Goal: Task Accomplishment & Management: Use online tool/utility

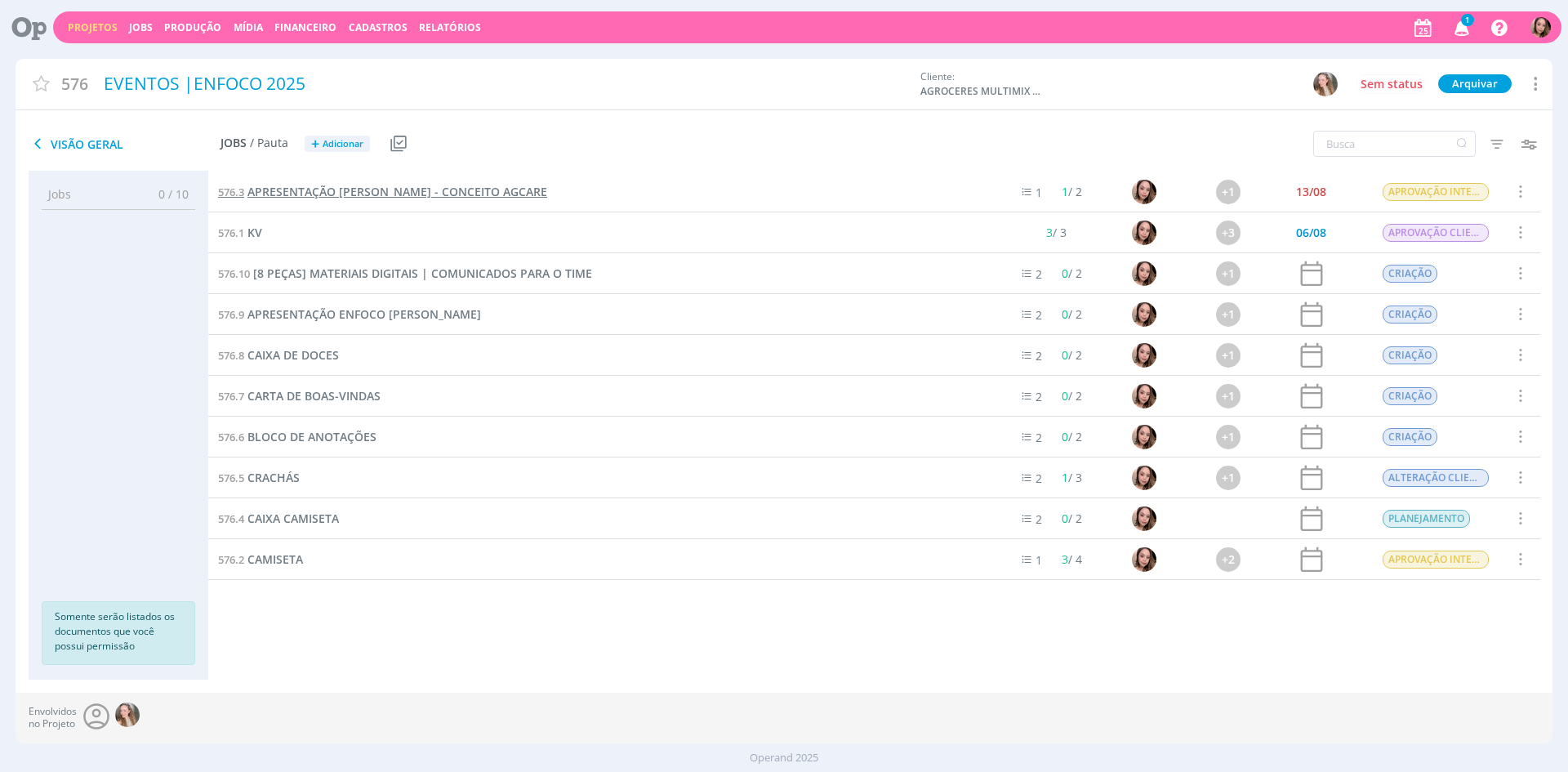
click at [439, 191] on span "APRESENTAÇÃO [PERSON_NAME] - CONCEITO AGCARE" at bounding box center [397, 191] width 300 height 16
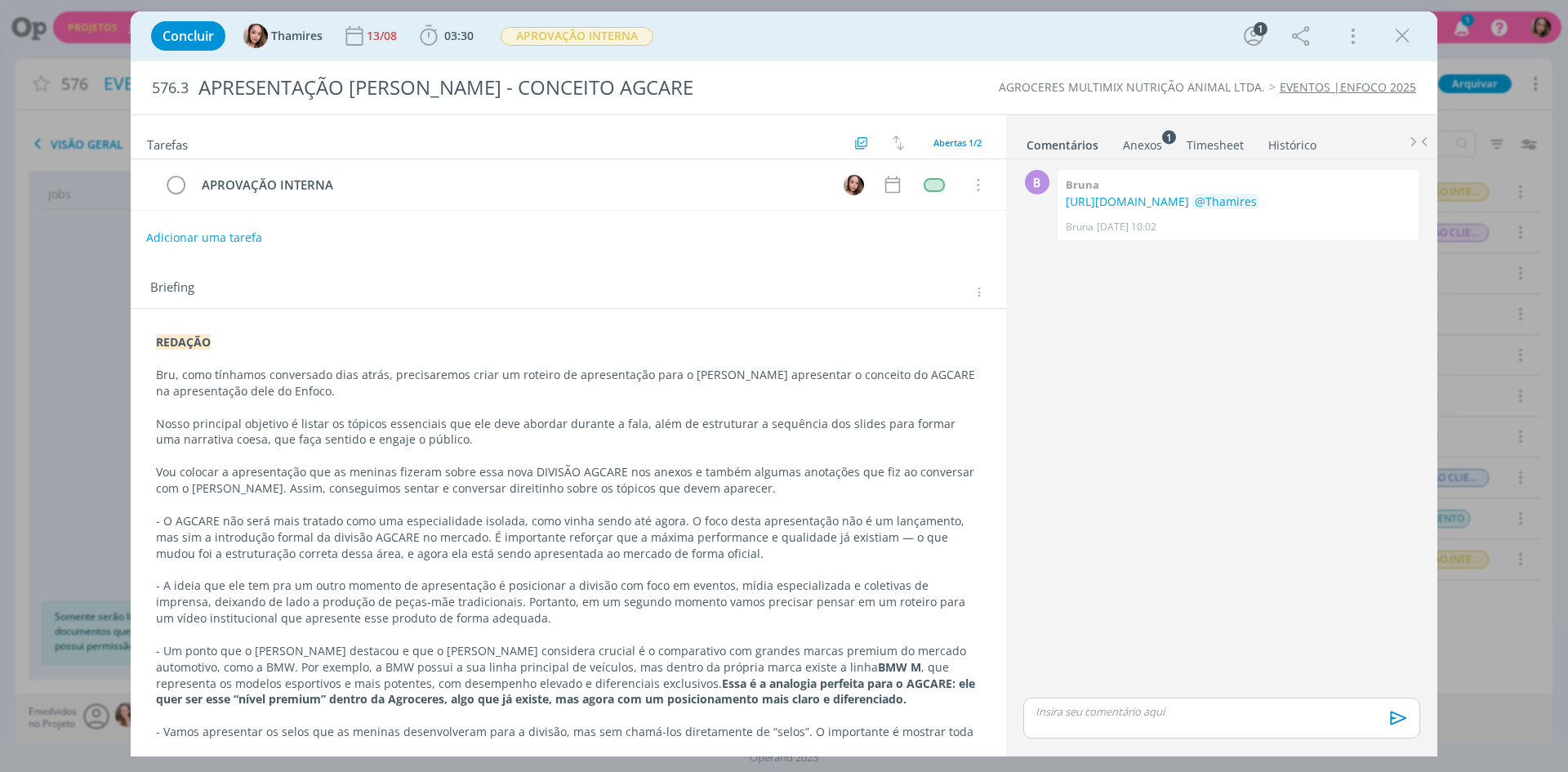
click at [165, 234] on button "Adicionar uma tarefa" at bounding box center [204, 238] width 116 height 28
click at [269, 246] on input "dialog" at bounding box center [460, 237] width 603 height 23
type input "c"
click at [801, 239] on icon "dialog" at bounding box center [809, 237] width 26 height 26
type input "CRIAÇÃO"
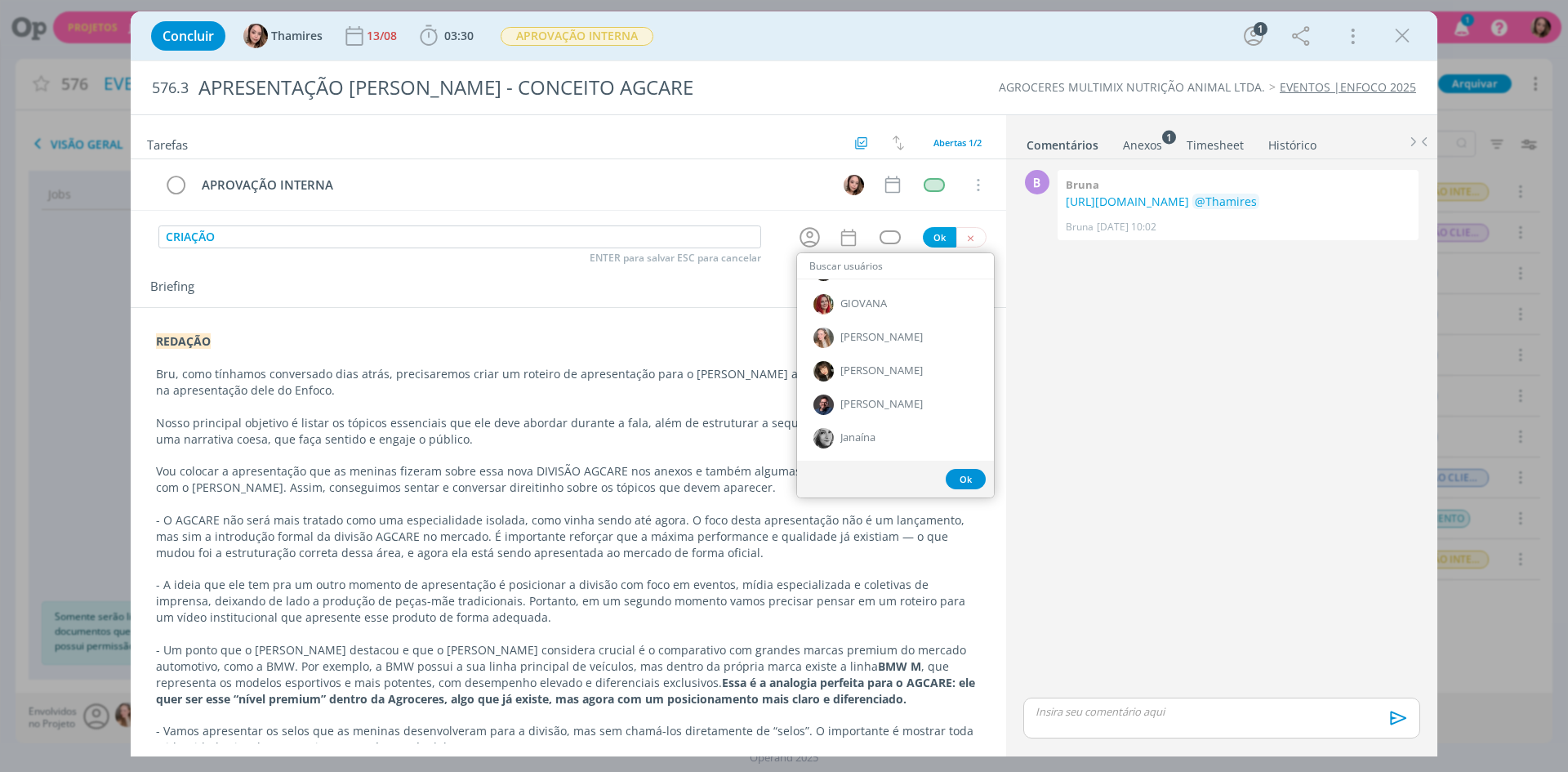
scroll to position [326, 0]
click at [398, 317] on div "REDAÇÃO Bru, como tínhamos conversado dias atrás, precisaremos criar um roteiro…" at bounding box center [568, 579] width 875 height 541
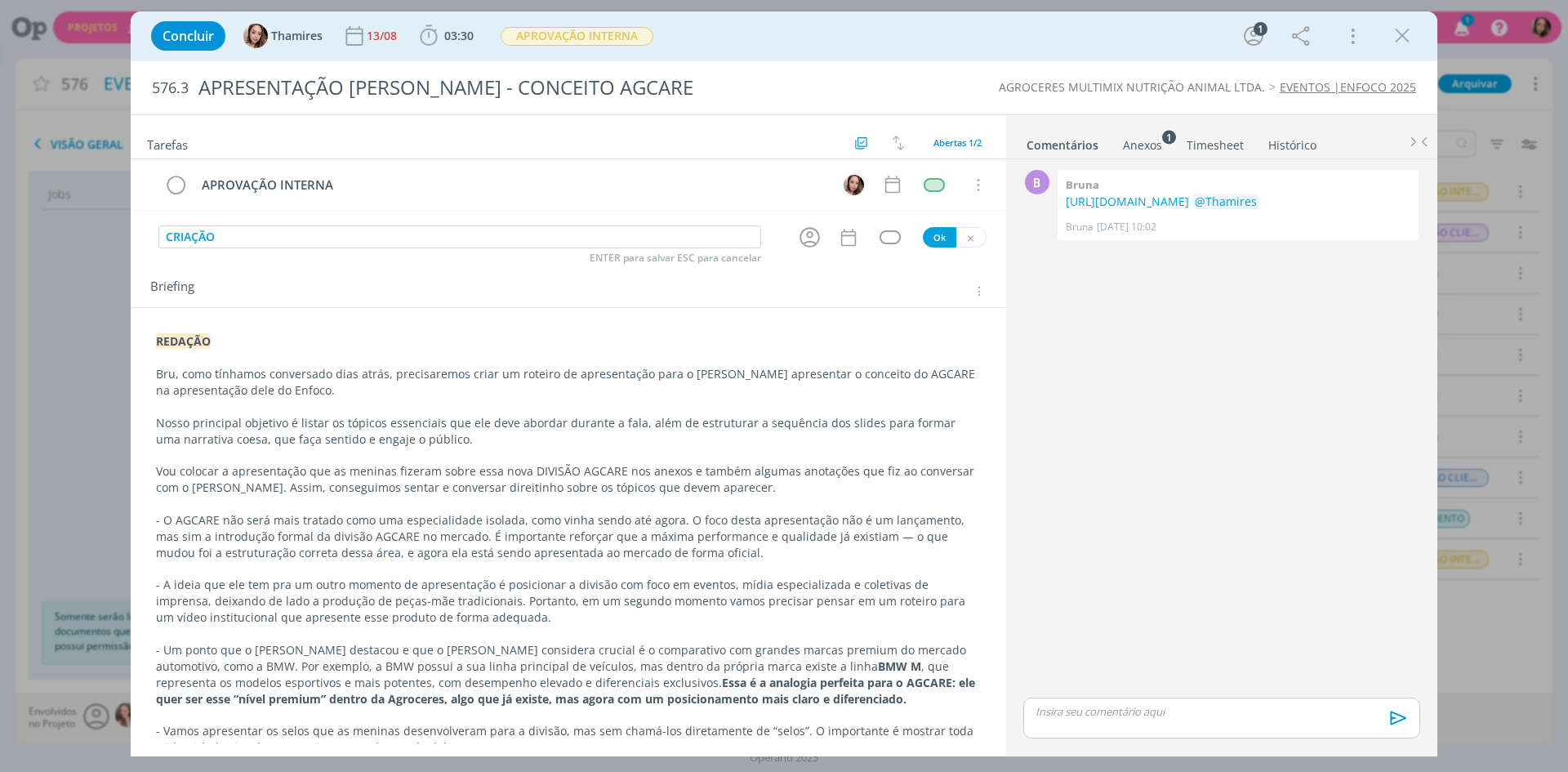
click at [161, 343] on strong "REDAÇÃO" at bounding box center [183, 341] width 55 height 16
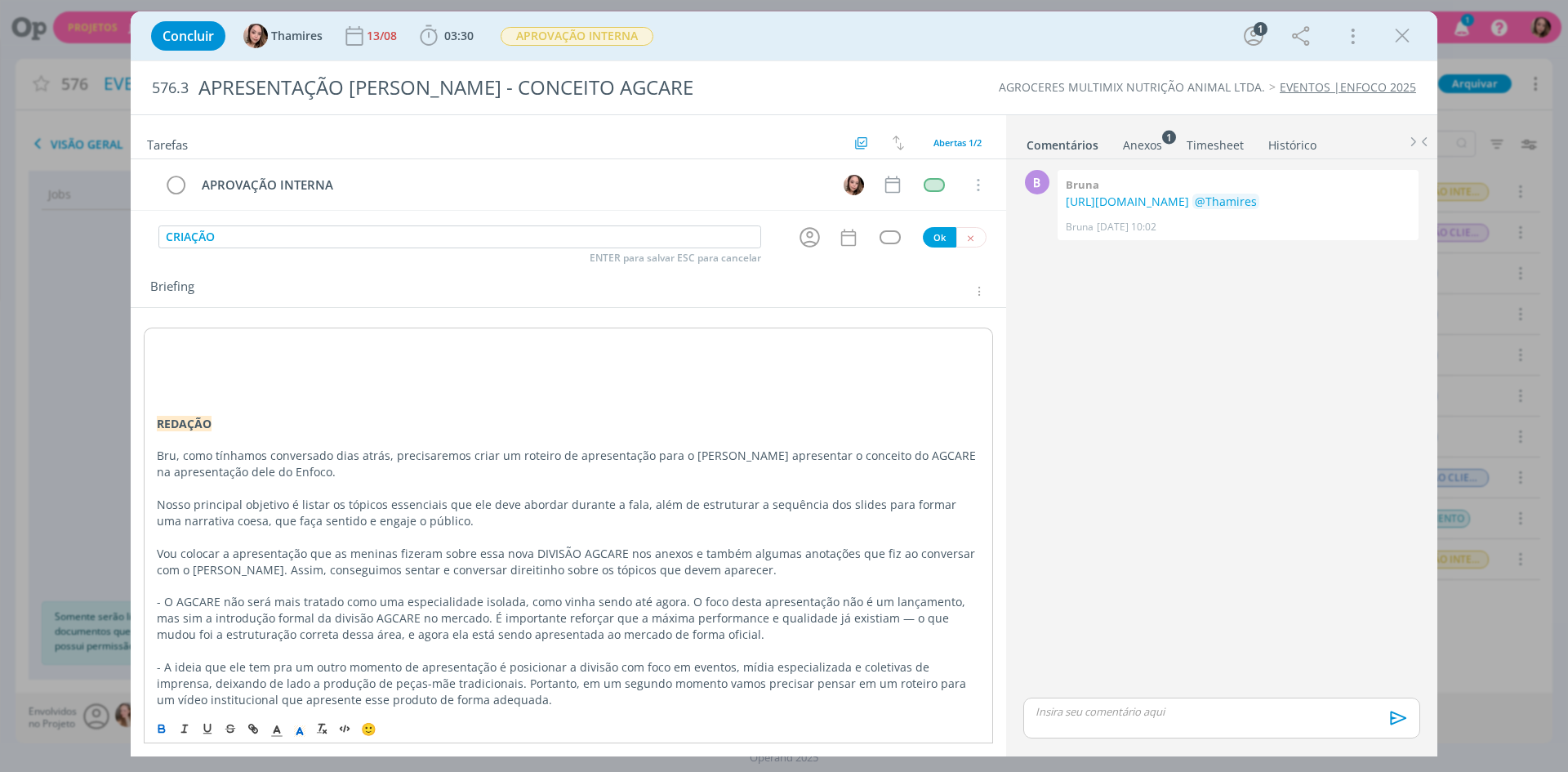
click at [236, 334] on p "dialog" at bounding box center [569, 342] width 823 height 17
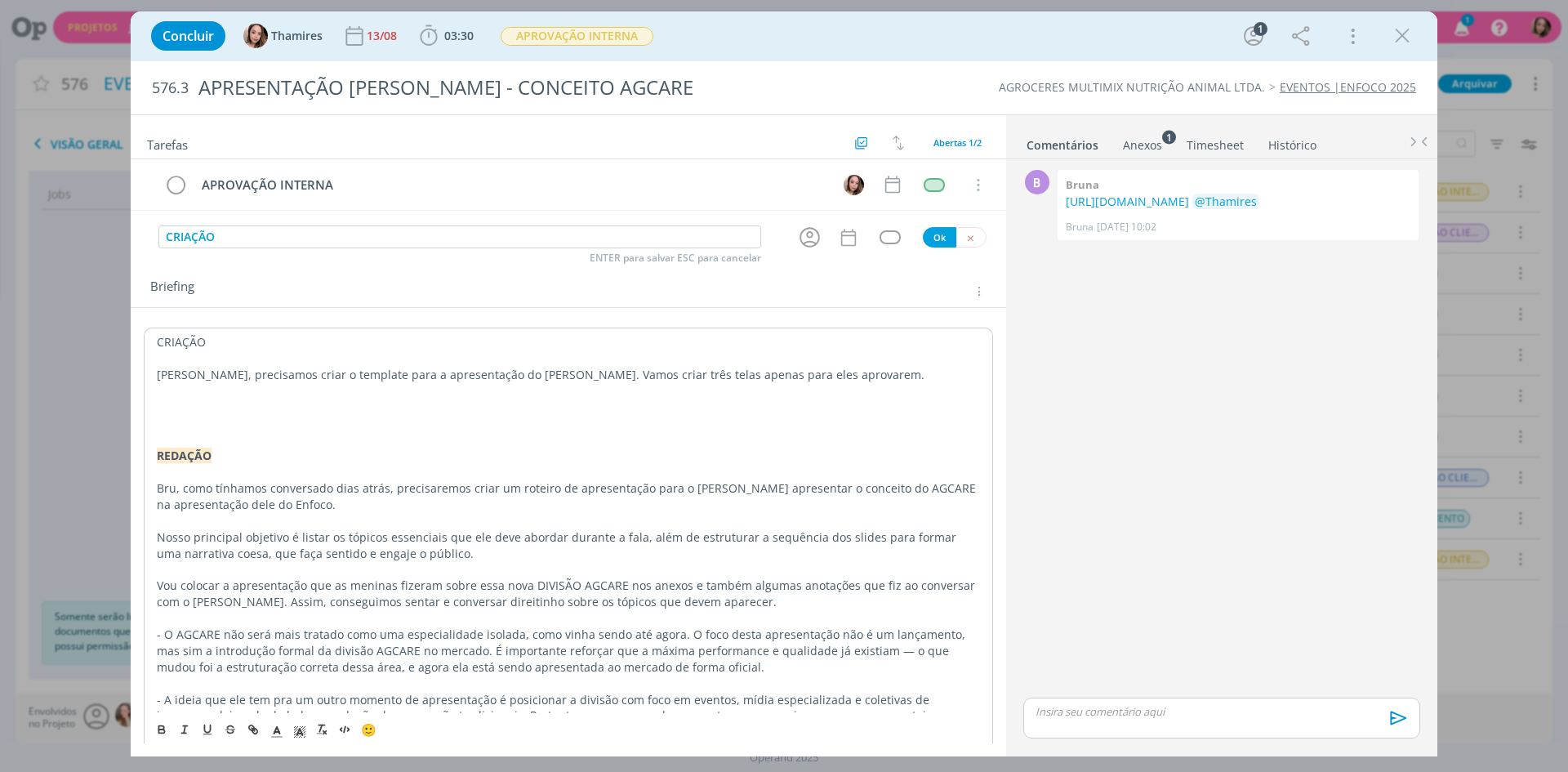
click at [662, 374] on p "Lele, precisamos criar o template para a apresentação do Ricardo. Vamos criar t…" at bounding box center [569, 375] width 823 height 17
click at [869, 383] on p "dialog" at bounding box center [569, 391] width 823 height 17
click at [858, 376] on p "Lele, precisamos criar o template para a apresentação do Ricardo. Vamos criar t…" at bounding box center [569, 375] width 823 height 17
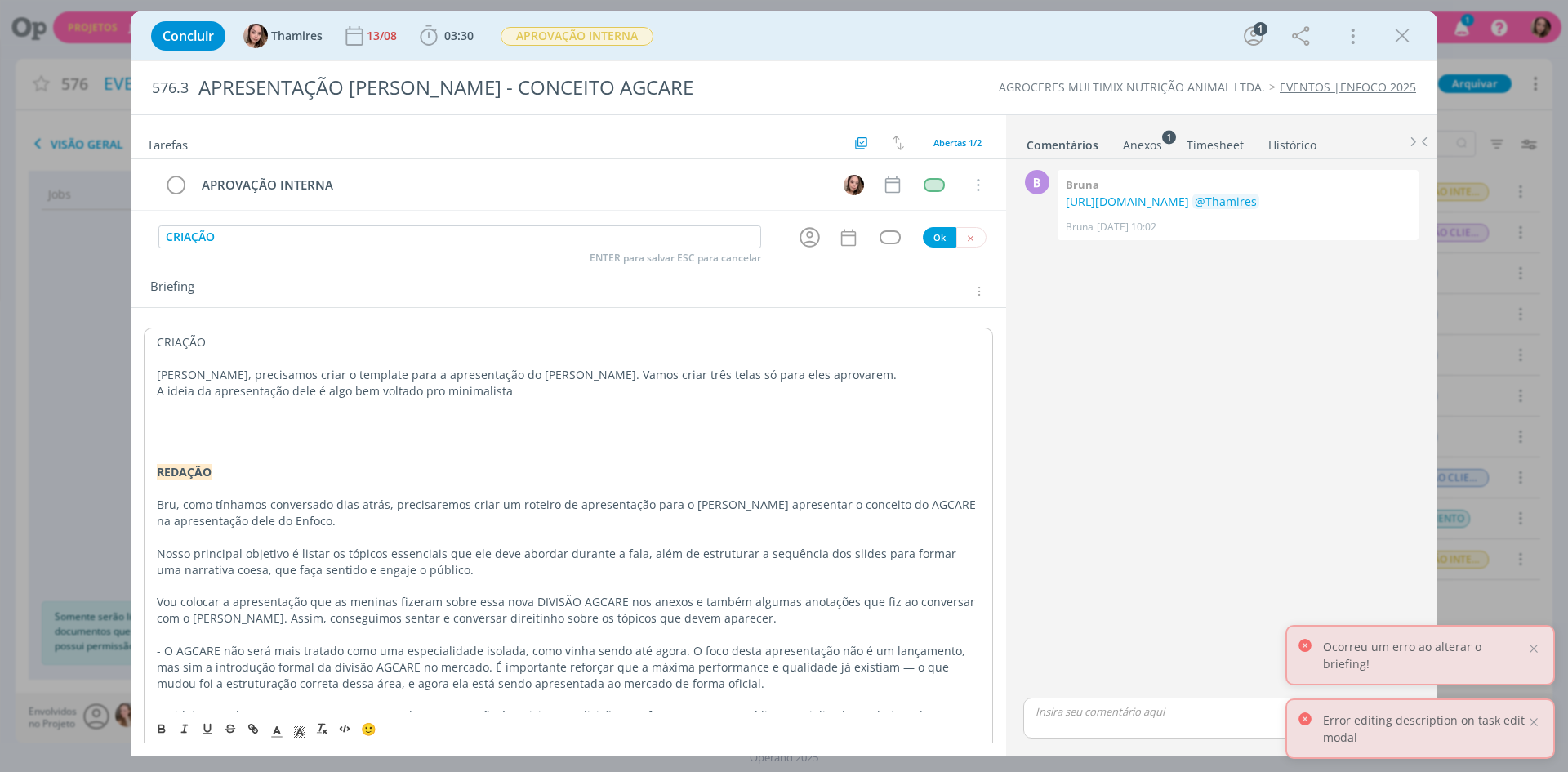
click at [253, 371] on p "Lele, precisamos criar o template para a apresentação do Ricardo. Vamos criar t…" at bounding box center [569, 375] width 823 height 17
drag, startPoint x: 241, startPoint y: 383, endPoint x: 489, endPoint y: 386, distance: 248.0
click at [489, 386] on p "A ideia da apresentação dele é algo bem voltado pro minimalista" at bounding box center [569, 391] width 823 height 17
click at [515, 383] on p "A ideia da apresentação dele é algo bem voltado pro minimalista" at bounding box center [569, 391] width 823 height 17
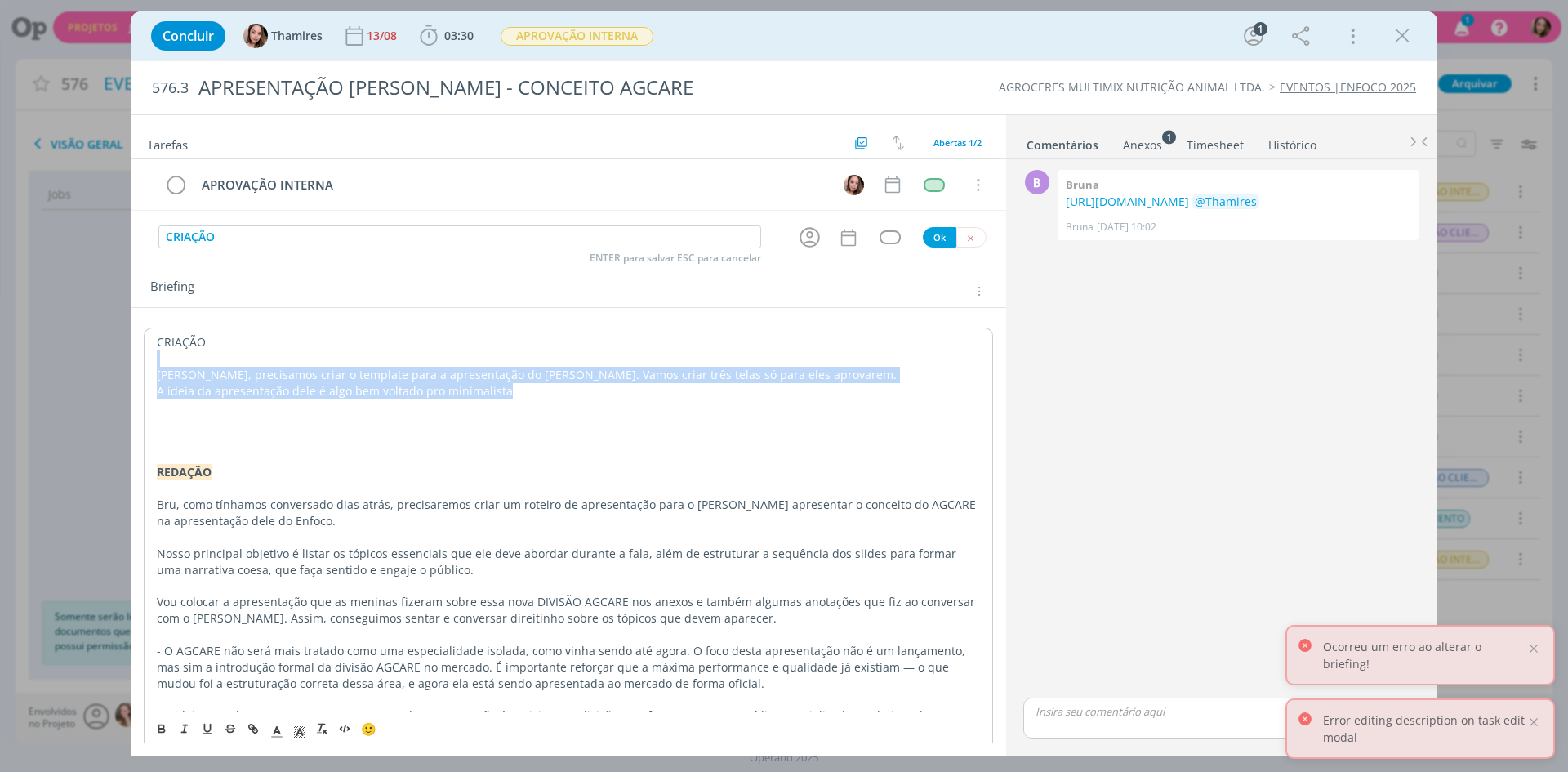
drag, startPoint x: 421, startPoint y: 365, endPoint x: 538, endPoint y: 396, distance: 121.0
click at [538, 396] on div "CRIAÇÃO Lele, precisamos criar o template para a apresentação do Ricardo. Vamos…" at bounding box center [569, 650] width 850 height 646
click at [538, 396] on p "A ideia da apresentação dele é algo bem voltado pro minimalista" at bounding box center [569, 391] width 823 height 17
drag, startPoint x: 562, startPoint y: 384, endPoint x: 566, endPoint y: 375, distance: 9.8
click at [566, 375] on div "CRIAÇÃO Lele, precisamos criar o template para a apresentação do Ricardo. Vamos…" at bounding box center [569, 650] width 850 height 646
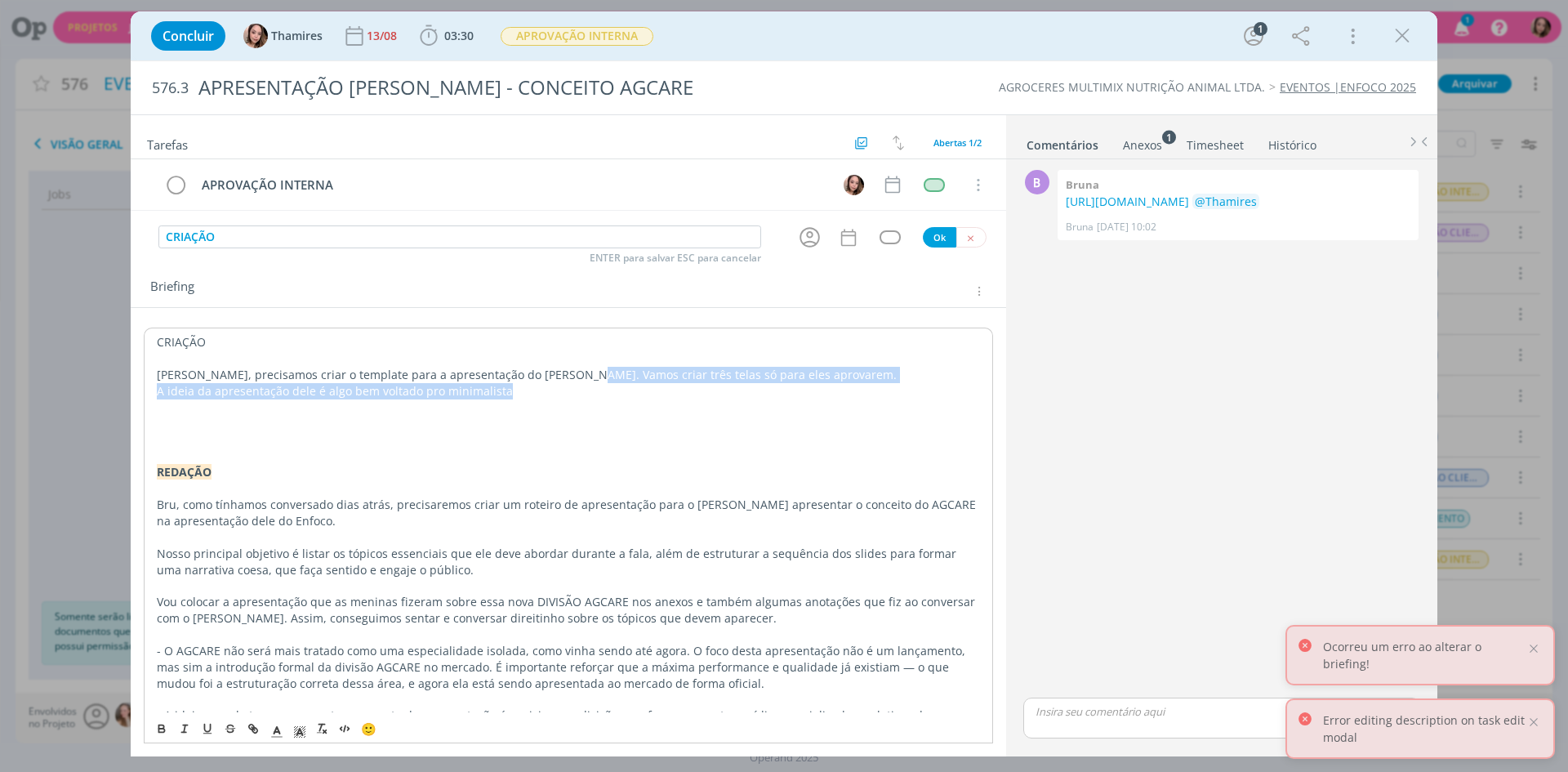
click at [222, 393] on p "A ideia da apresentação dele é algo bem voltado pro minimalista" at bounding box center [569, 391] width 823 height 17
drag, startPoint x: 168, startPoint y: 386, endPoint x: 435, endPoint y: 392, distance: 267.1
click at [435, 392] on p "A ideia da apresentação dele é algo bem voltado pro minimalista" at bounding box center [569, 391] width 823 height 17
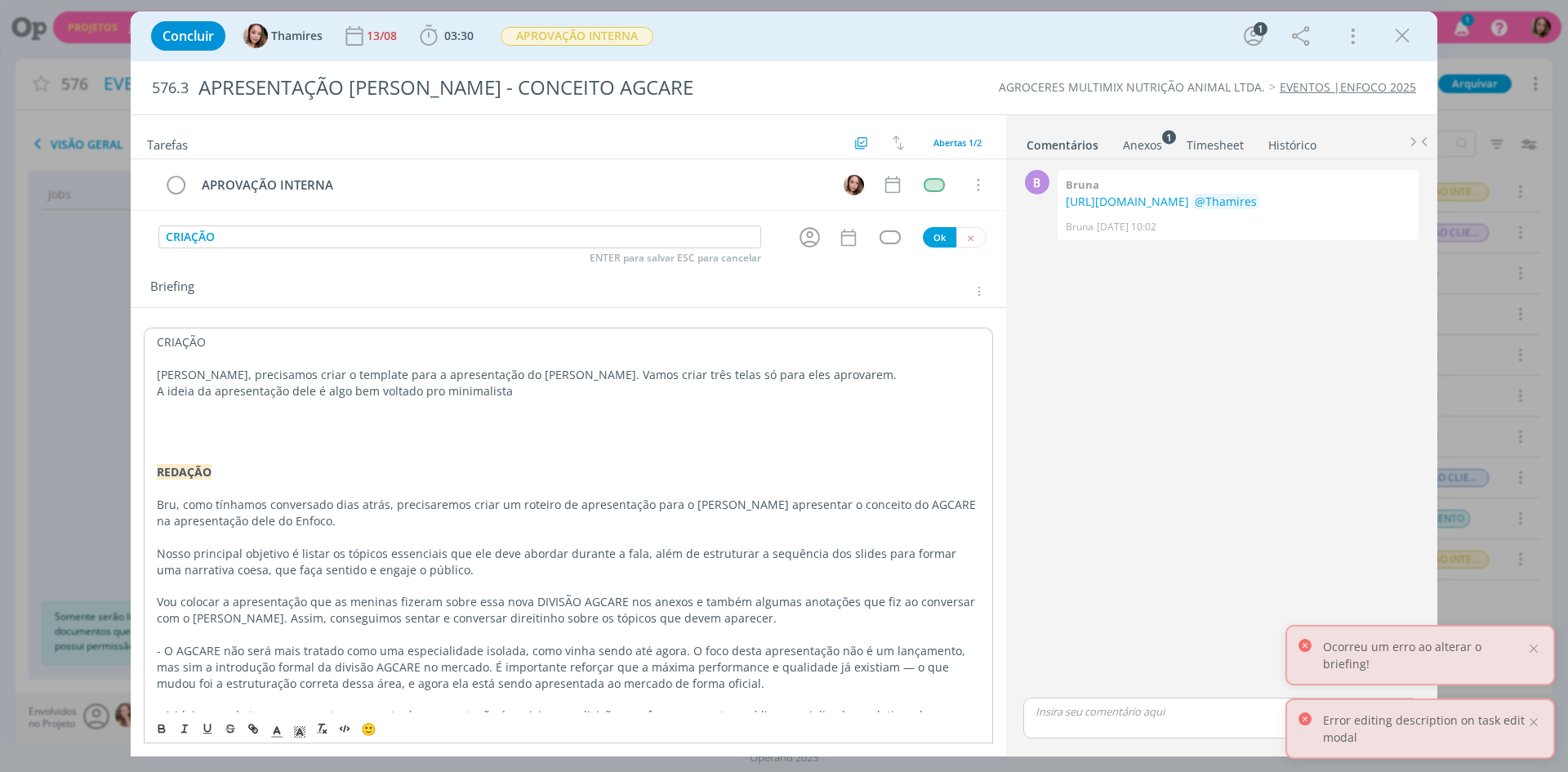
click at [494, 388] on p "A ideia da apresentação dele é algo bem voltado pro minimalista" at bounding box center [569, 391] width 823 height 17
click at [527, 388] on p "A ideia da apresentação dele é algo bem voltado pro minimalista" at bounding box center [569, 391] width 823 height 17
drag, startPoint x: 318, startPoint y: 396, endPoint x: 417, endPoint y: 395, distance: 99.0
click at [417, 395] on p "A ideia da apresentação dele é algo bem voltado pro minimalista" at bounding box center [569, 390] width 825 height 17
click at [603, 393] on p "A ideia da apresentação dele é algo bem voltado pro minimalista" at bounding box center [569, 390] width 825 height 17
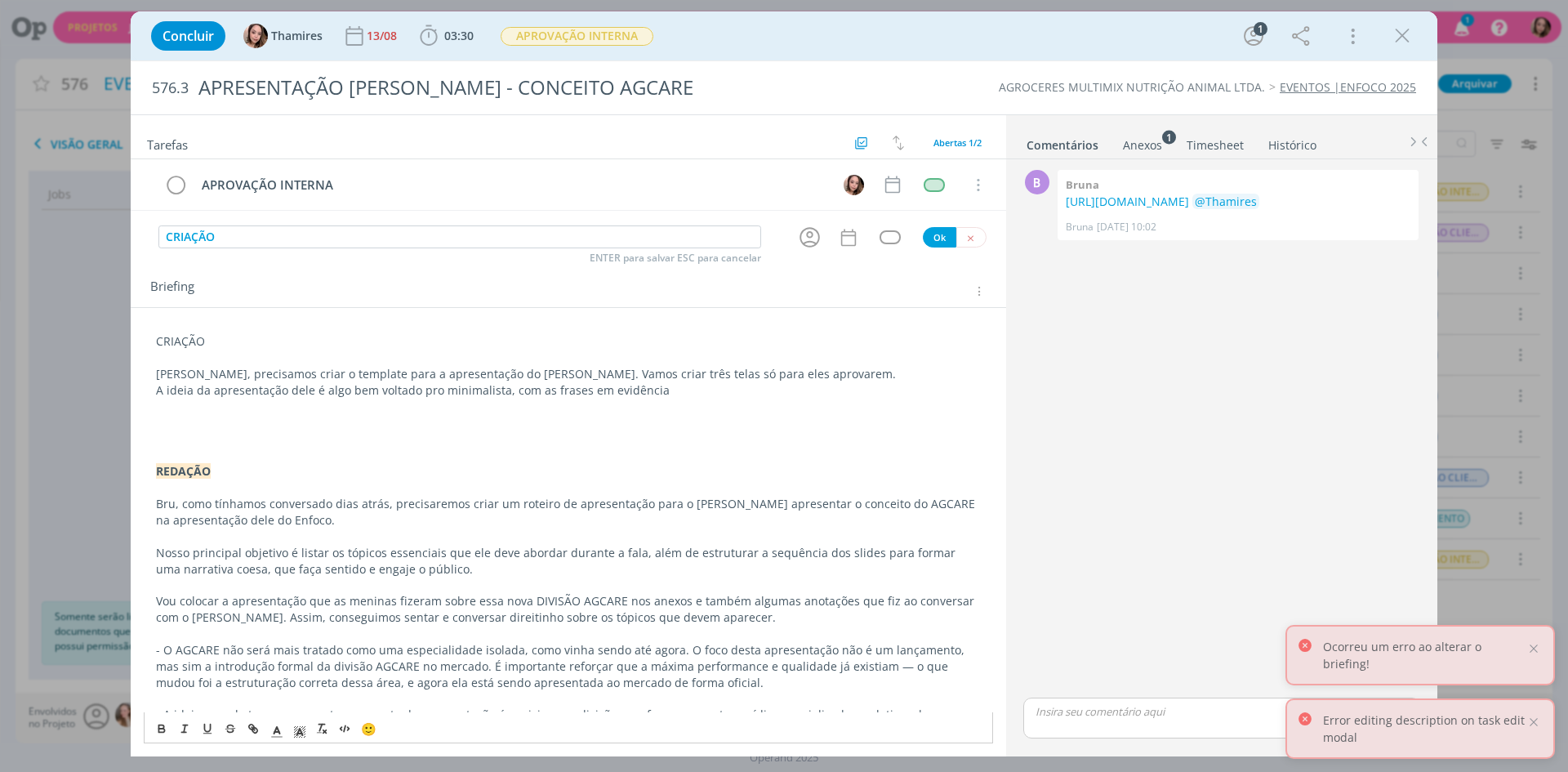
click at [188, 393] on p "A ideia da apresentação dele é algo bem voltado pro minimalista, com as frases …" at bounding box center [569, 390] width 825 height 17
drag, startPoint x: 167, startPoint y: 388, endPoint x: 377, endPoint y: 383, distance: 210.1
click at [377, 383] on p "A ideia da apresentação dele é algo bem voltado pro minimalista, com as frases …" at bounding box center [569, 390] width 825 height 17
click at [448, 392] on p "A ideia da apresentação dele é algo bem voltado pro minimalista, com as frases …" at bounding box center [569, 390] width 825 height 17
click at [449, 392] on p "A ideia da apresentação dele é algo bem voltado pro minimalista, com as frases …" at bounding box center [569, 390] width 825 height 17
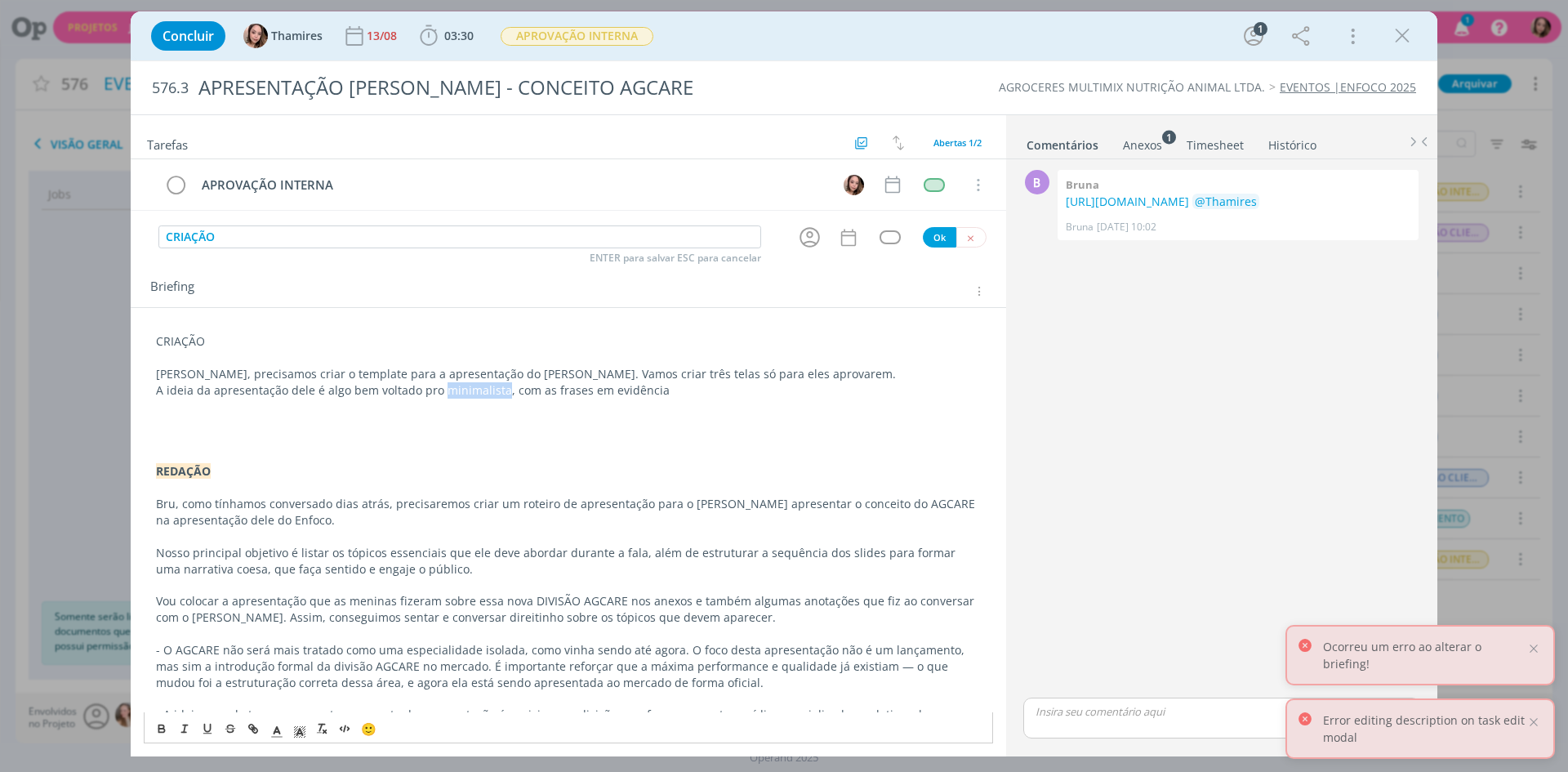
click at [449, 392] on p "A ideia da apresentação dele é algo bem voltado pro minimalista, com as frases …" at bounding box center [569, 390] width 825 height 17
drag, startPoint x: 441, startPoint y: 392, endPoint x: 655, endPoint y: 386, distance: 214.1
click at [655, 386] on p "A ideia da apresentação dele é algo bem voltado pro minimalista, com as frases …" at bounding box center [569, 390] width 825 height 17
click at [496, 388] on p "A ideia da apresentação dele é algo bem voltado pro minimalista, com as frases …" at bounding box center [569, 390] width 825 height 17
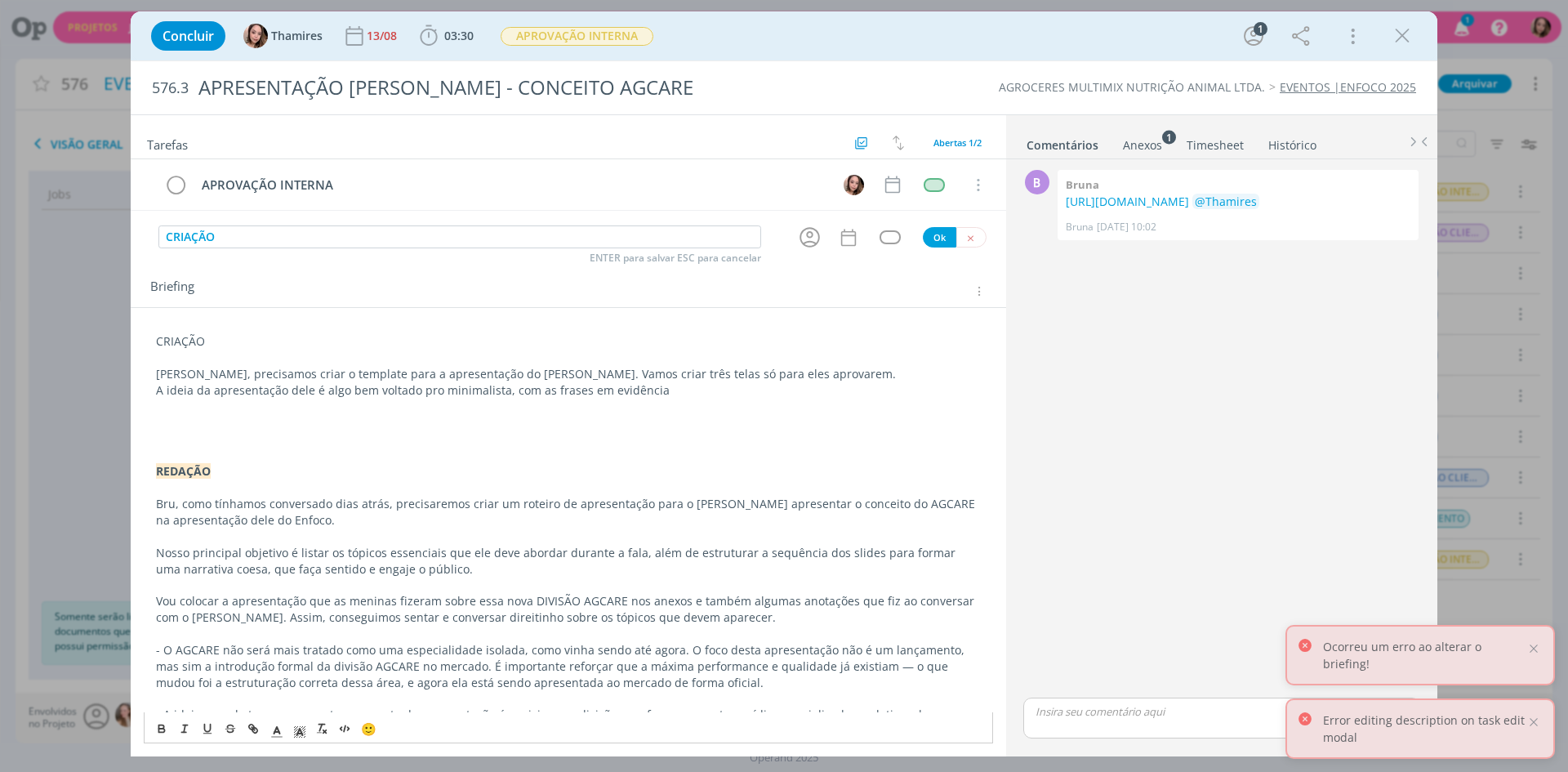
click at [672, 390] on p "A ideia da apresentação dele é algo bem voltado pro minimalista, com as frases …" at bounding box center [569, 390] width 825 height 17
click at [341, 391] on p "A ideia da apresentação dele é algo bem voltado pro minimalista, com as frases …" at bounding box center [569, 390] width 825 height 17
drag, startPoint x: 549, startPoint y: 387, endPoint x: 716, endPoint y: 387, distance: 167.0
click at [716, 387] on p "A ideia da apresentação dele é como conversamos, pra algo bem voltado pro minim…" at bounding box center [569, 390] width 825 height 17
click at [774, 387] on p "A ideia da apresentação dele é como conversamos, pra algo bem voltado pro minim…" at bounding box center [569, 390] width 825 height 17
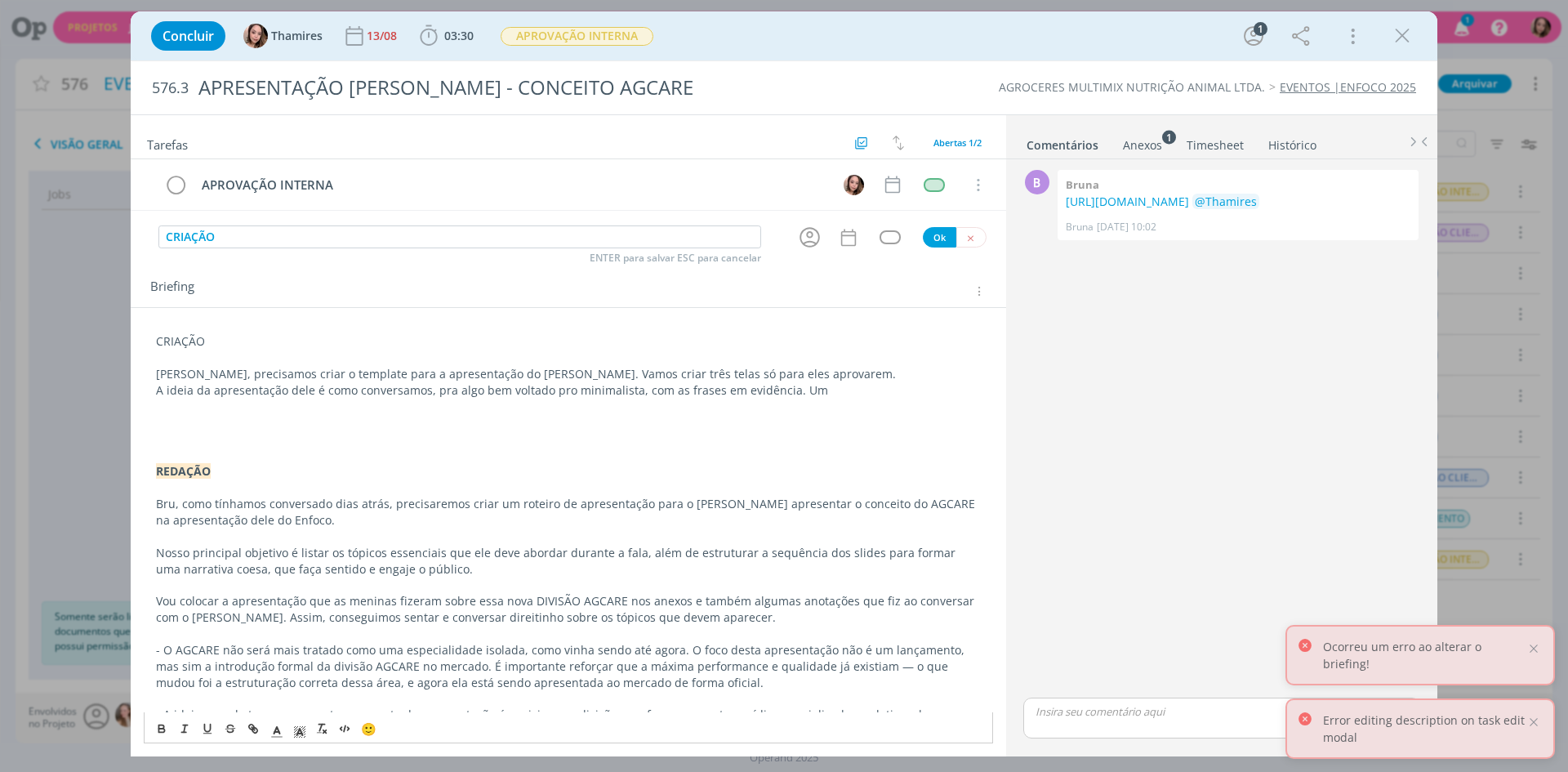
click at [524, 394] on p "A ideia da apresentação dele é como conversamos, pra algo bem voltado pro minim…" at bounding box center [569, 390] width 825 height 17
click at [668, 392] on p "A ideia da apresentação dele é como conversamos, pra algo bem voltado pro minim…" at bounding box center [569, 390] width 825 height 17
click at [842, 388] on p "A ideia da apresentação dele é como conversamos, pra algo bem voltado pro minim…" at bounding box center [569, 390] width 825 height 17
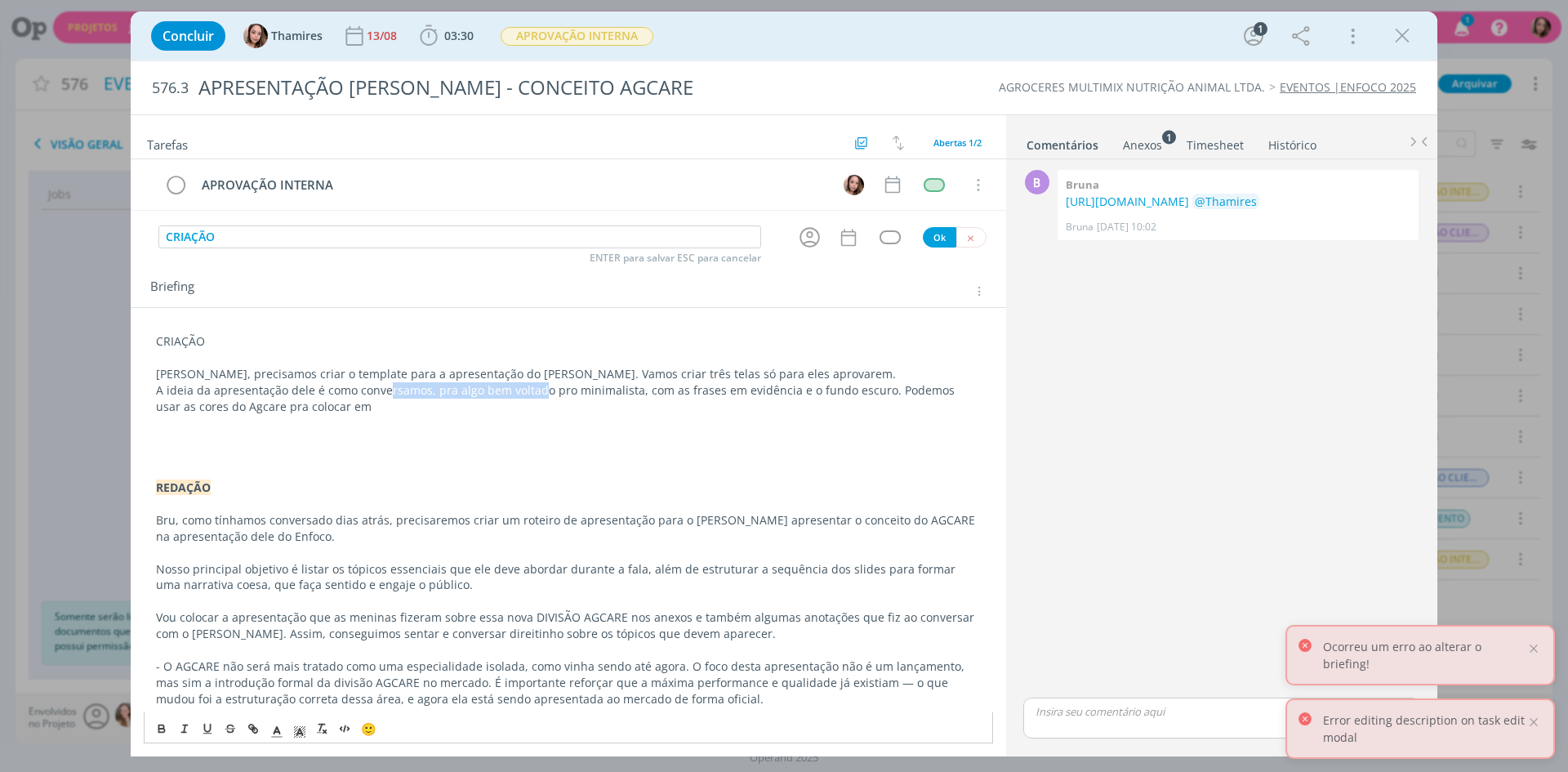
drag, startPoint x: 384, startPoint y: 394, endPoint x: 536, endPoint y: 391, distance: 152.0
click at [536, 391] on p "A ideia da apresentação dele é como conversamos, pra algo bem voltado pro minim…" at bounding box center [569, 398] width 825 height 33
click at [435, 391] on p "A ideia da apresentação dele é como conversamos, pra algo bem voltado pro minim…" at bounding box center [569, 398] width 825 height 33
click at [417, 393] on p "A ideia da apresentação dele é como conversamos, pra algo bem voltado pro minim…" at bounding box center [569, 398] width 825 height 33
drag, startPoint x: 307, startPoint y: 394, endPoint x: 398, endPoint y: 393, distance: 91.0
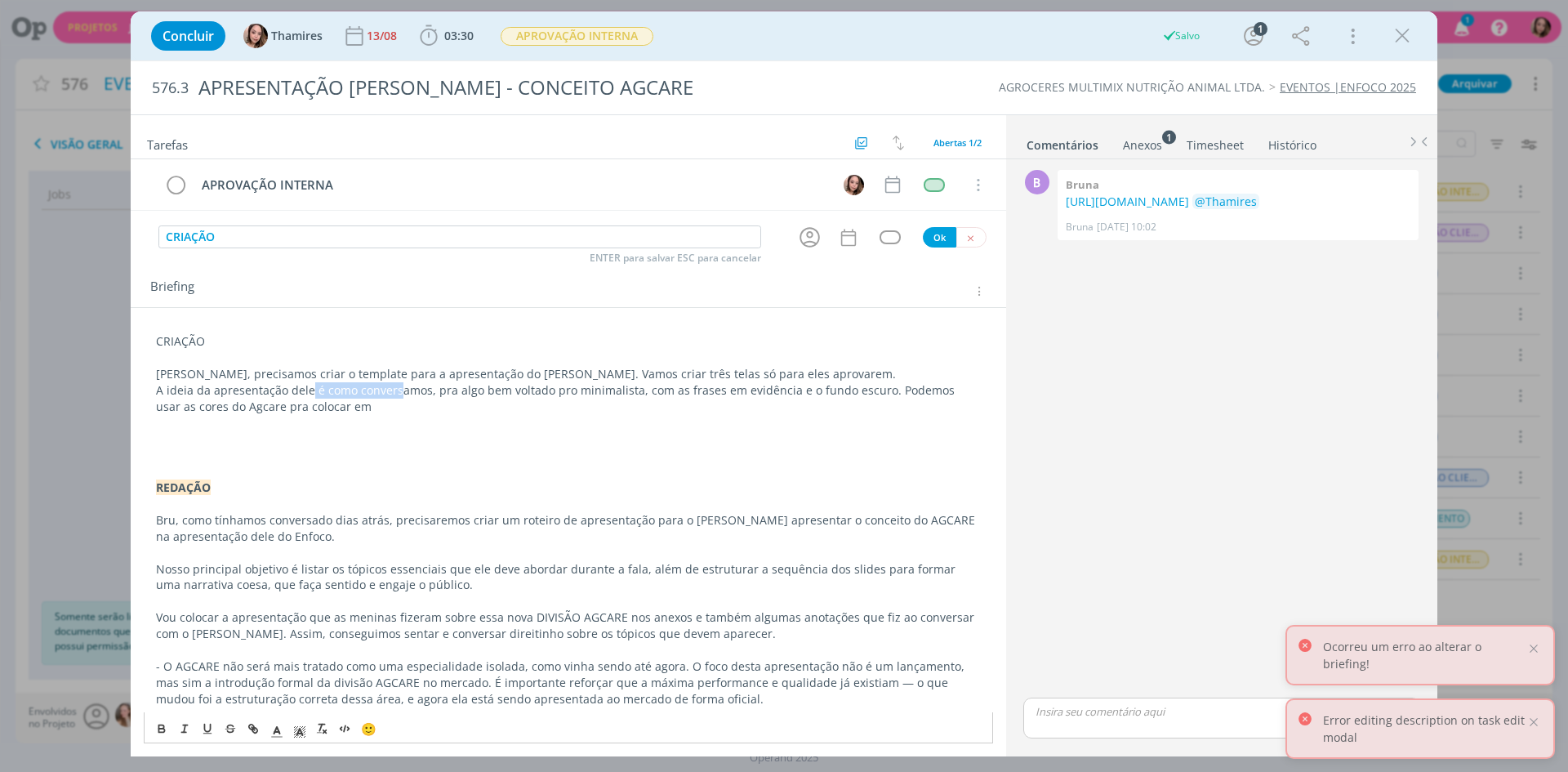
click at [398, 393] on p "A ideia da apresentação dele é como conversamos, pra algo bem voltado pro minim…" at bounding box center [569, 398] width 825 height 33
click at [436, 388] on p "A ideia da apresentação dele é como conversamos, pra algo bem voltado pro minim…" at bounding box center [569, 398] width 825 height 33
click at [443, 389] on p "A ideia da apresentação dele é como conversamos, pra algo bem voltado pro minim…" at bounding box center [569, 398] width 825 height 33
click at [522, 397] on p "A ideia da apresentação dele é como conversamos, pra algo bem voltado pro minim…" at bounding box center [569, 398] width 825 height 33
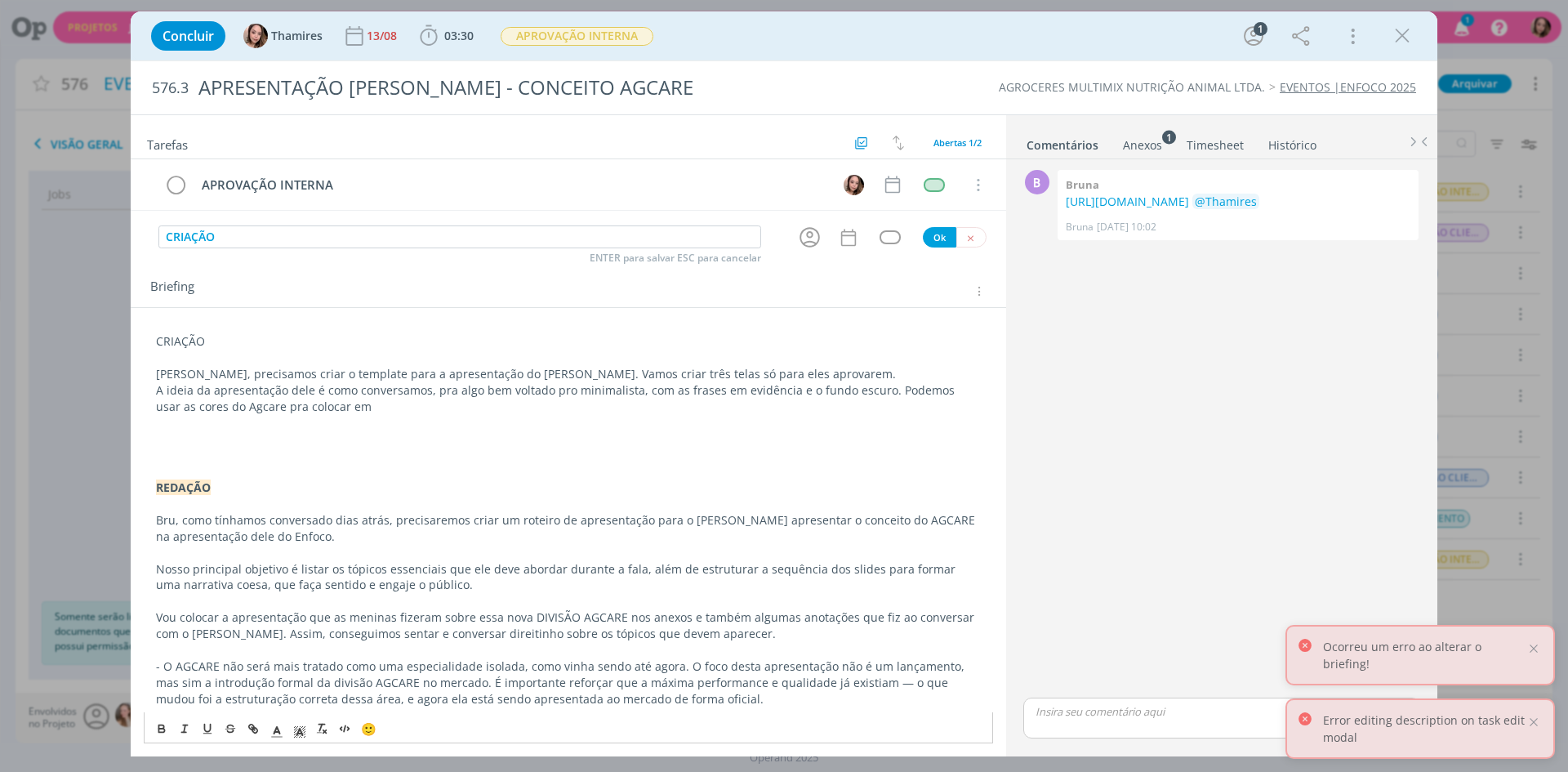
click at [765, 389] on p "A ideia da apresentação dele é como conversamos, pra algo bem voltado pro minim…" at bounding box center [569, 398] width 825 height 33
click at [675, 386] on p "A ideia da apresentação dele é como conversamos, pra algo bem voltado pro minim…" at bounding box center [569, 398] width 825 height 33
click at [692, 390] on p "A ideia da apresentação dele é como conversamos, pra algo bem voltado pro minim…" at bounding box center [569, 398] width 825 height 33
click at [656, 390] on p "A ideia da apresentação dele é como conversamos, pra algo bem voltado pro minim…" at bounding box center [569, 398] width 825 height 33
drag, startPoint x: 661, startPoint y: 392, endPoint x: 638, endPoint y: 393, distance: 23.0
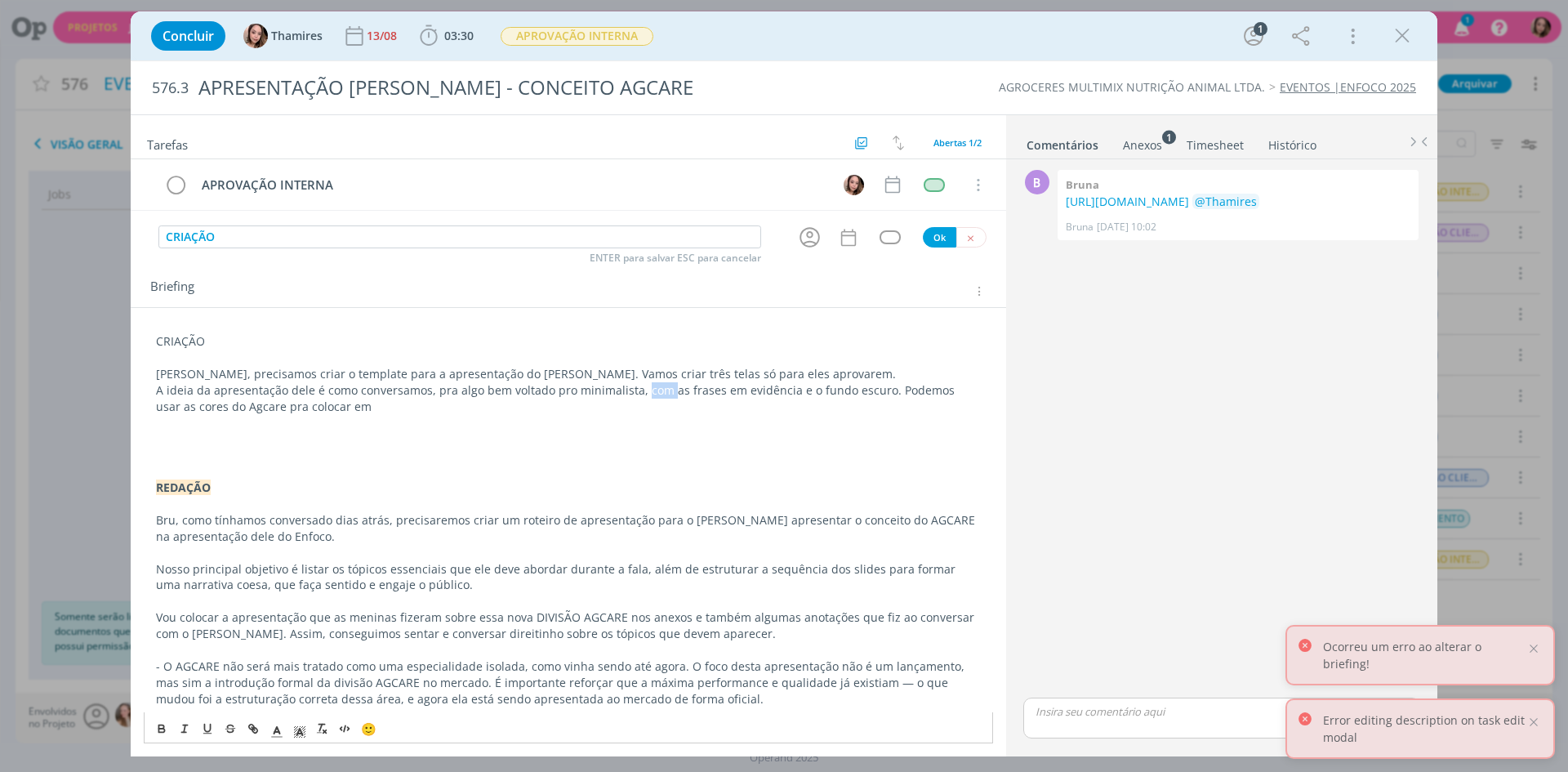
click at [638, 393] on p "A ideia da apresentação dele é como conversamos, pra algo bem voltado pro minim…" at bounding box center [569, 398] width 825 height 33
click at [851, 389] on p "A ideia da apresentação dele é como conversamos, pra algo bem voltado pro minim…" at bounding box center [569, 398] width 825 height 33
click at [794, 377] on p "Lele, precisamos criar o template para a apresentação do Ricardo. Vamos criar t…" at bounding box center [569, 374] width 825 height 17
click at [803, 387] on p "A ideia da apresentação dele é como conversamos, pra algo bem voltado pro minim…" at bounding box center [569, 398] width 825 height 33
click at [683, 416] on p "dialog" at bounding box center [569, 423] width 825 height 17
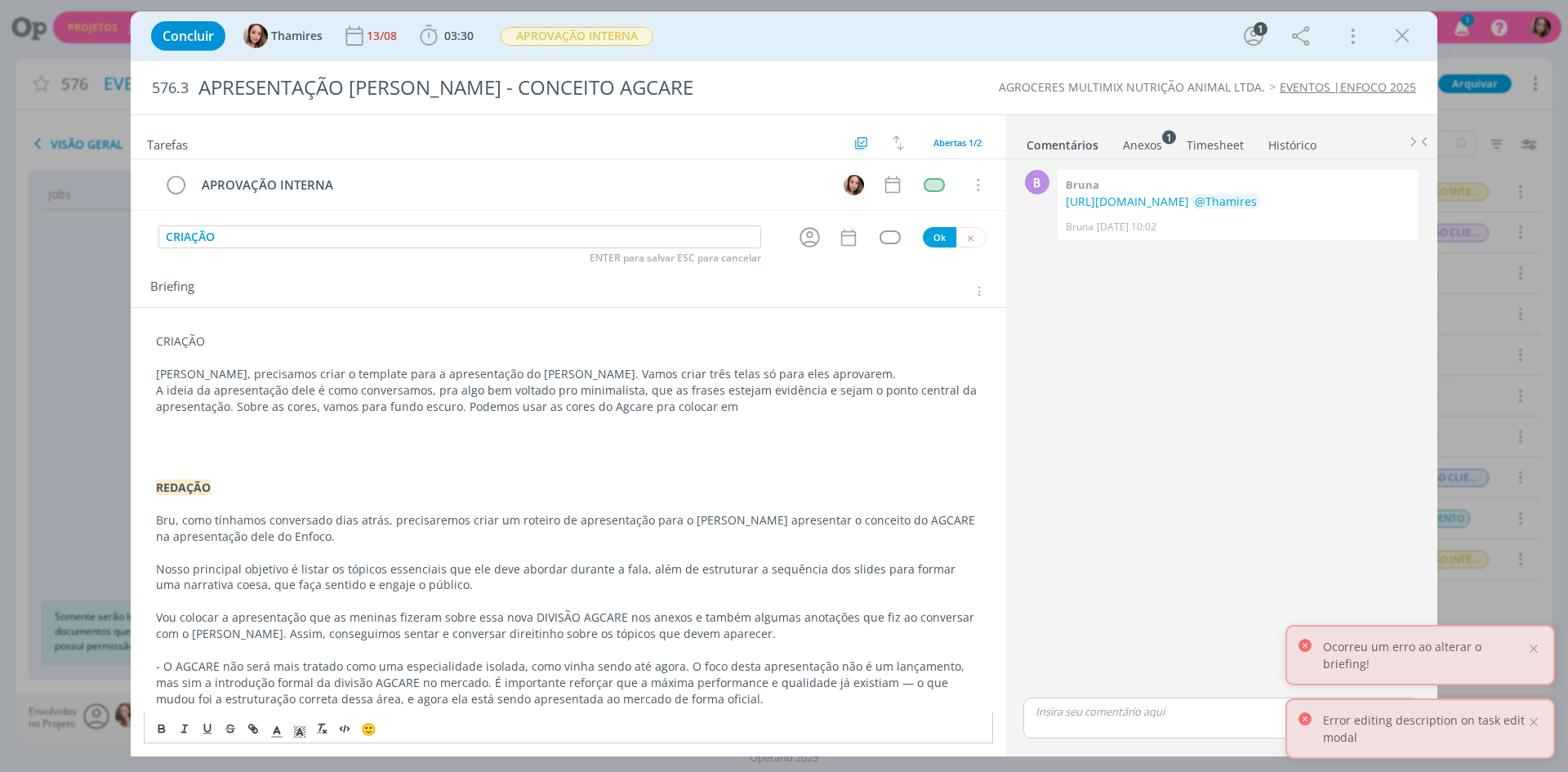
click at [766, 411] on p "A ideia da apresentação dele é como conversamos, pra algo bem voltado pro minim…" at bounding box center [569, 398] width 825 height 33
click at [681, 407] on p "A ideia da apresentação dele é como conversamos, pra algo bem voltado pro minim…" at bounding box center [569, 398] width 825 height 33
drag, startPoint x: 642, startPoint y: 411, endPoint x: 798, endPoint y: 403, distance: 156.2
click at [798, 403] on p "A ideia da apresentação dele é como conversamos, pra algo bem voltado pro minim…" at bounding box center [569, 398] width 825 height 33
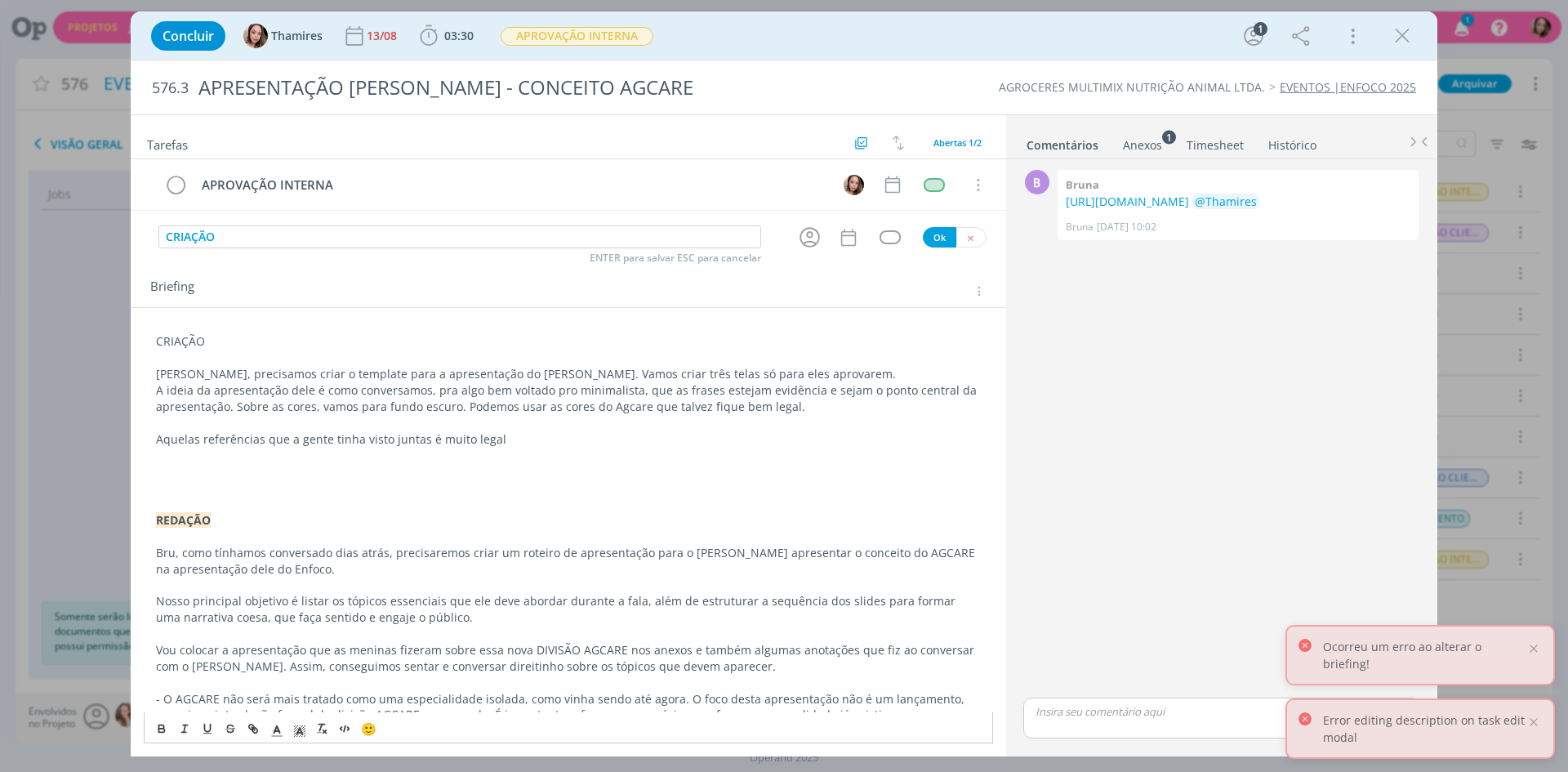
click at [517, 443] on p "Aquelas referências que a gente tinha visto juntas é muito legal" at bounding box center [569, 440] width 825 height 17
click at [225, 438] on p "Aquelas referências que a gente tinha visto juntas é muito legal" at bounding box center [569, 440] width 825 height 17
drag, startPoint x: 150, startPoint y: 449, endPoint x: 470, endPoint y: 436, distance: 320.3
click at [470, 436] on div "CRIAÇÃO Lele, precisamos criar o template para a apresentação do Ricardo. Vamos…" at bounding box center [569, 674] width 850 height 693
click at [525, 432] on p "Aquelas referências que a gente tinha visto juntas é muito legal" at bounding box center [569, 440] width 825 height 17
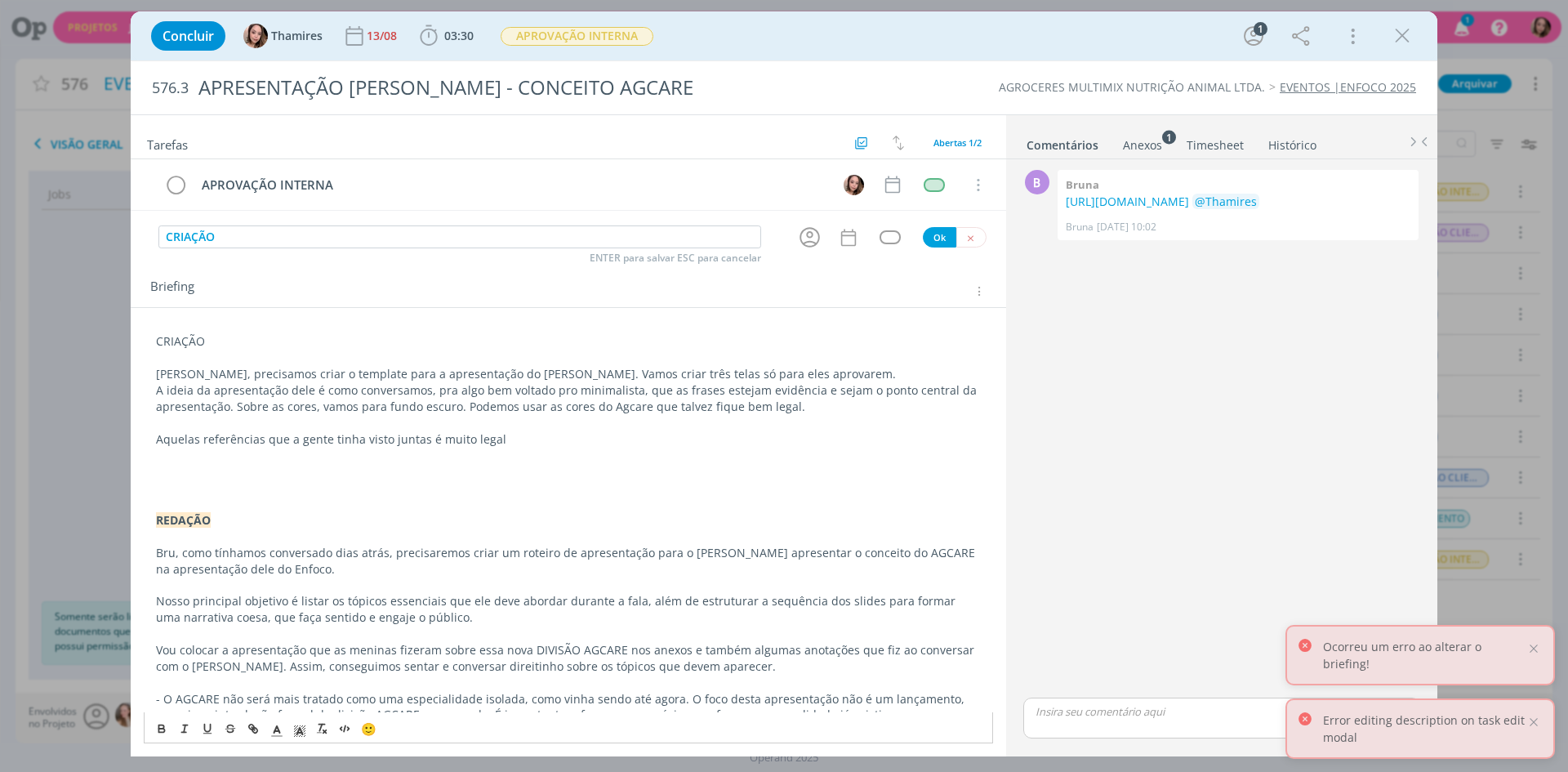
click at [205, 442] on p "Aquelas referências que a gente tinha visto juntas é muito legal" at bounding box center [569, 440] width 825 height 17
drag, startPoint x: 164, startPoint y: 442, endPoint x: 455, endPoint y: 442, distance: 291.0
click at [455, 442] on p "Aquelas referências que a gente tinha visto juntas é muito legal" at bounding box center [569, 440] width 825 height 17
click at [525, 442] on p "Aquelas referências que a gente tinha visto juntas é muito legal" at bounding box center [569, 440] width 825 height 17
click at [378, 439] on p "Aquelas referências que a gente tinha visto juntas é muito legal" at bounding box center [569, 440] width 825 height 17
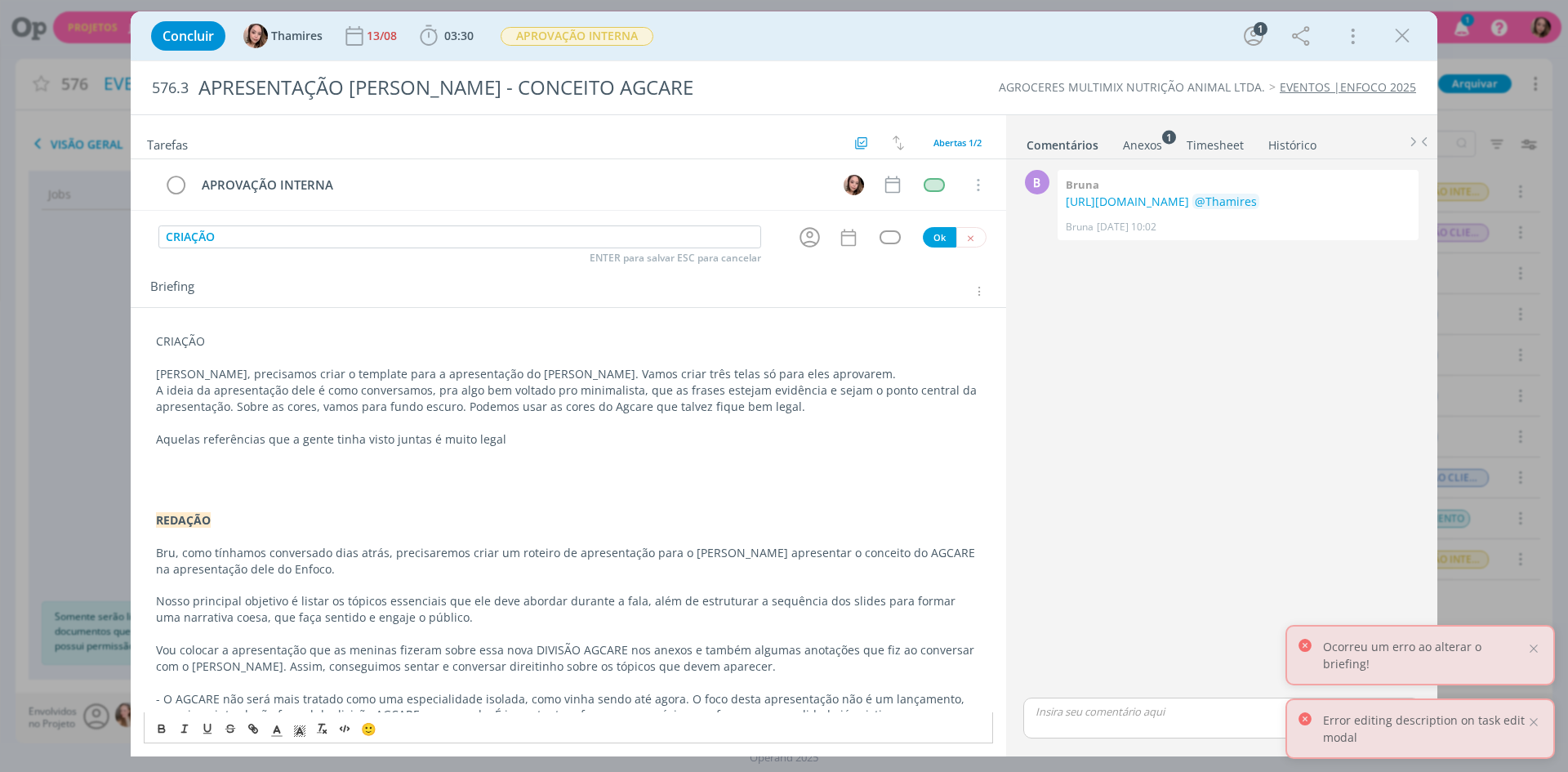
click at [648, 441] on p "Aquelas referências que a gente tinha visto juntas é muito legal" at bounding box center [569, 440] width 825 height 17
drag, startPoint x: 160, startPoint y: 444, endPoint x: 310, endPoint y: 436, distance: 150.2
click at [310, 436] on p "Aquelas referências que a gente tinha visto juntas é muito legal" at bounding box center [569, 440] width 825 height 17
click at [356, 435] on p "Aquelas referências que a gente tinha visto juntas é muito legal" at bounding box center [569, 440] width 825 height 17
click at [441, 443] on p "Aquelas referências que a gente tinha visto juntas é muito legal" at bounding box center [569, 440] width 825 height 17
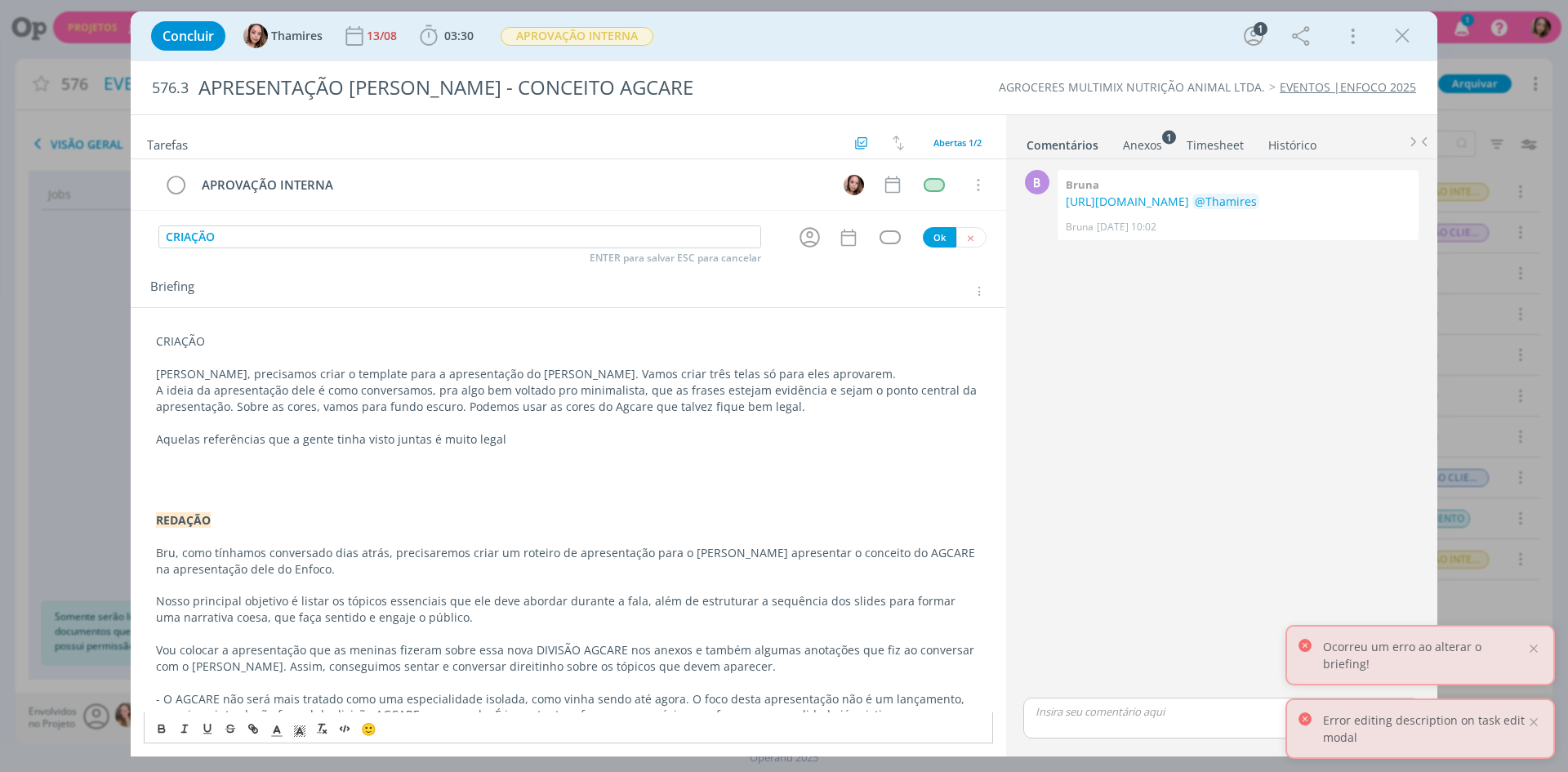
click at [512, 441] on p "Aquelas referências que a gente tinha visto juntas é muito legal" at bounding box center [569, 440] width 825 height 17
drag, startPoint x: 277, startPoint y: 441, endPoint x: 484, endPoint y: 442, distance: 207.0
click at [484, 442] on p "Aquelas referências que a gente tinha visto juntas é muito legal" at bounding box center [569, 440] width 825 height 17
click at [542, 442] on p "Aquelas referências que a gente tinha visto juntas é muito legal" at bounding box center [569, 440] width 825 height 17
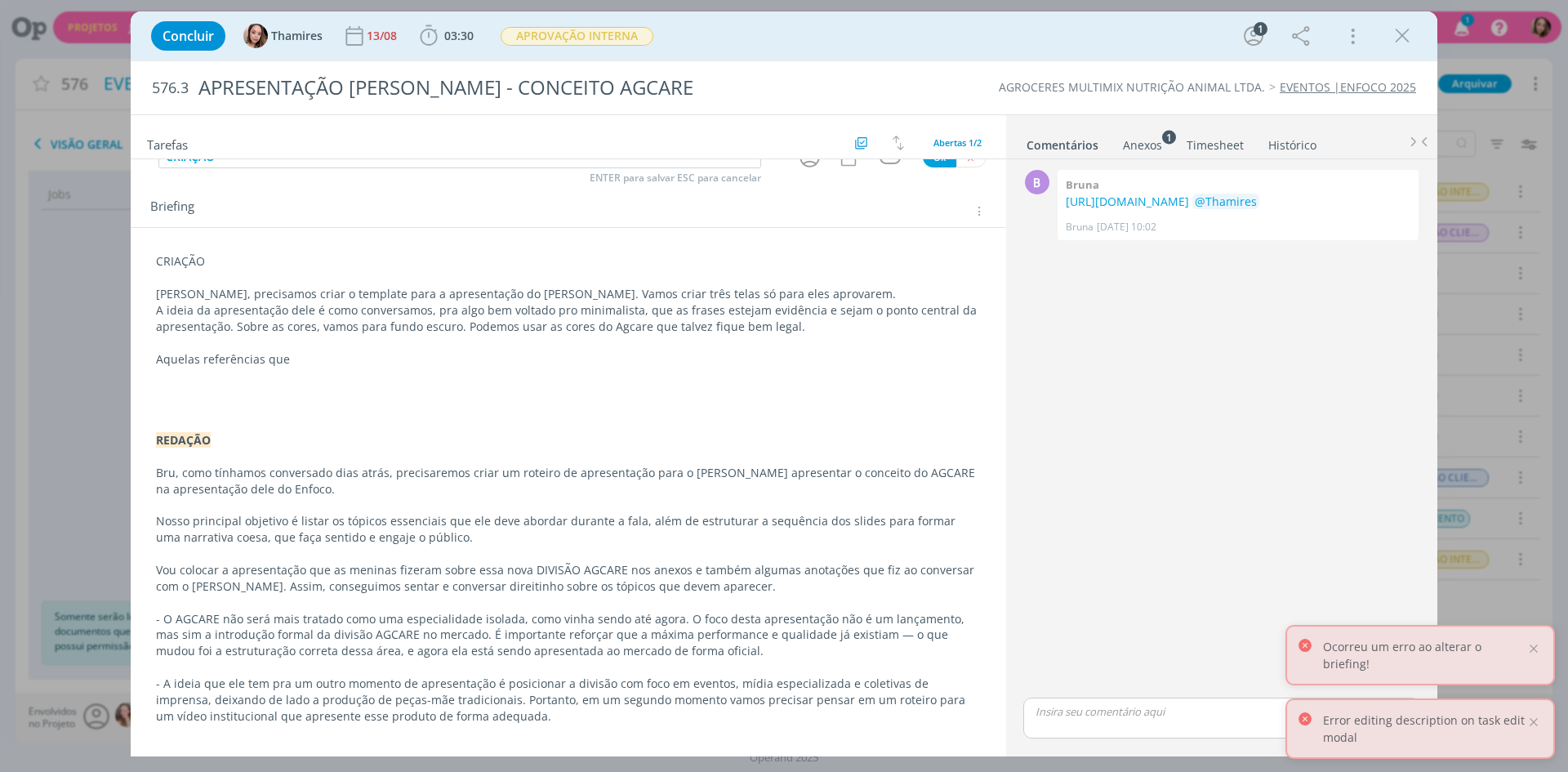
scroll to position [82, 0]
click at [317, 374] on p "dialog" at bounding box center [569, 374] width 825 height 17
click at [333, 365] on p "Aquelas referências que" at bounding box center [569, 358] width 825 height 17
click at [335, 365] on p "Aquelas referências que" at bounding box center [569, 358] width 825 height 17
click at [336, 365] on p "Aquelas referências que" at bounding box center [569, 358] width 825 height 17
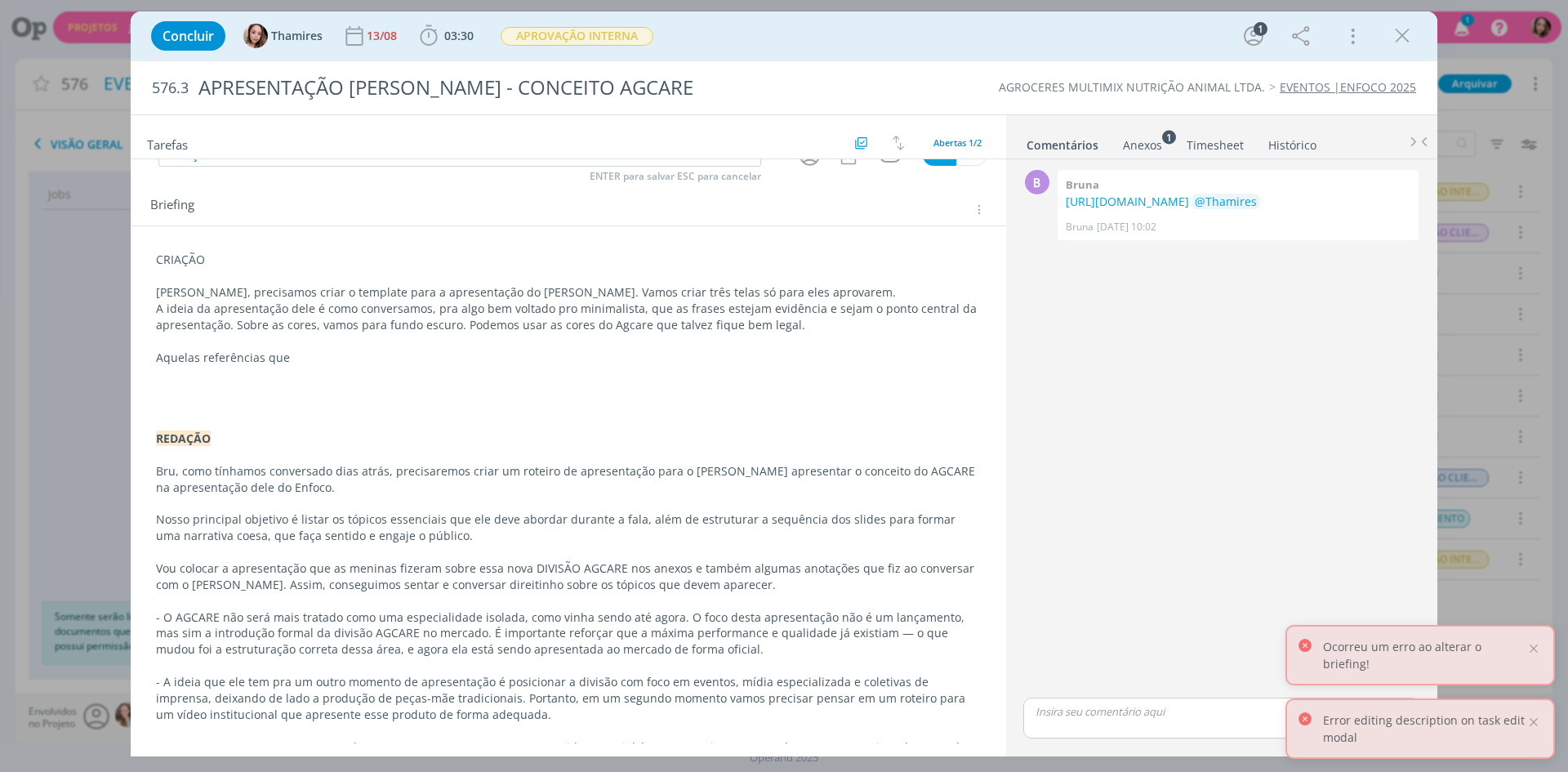
click at [292, 361] on p "Aquelas referências que" at bounding box center [569, 358] width 825 height 17
click at [186, 261] on p "CRIAÇÃO" at bounding box center [569, 260] width 825 height 17
click at [162, 738] on button "dialog" at bounding box center [163, 729] width 23 height 20
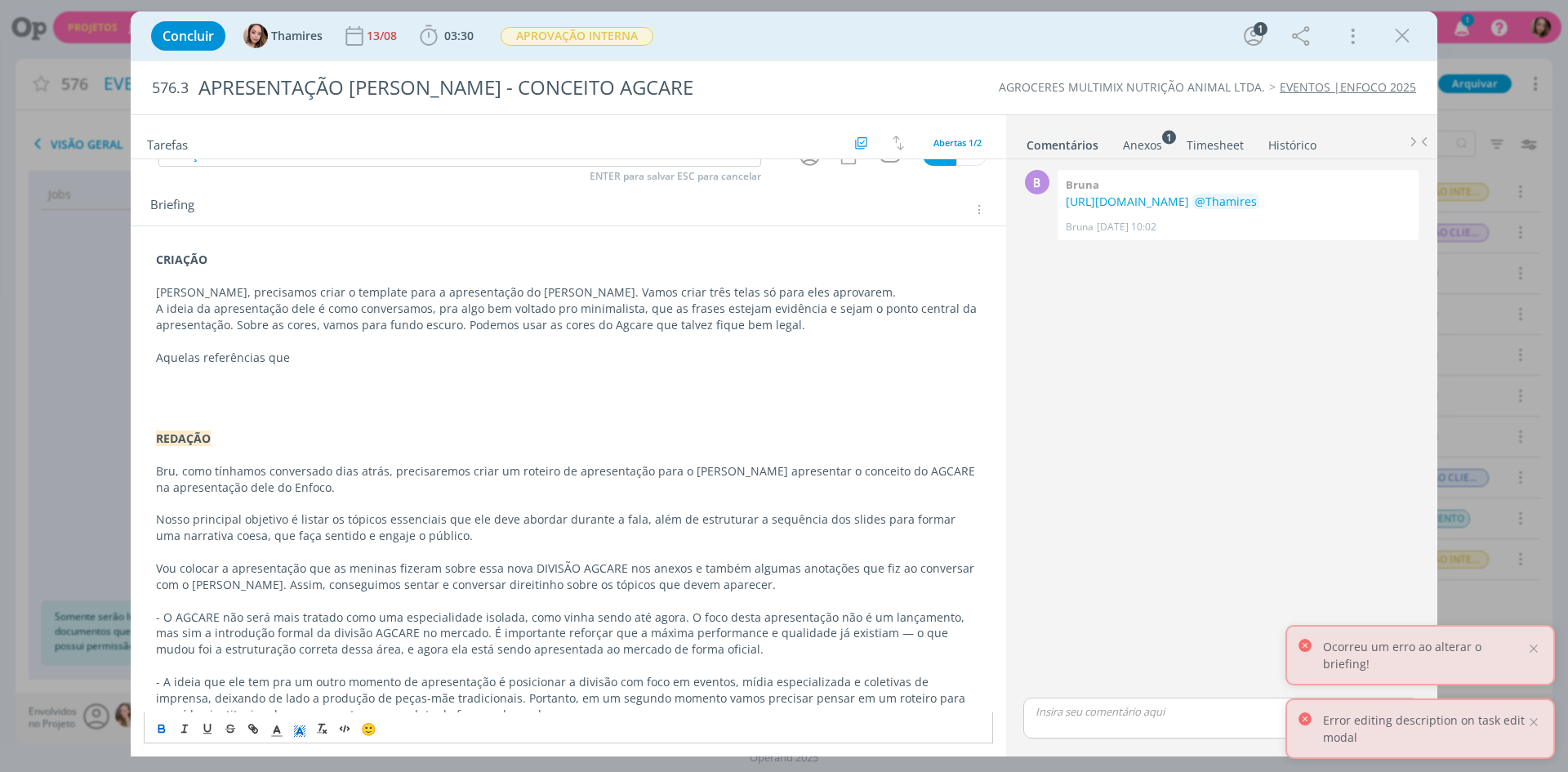
click at [305, 731] on rect "dialog" at bounding box center [305, 730] width 1 height 1
click at [383, 661] on span "dialog" at bounding box center [384, 658] width 13 height 13
click at [266, 359] on p "Aquelas referências que" at bounding box center [569, 358] width 825 height 17
click at [364, 343] on p "dialog" at bounding box center [569, 341] width 825 height 17
click at [359, 356] on p "Aquelas referências que" at bounding box center [569, 358] width 825 height 17
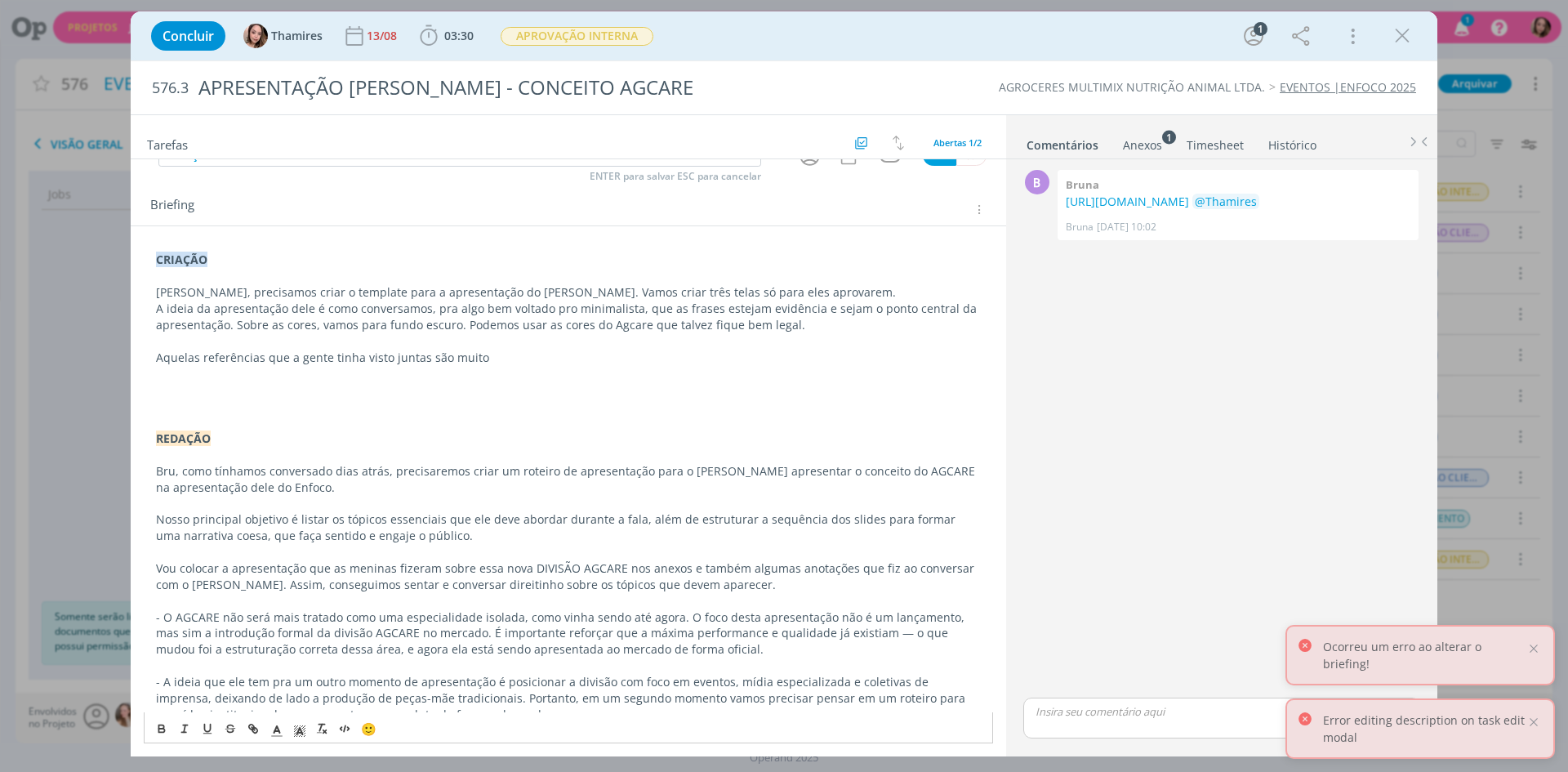
click at [430, 360] on p "Aquelas referências que a gente tinha visto juntas são muito" at bounding box center [569, 358] width 825 height 17
click at [474, 356] on p "Aquelas referências que a gente tinha visto juntas são muito" at bounding box center [569, 358] width 825 height 17
click at [269, 360] on p "Aquelas referências que a gente tinha visto juntas são muito boas, acho que pod…" at bounding box center [569, 358] width 825 height 17
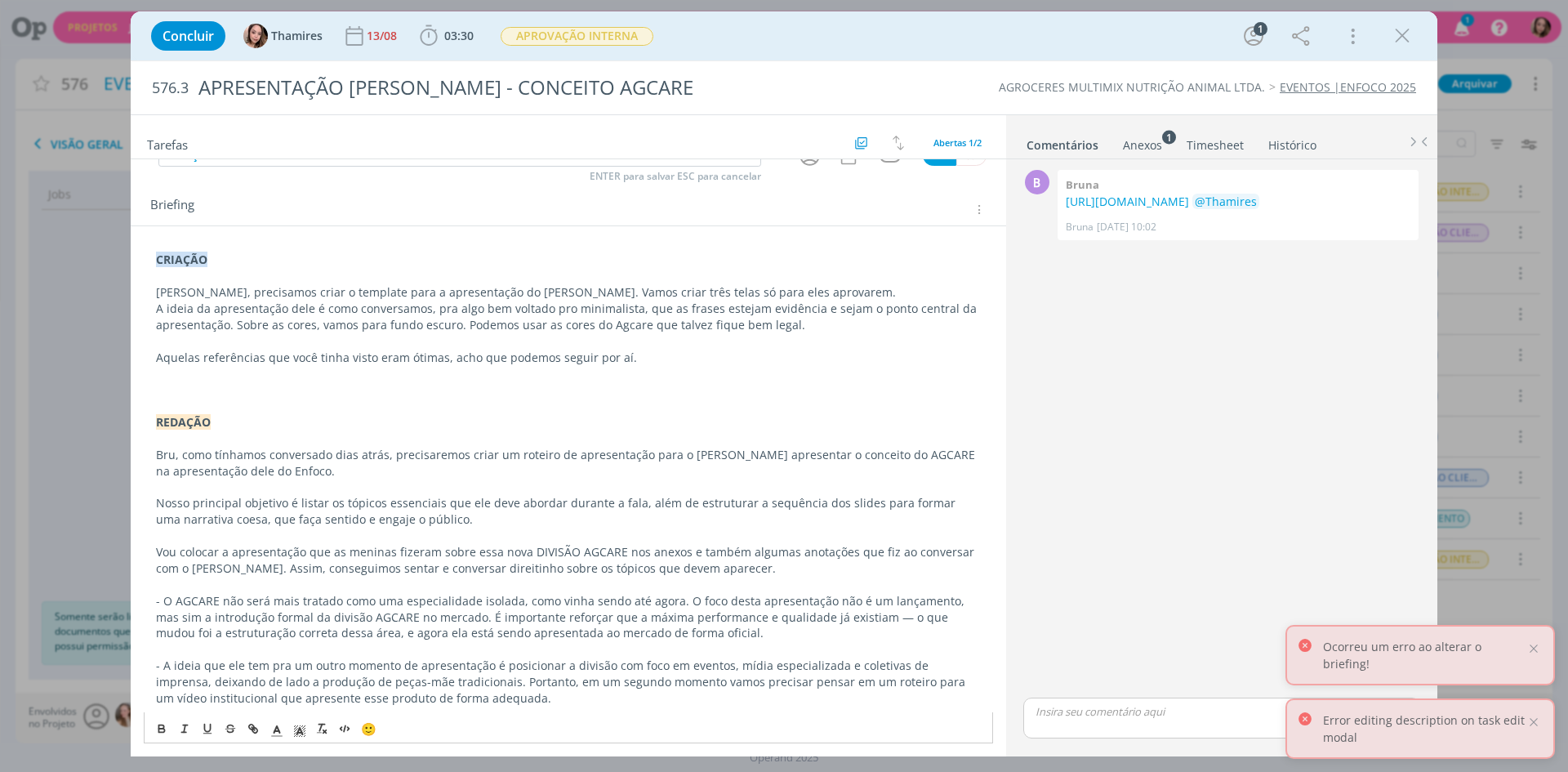
click at [726, 294] on p "Lele, precisamos criar o template para a apresentação do Ricardo. Vamos criar t…" at bounding box center [569, 293] width 825 height 17
click at [677, 355] on p "Aquelas referências que você tinha visto eram ótimas, acho que podemos seguir p…" at bounding box center [569, 358] width 825 height 17
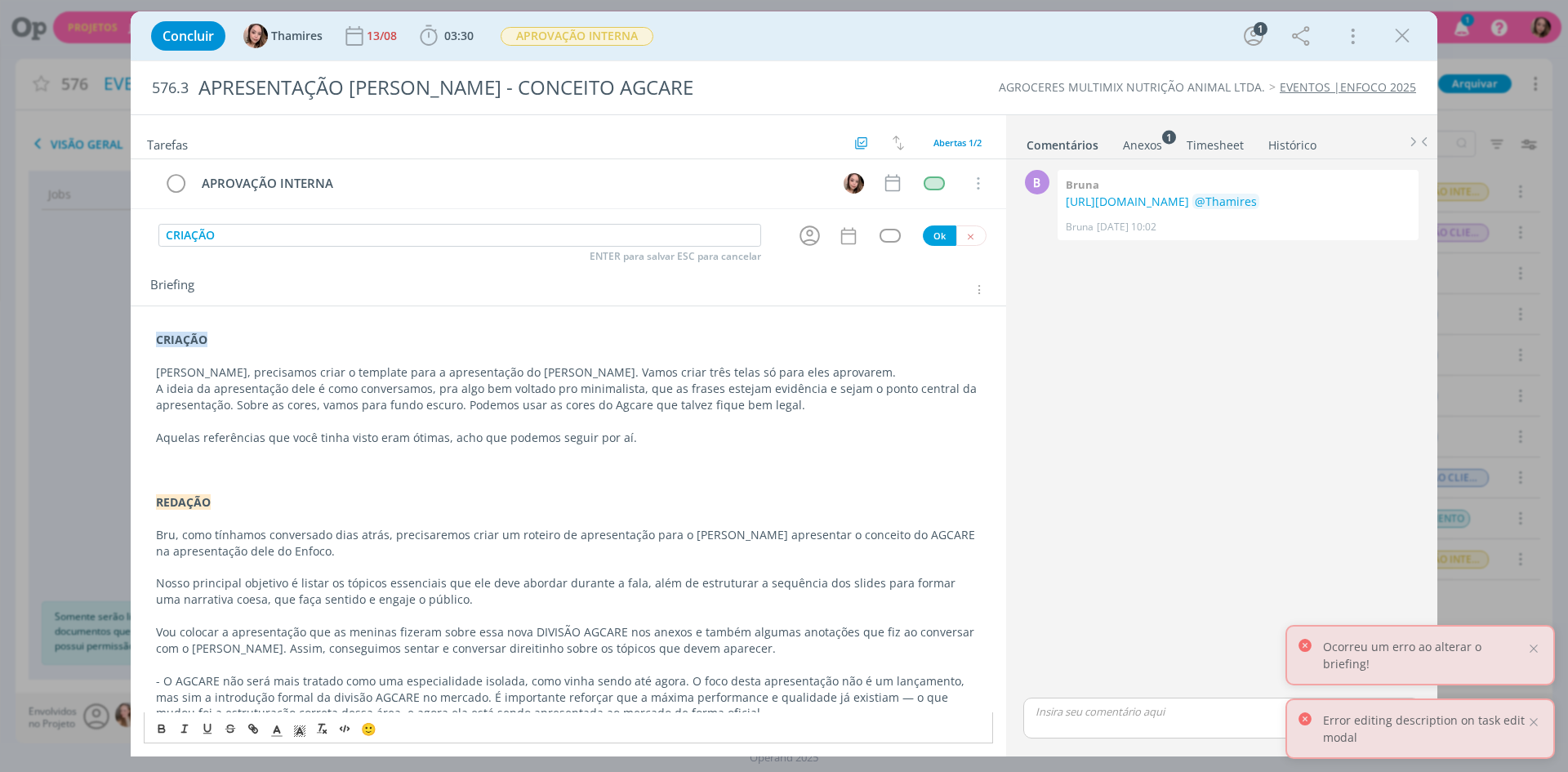
scroll to position [0, 0]
click at [786, 242] on div "dialog" at bounding box center [812, 237] width 52 height 27
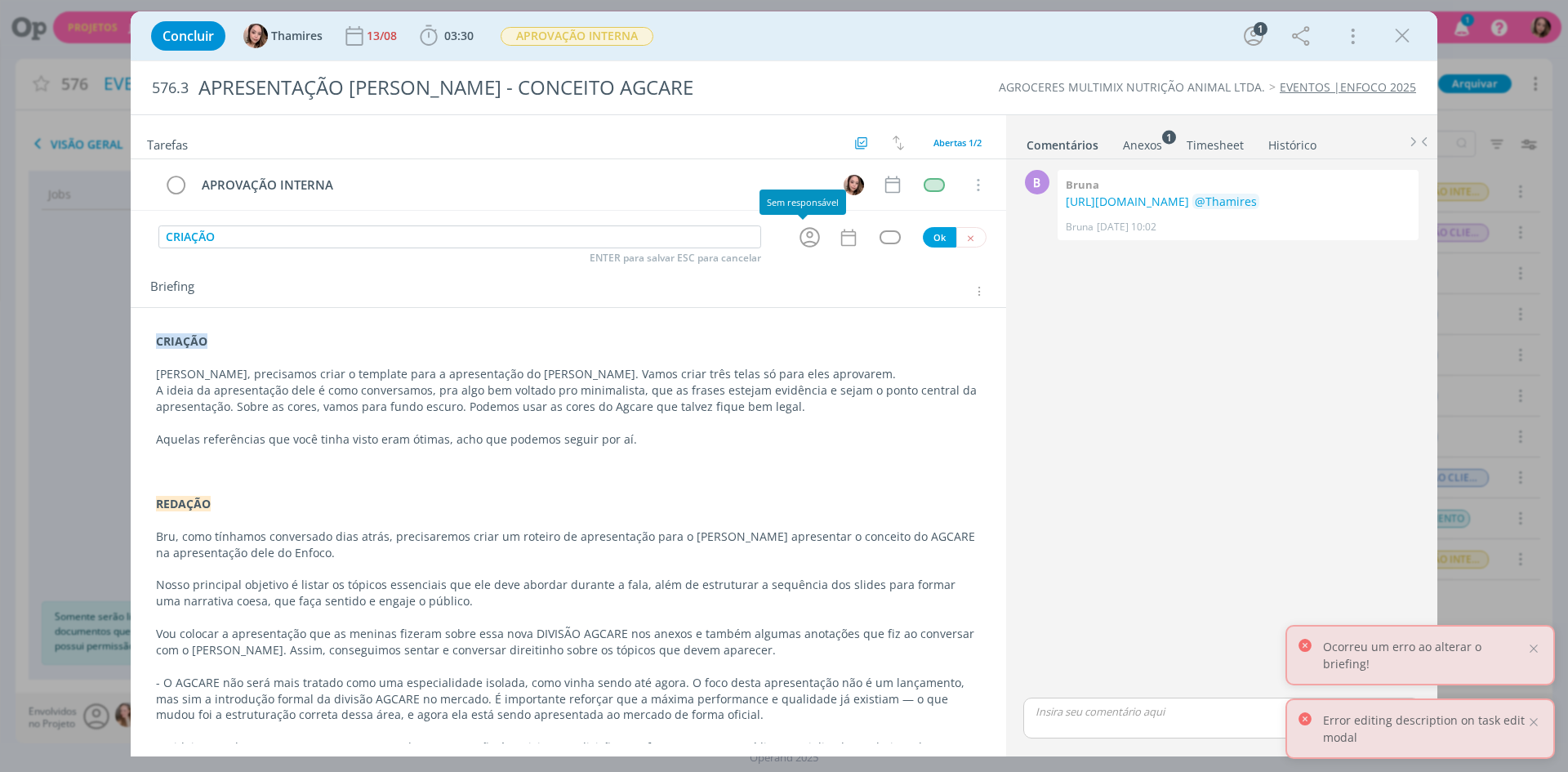
click at [810, 233] on icon "dialog" at bounding box center [809, 238] width 21 height 21
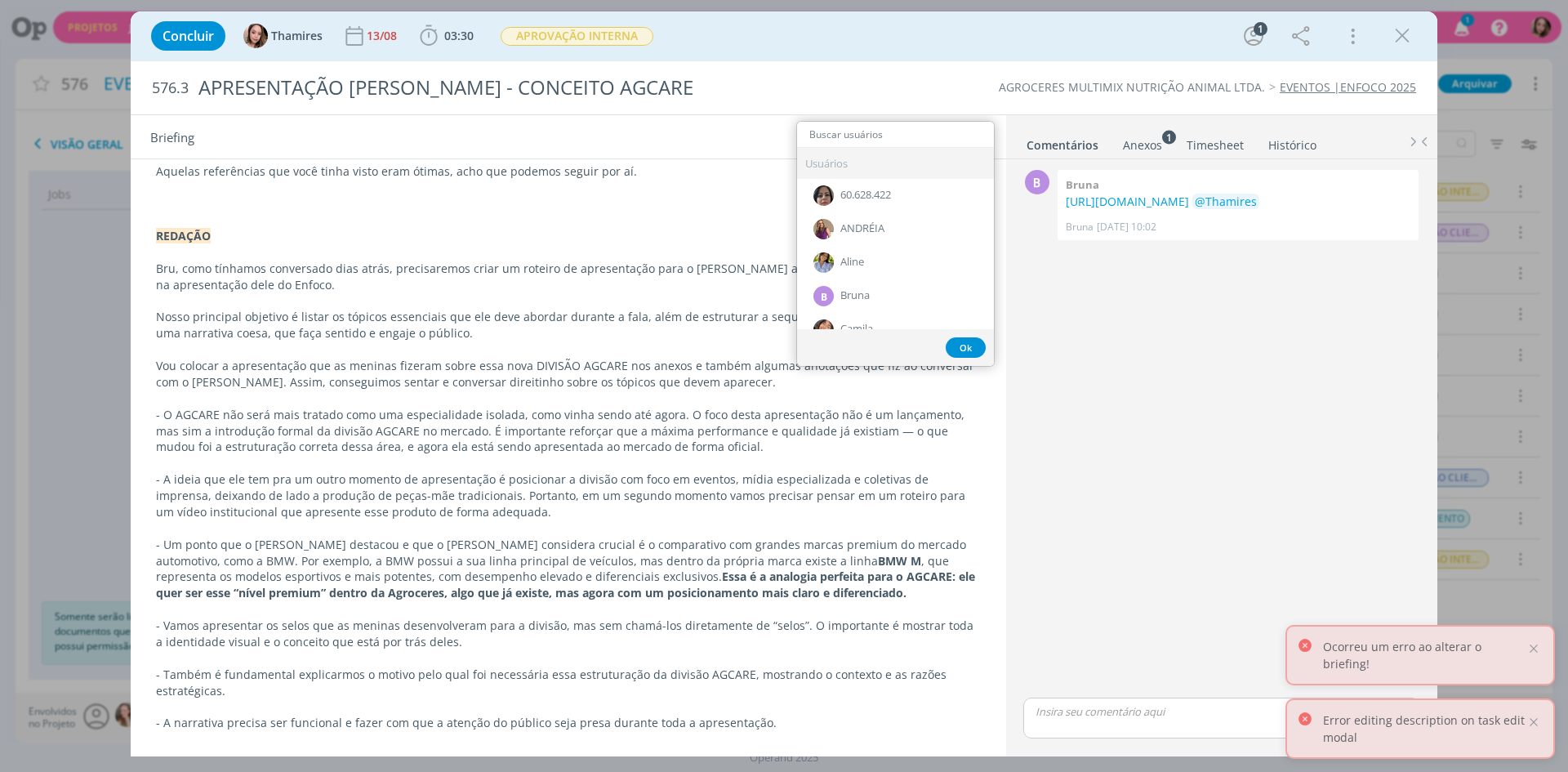
click at [856, 135] on input "dialog" at bounding box center [895, 135] width 197 height 23
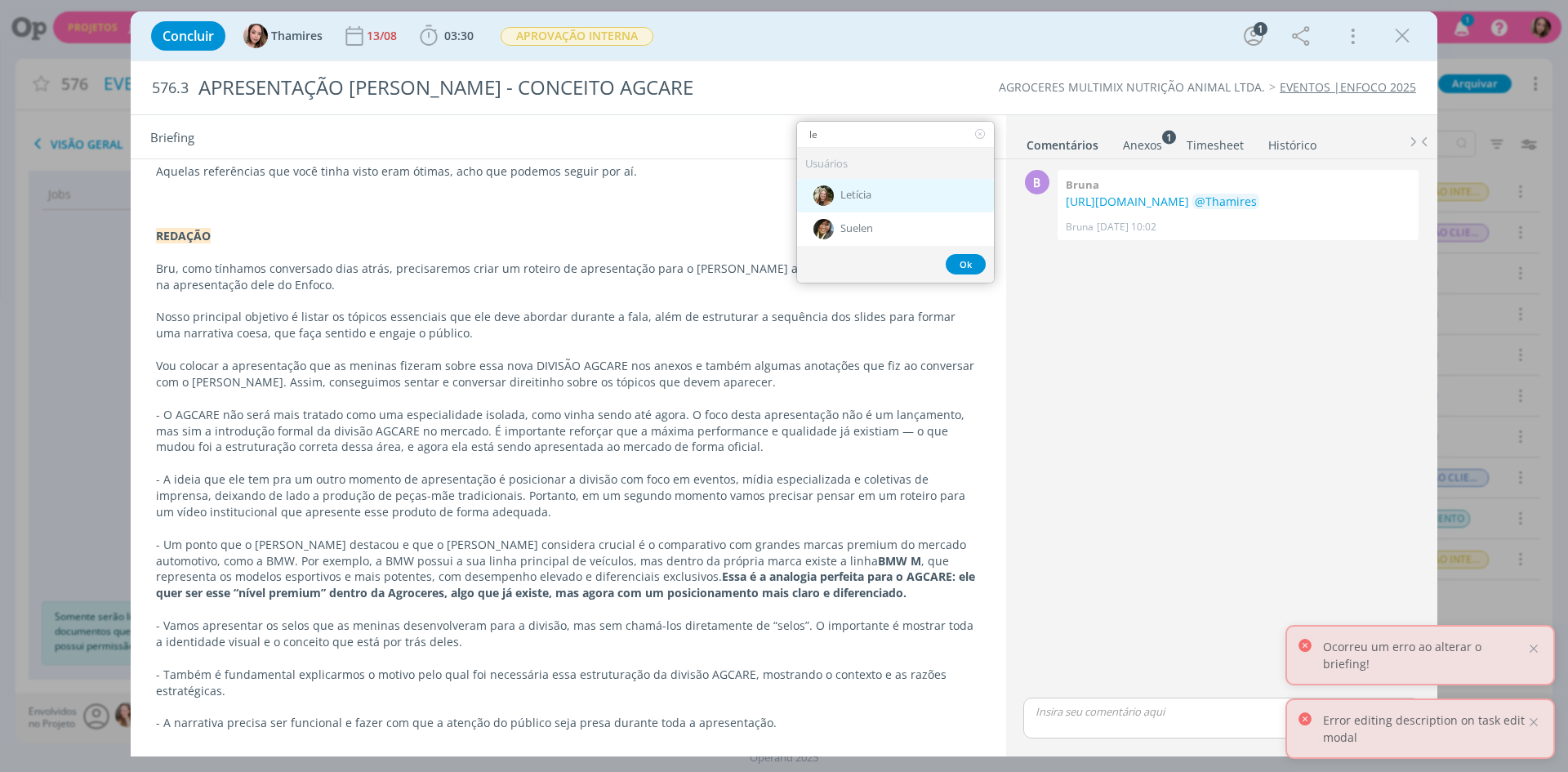
type input "le"
click at [849, 179] on div "Letícia" at bounding box center [895, 195] width 197 height 34
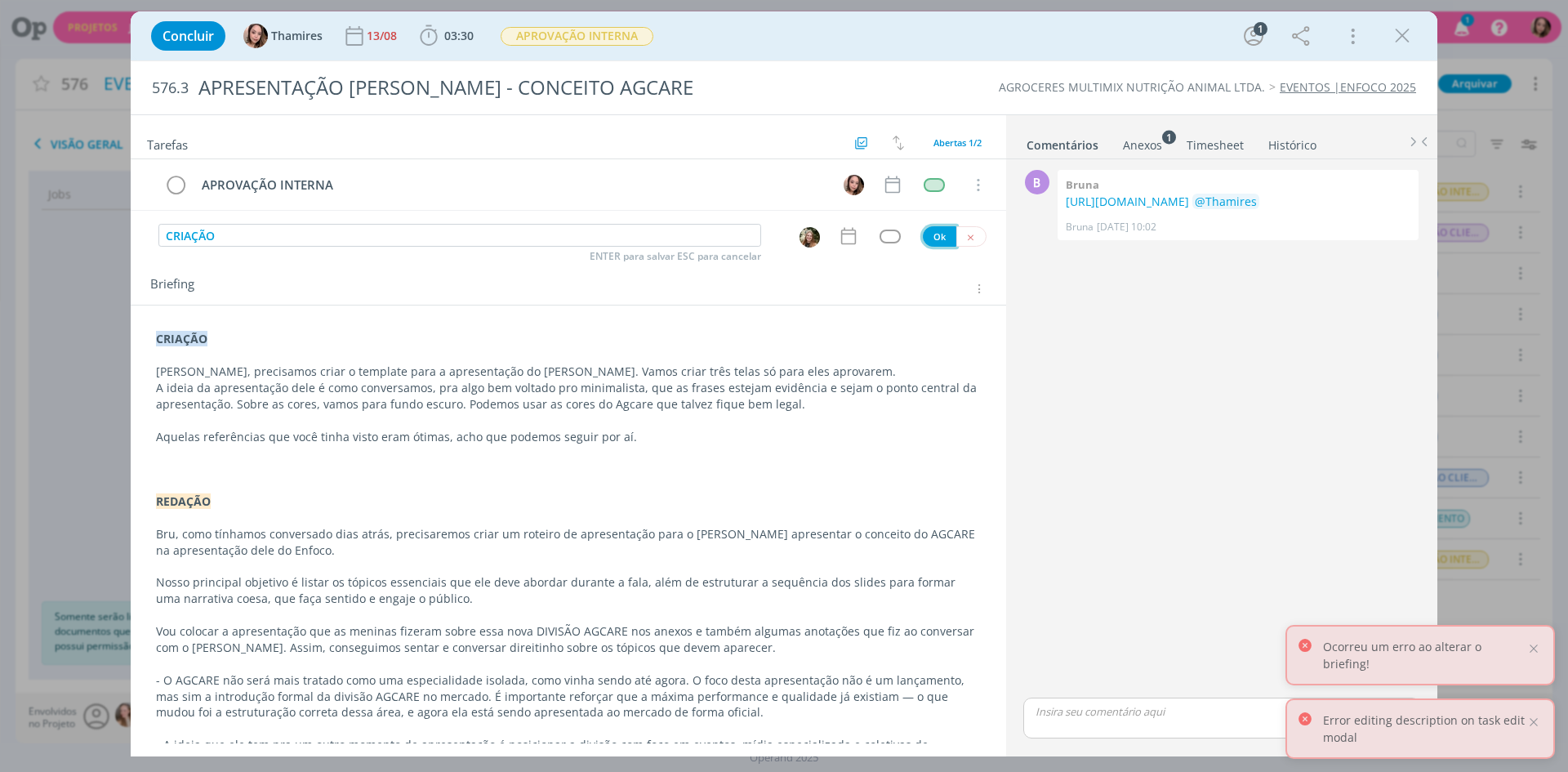
click at [939, 240] on button "Ok" at bounding box center [940, 236] width 34 height 21
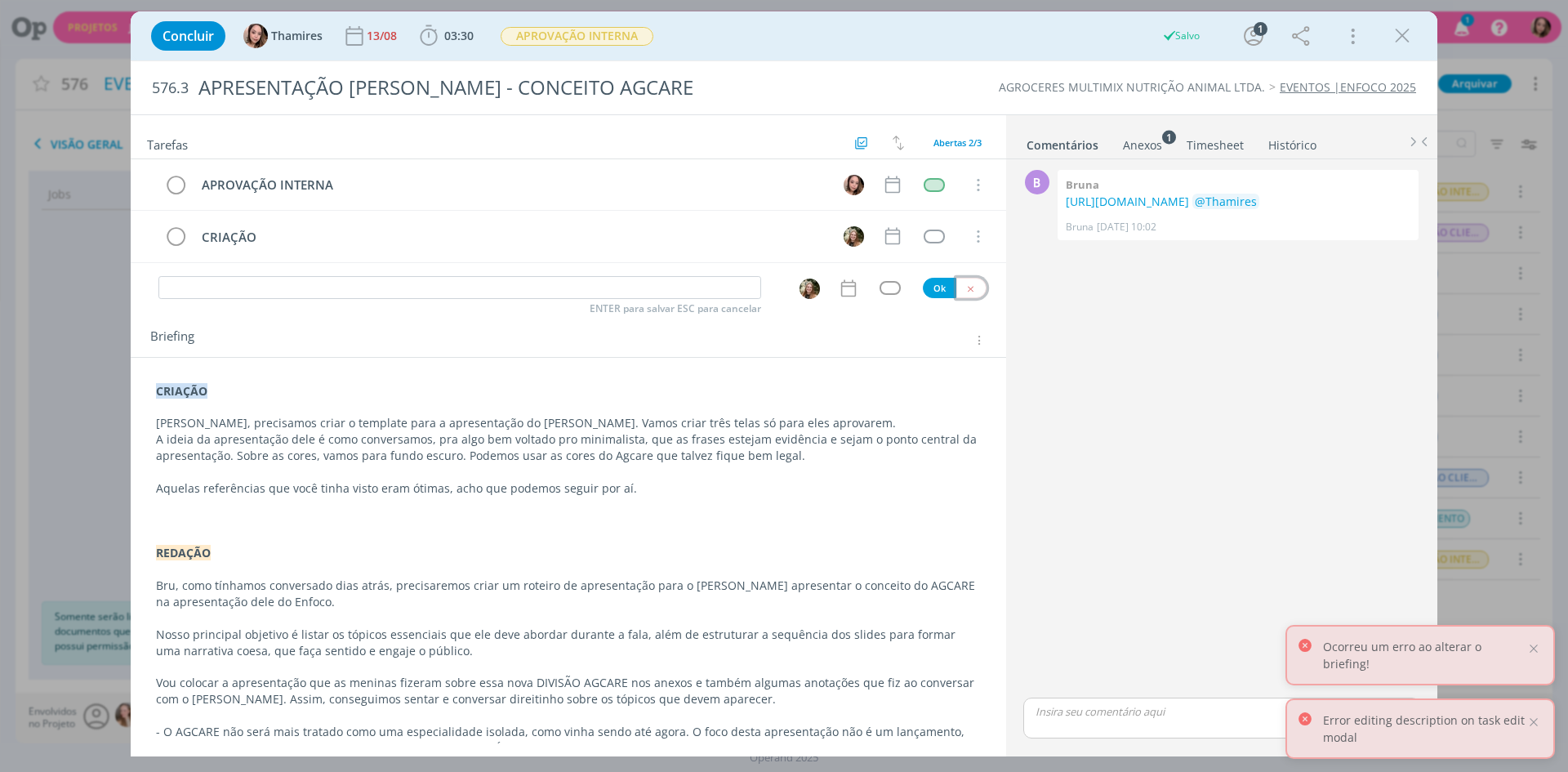
click at [972, 289] on button "dialog" at bounding box center [971, 288] width 31 height 21
click at [927, 242] on div "dialog" at bounding box center [934, 236] width 21 height 14
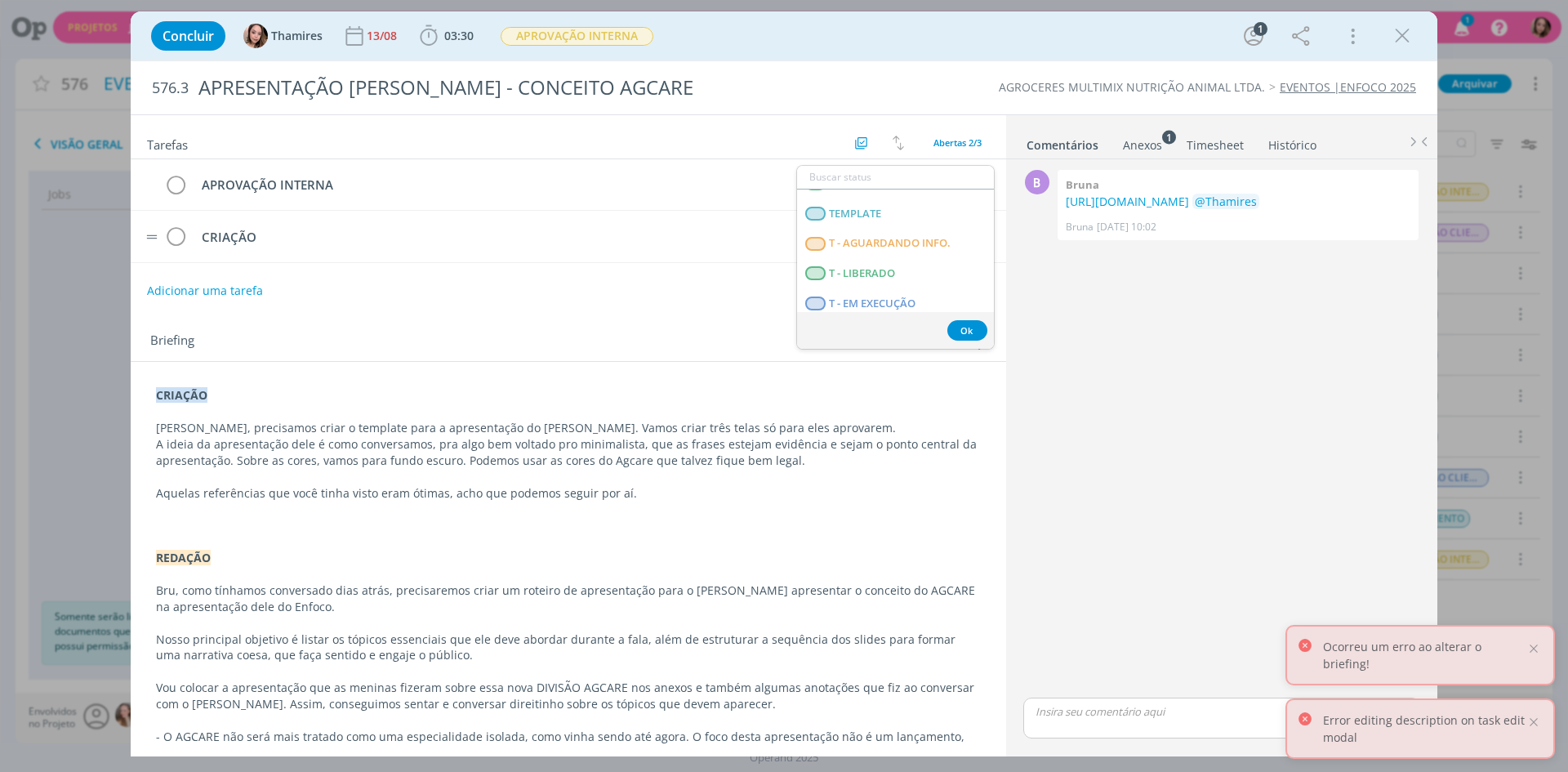
scroll to position [417, 0]
click at [860, 236] on span "T - LIBERADO" at bounding box center [862, 237] width 66 height 13
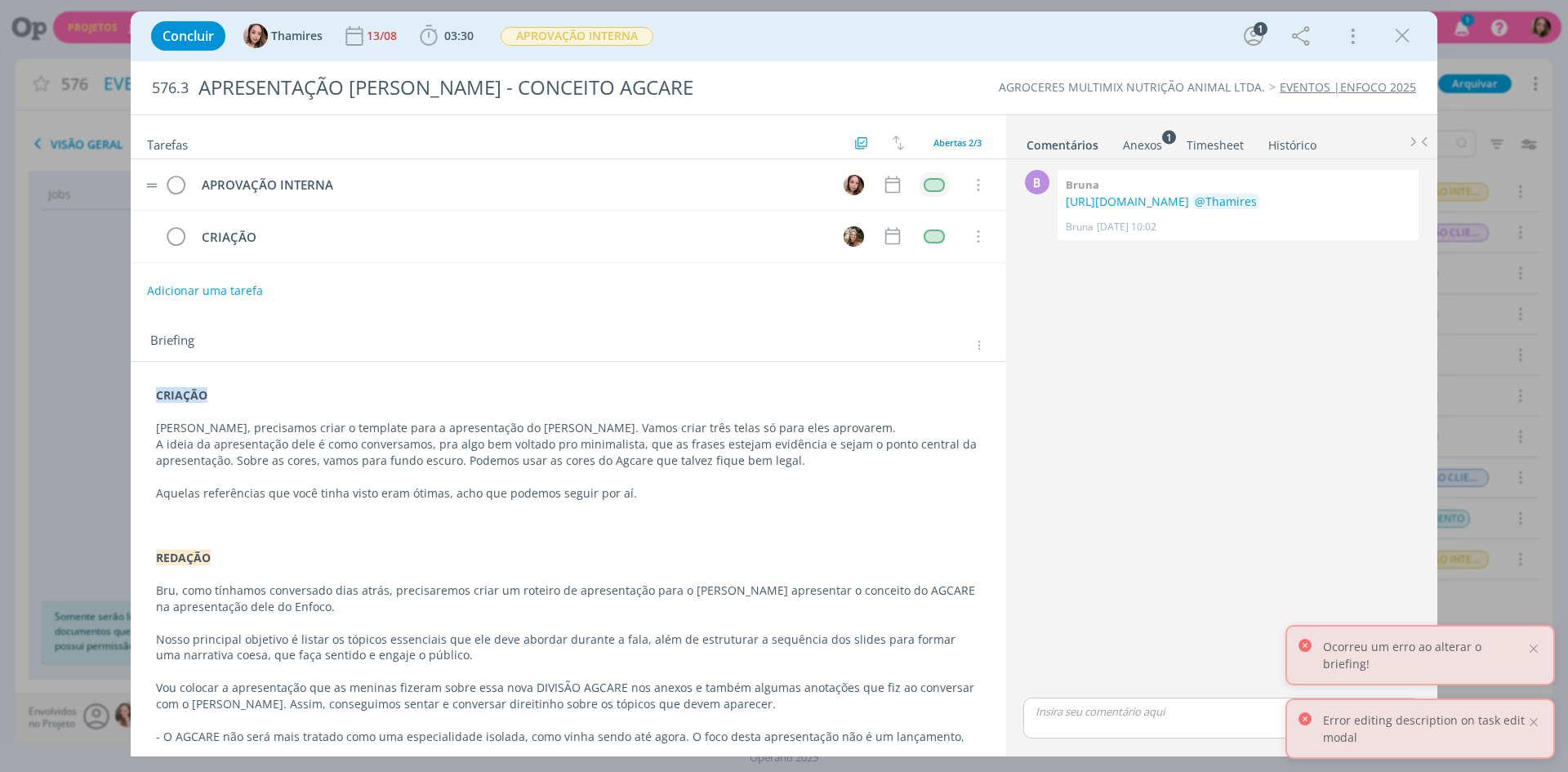
click at [920, 193] on td "dialog" at bounding box center [935, 184] width 30 height 25
click at [928, 188] on div "dialog" at bounding box center [934, 184] width 21 height 14
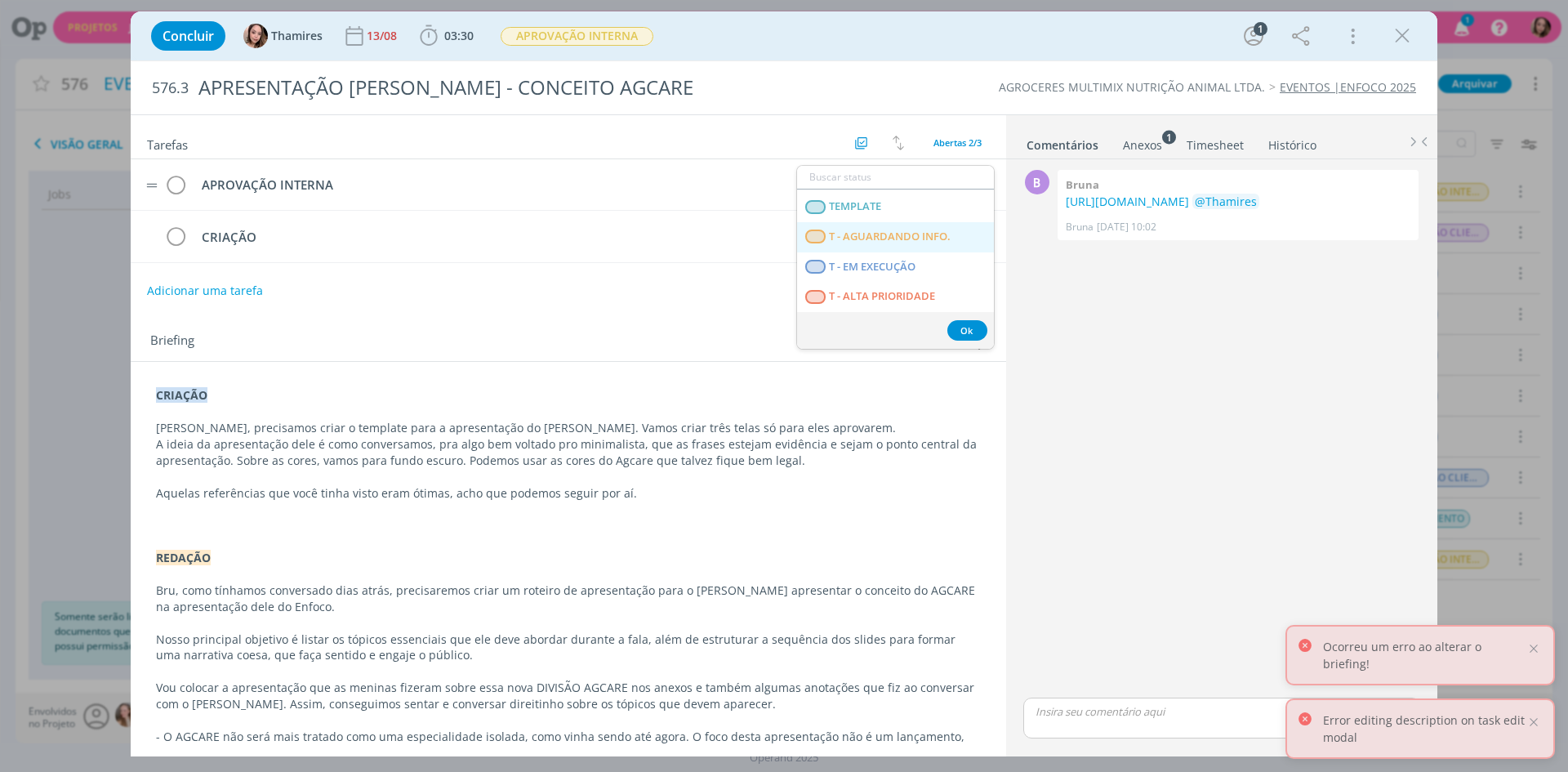
click at [926, 245] on INFO\ "T - AGUARDANDO INFO." at bounding box center [895, 237] width 197 height 31
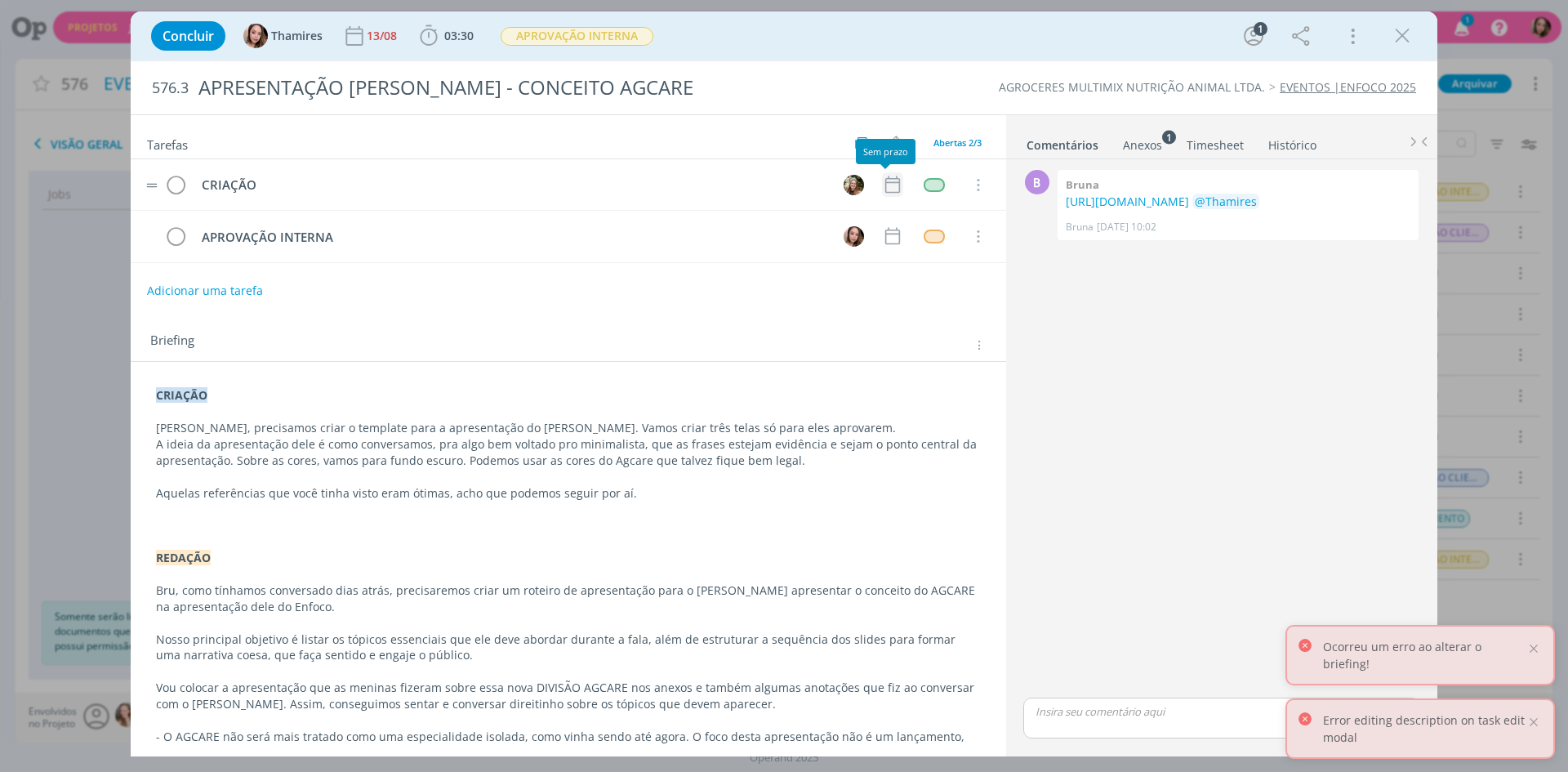
click at [888, 184] on icon "dialog" at bounding box center [893, 184] width 21 height 21
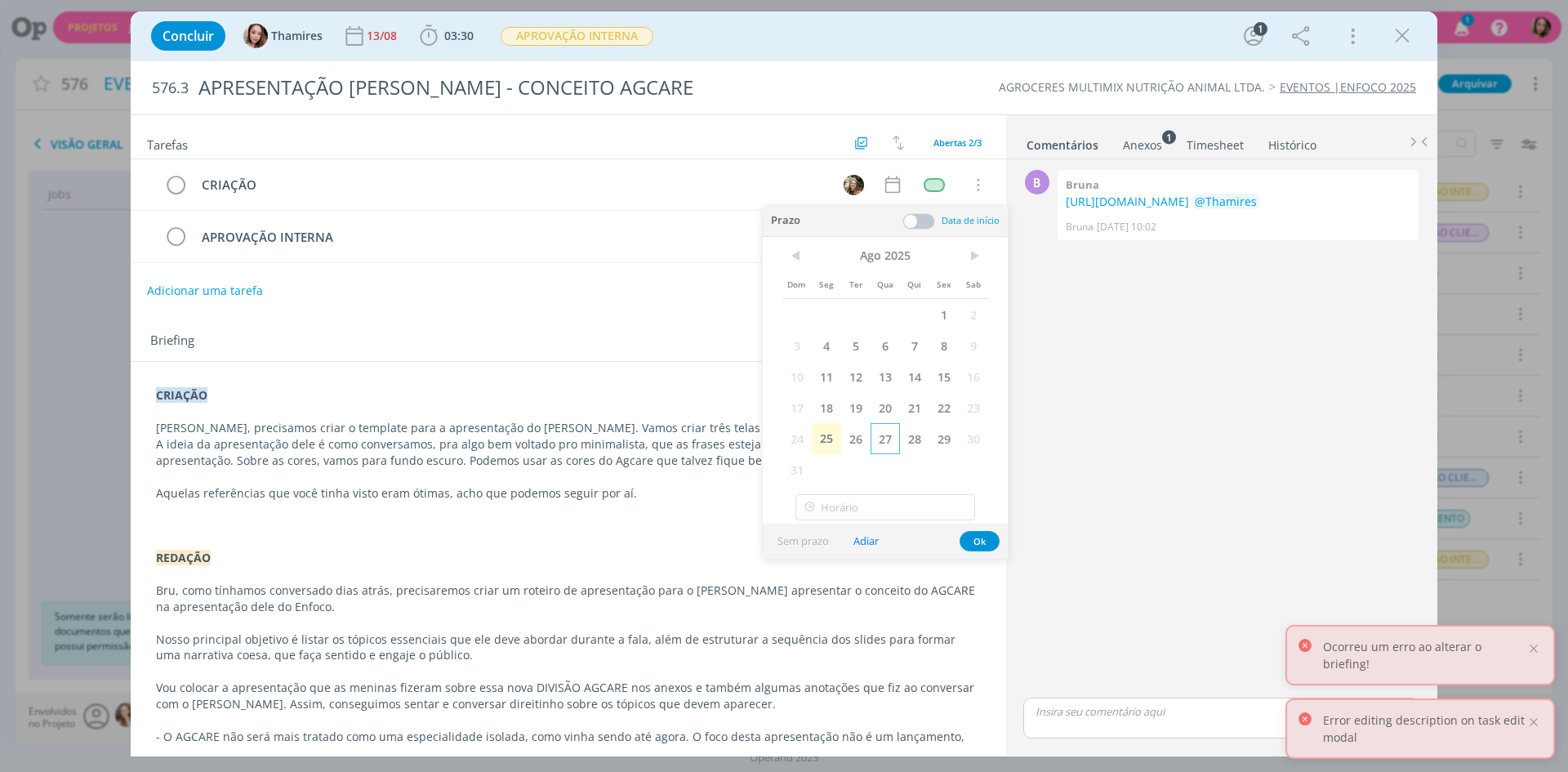
click at [881, 441] on span "27" at bounding box center [885, 439] width 30 height 31
click at [979, 542] on button "Ok" at bounding box center [979, 541] width 40 height 21
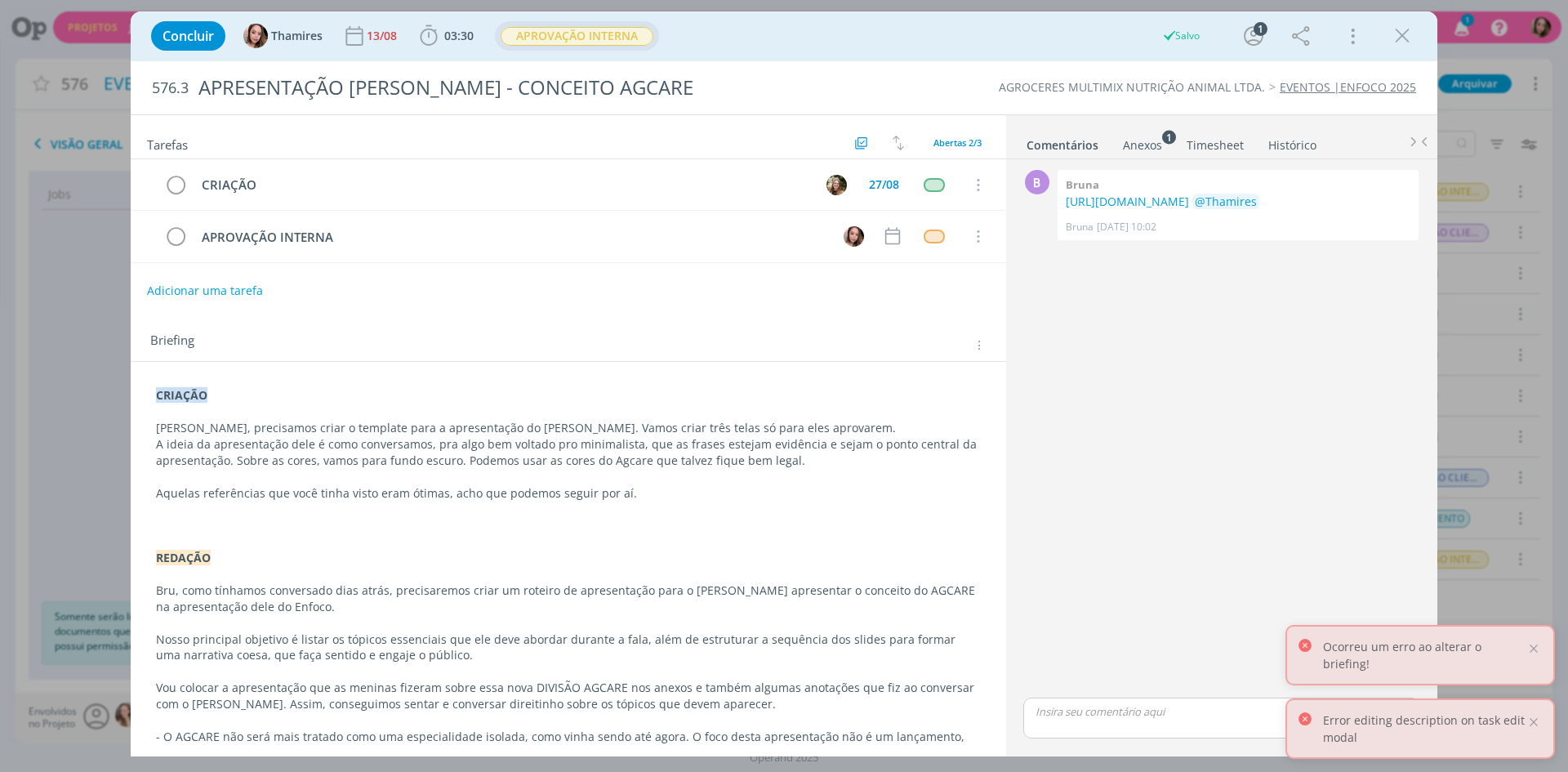
click at [617, 49] on span "APROVAÇÃO INTERNA" at bounding box center [577, 36] width 164 height 30
click at [617, 38] on span "APROVAÇÃO INTERNA" at bounding box center [577, 36] width 153 height 19
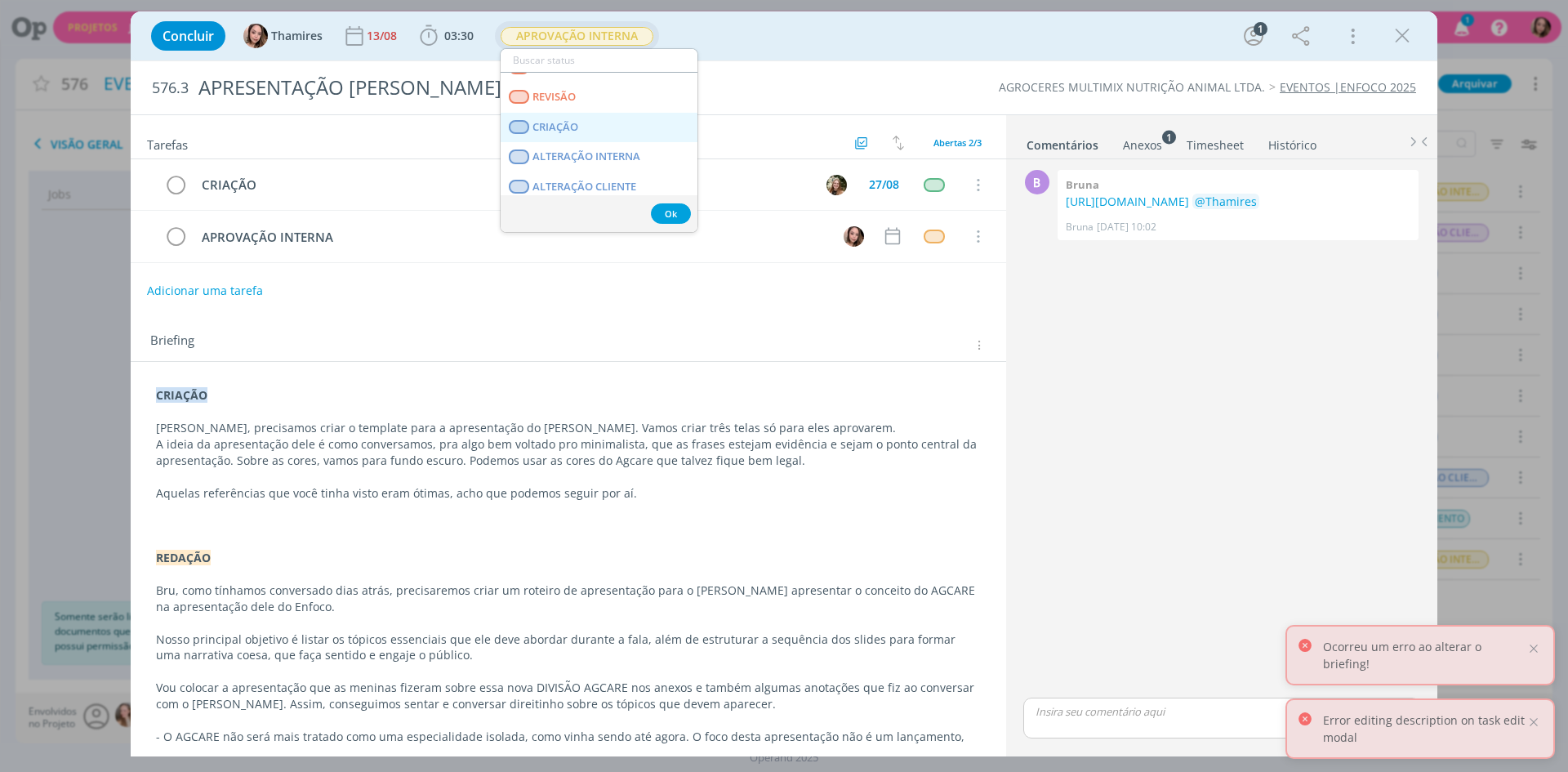
scroll to position [82, 0]
click at [598, 117] on link "CRIAÇÃO" at bounding box center [599, 126] width 197 height 31
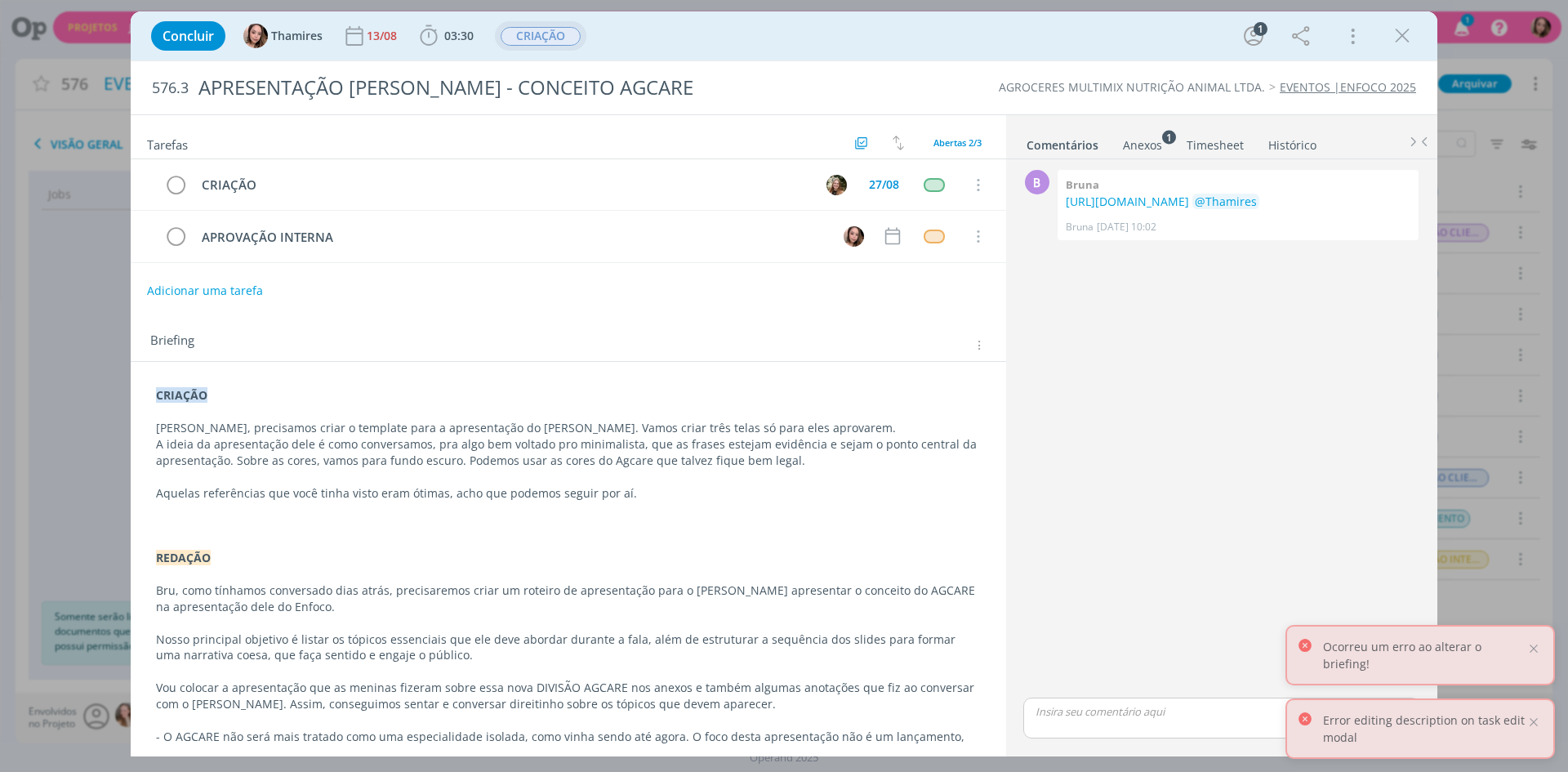
click at [150, 420] on div "CRIAÇÃO Lele, precisamos criar o template para a apresentação do Ricardo. Vamos…" at bounding box center [569, 719] width 850 height 677
click at [730, 489] on p "Aquelas referências que você tinha visto eram ótimas, acho que podemos seguir p…" at bounding box center [569, 494] width 823 height 17
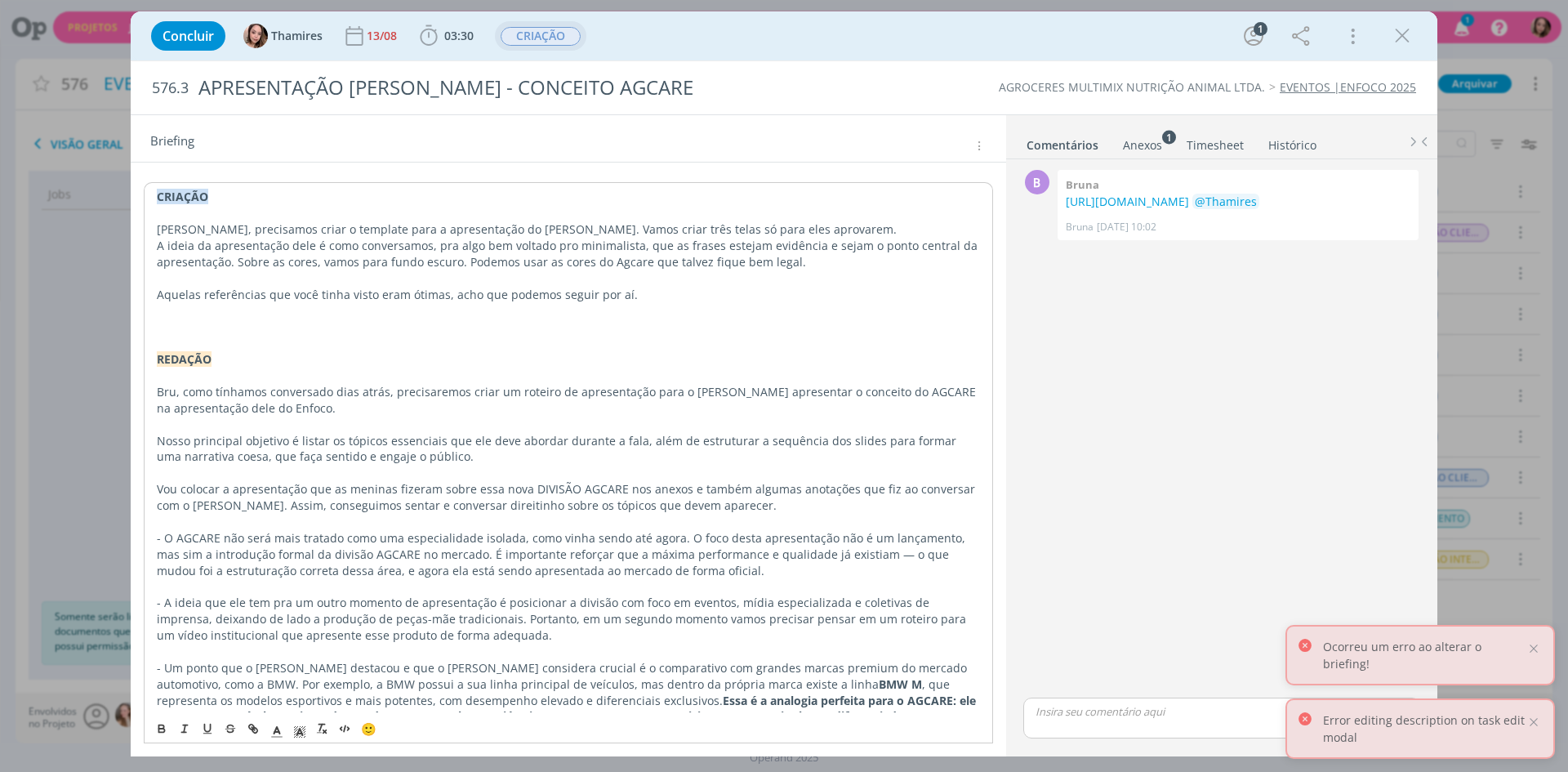
scroll to position [0, 0]
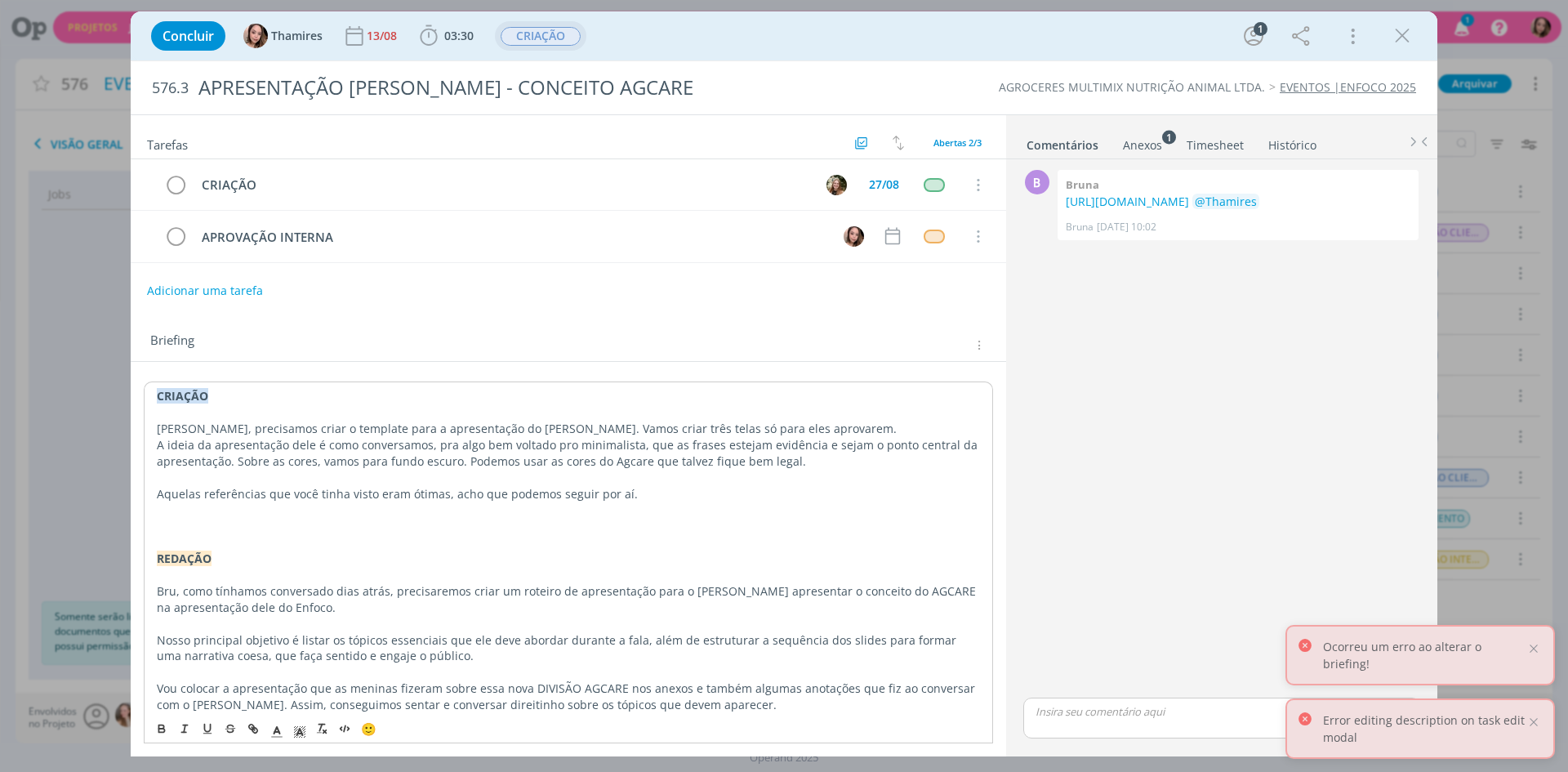
click at [193, 513] on p "dialog" at bounding box center [569, 511] width 823 height 17
click at [376, 500] on p "Aquelas referências que você tinha visto eram ótimas, acho que podemos seguir p…" at bounding box center [569, 494] width 823 height 17
click at [559, 498] on p "Aquelas referências que você tinha visto eram ótimas, acho que podemos seguir p…" at bounding box center [569, 494] width 823 height 17
click at [656, 489] on p "Aquelas referências que você tinha visto eram ótimas, acho que podemos seguir p…" at bounding box center [569, 494] width 823 height 17
drag, startPoint x: 492, startPoint y: 459, endPoint x: 875, endPoint y: 481, distance: 383.6
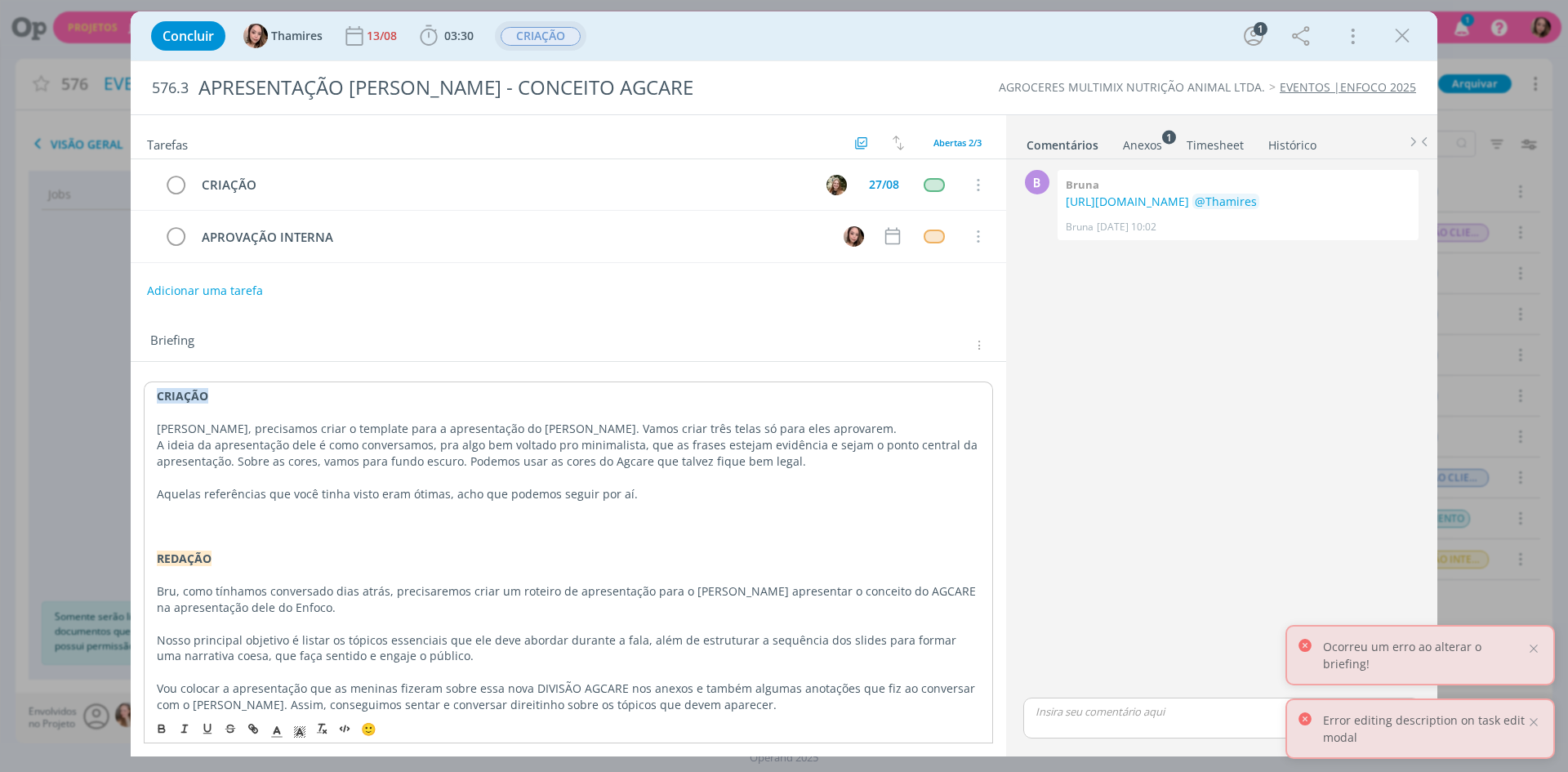
click at [870, 488] on div "CRIAÇÃO Lele, precisamos criar o template para a apresentação do Ricardo. Vamos…" at bounding box center [569, 720] width 850 height 678
click at [891, 463] on p "A ideia da apresentação dele é como conversamos, pra algo bem voltado pro minim…" at bounding box center [569, 454] width 823 height 33
click at [217, 517] on p "dialog" at bounding box center [569, 526] width 823 height 17
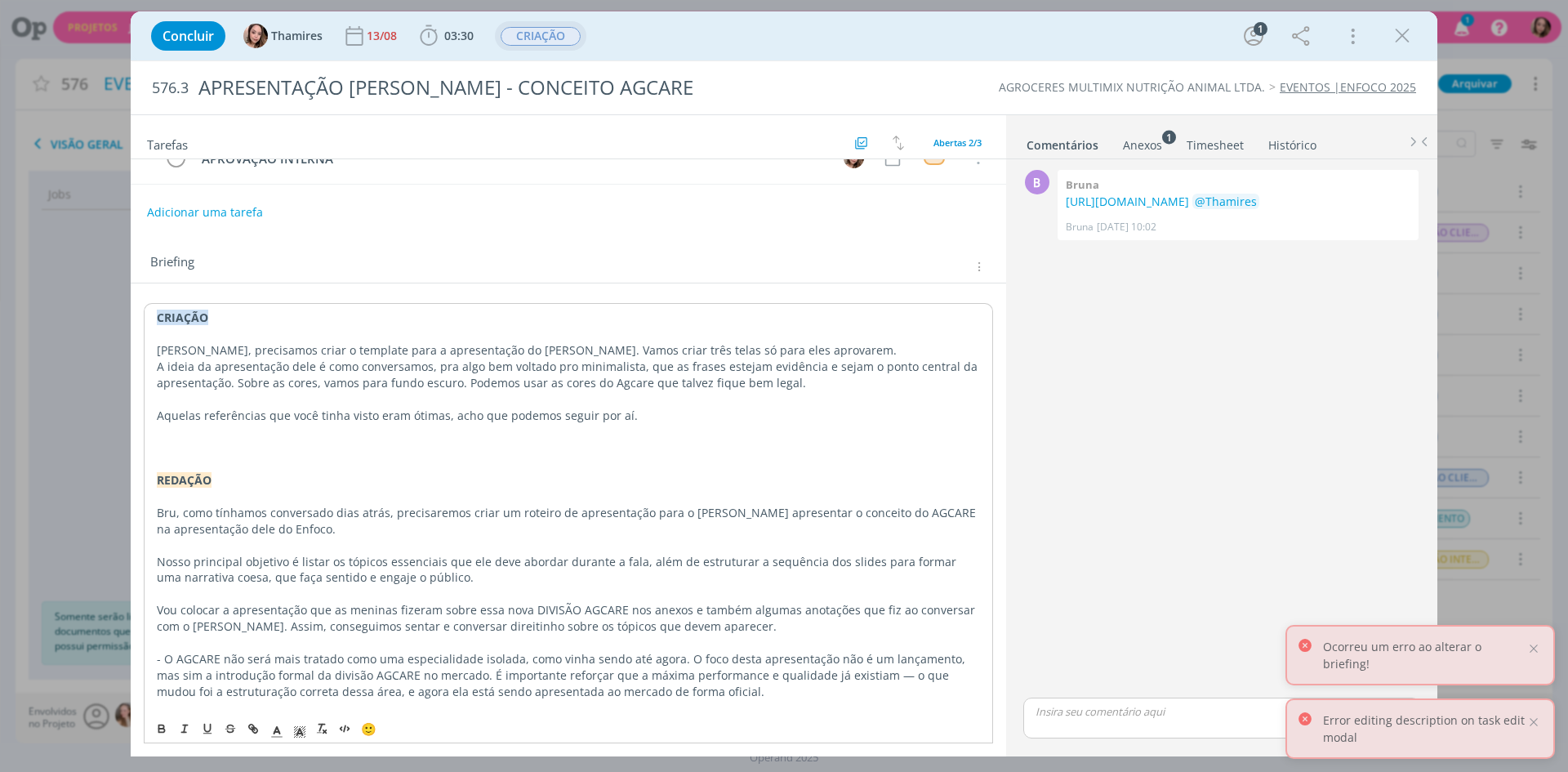
scroll to position [82, 0]
click at [829, 396] on p "dialog" at bounding box center [569, 396] width 823 height 17
click at [465, 375] on p "A ideia da apresentação dele é como conversamos, pra algo bem voltado pro minim…" at bounding box center [569, 372] width 823 height 33
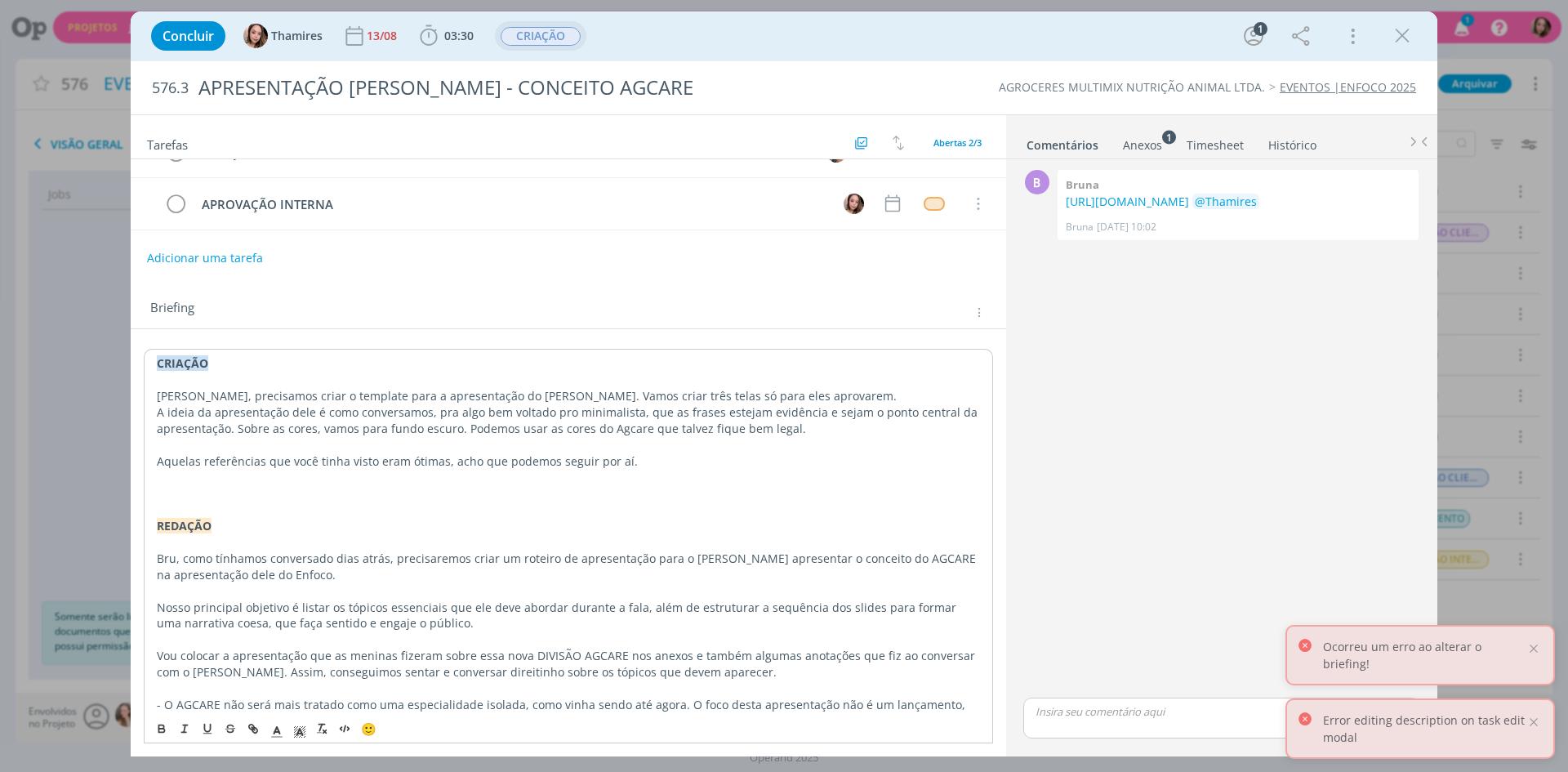
scroll to position [0, 0]
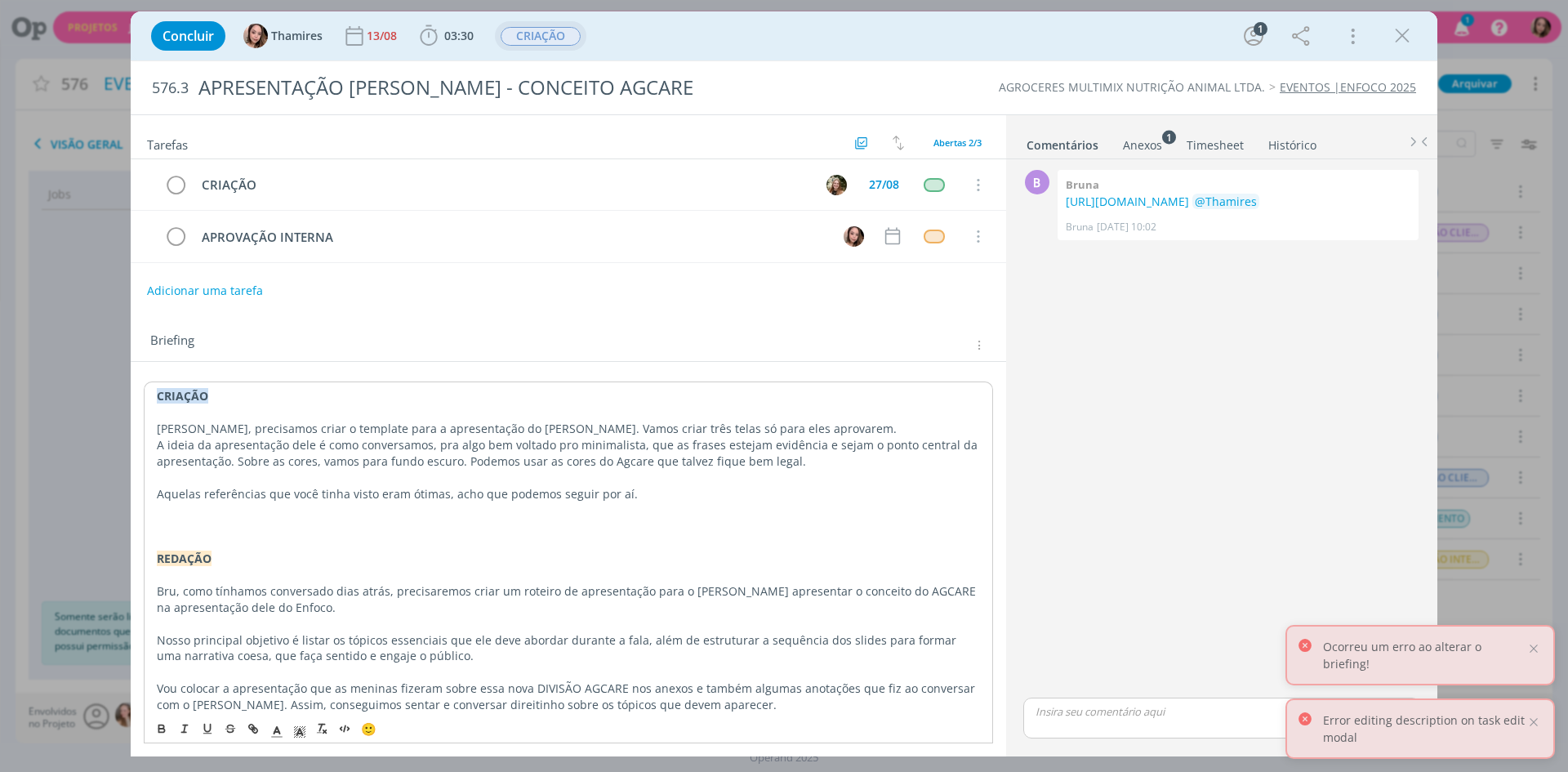
click at [205, 443] on p "A ideia da apresentação dele é como conversamos, pra algo bem voltado pro minim…" at bounding box center [569, 454] width 823 height 33
drag, startPoint x: 156, startPoint y: 423, endPoint x: 540, endPoint y: 417, distance: 384.0
click at [540, 417] on div "CRIAÇÃO Lele, precisamos criar o template para a apresentação do Ricardo. Vamos…" at bounding box center [569, 720] width 850 height 678
click at [389, 438] on p "A ideia da apresentação dele é como conversamos, pra algo bem voltado pro minim…" at bounding box center [569, 454] width 823 height 33
drag, startPoint x: 260, startPoint y: 428, endPoint x: 643, endPoint y: 492, distance: 388.3
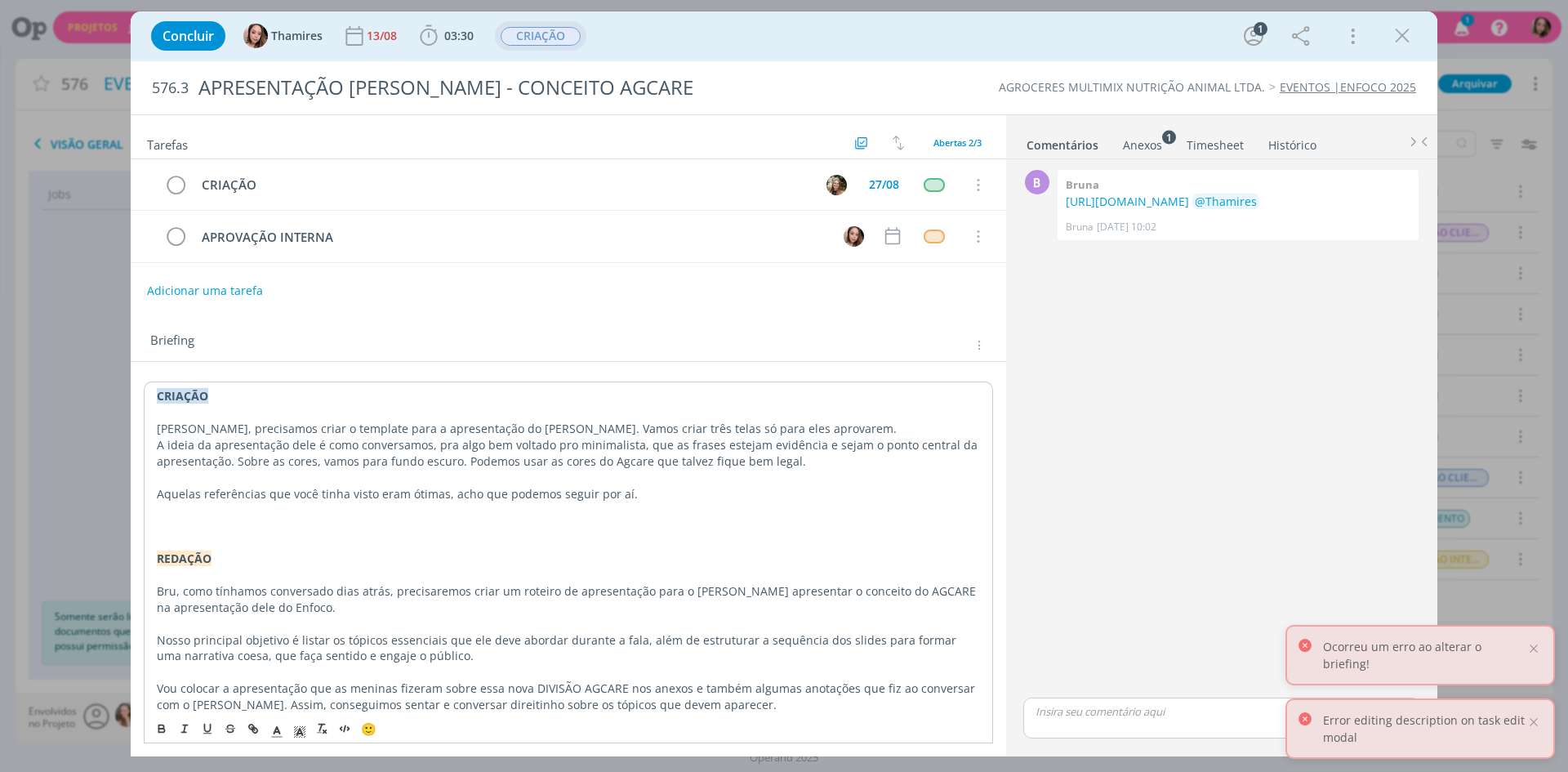
click at [643, 492] on div "CRIAÇÃO Lele, precisamos criar o template para a apresentação do Ricardo. Vamos…" at bounding box center [569, 720] width 850 height 678
click at [697, 446] on p "A ideia da apresentação dele é como conversamos, pra algo bem voltado pro minim…" at bounding box center [569, 454] width 823 height 33
click at [793, 498] on p "Aquelas referências que você tinha visto eram ótimas, acho que podemos seguir p…" at bounding box center [569, 494] width 823 height 17
drag, startPoint x: 1190, startPoint y: 356, endPoint x: 1283, endPoint y: 314, distance: 102.0
click at [1194, 355] on div "B 0 Bruna https://docs.google.com/document/d/12V3bH4diC84mUtO-ae5R1gNRasaLNo8Q_…" at bounding box center [1222, 430] width 410 height 528
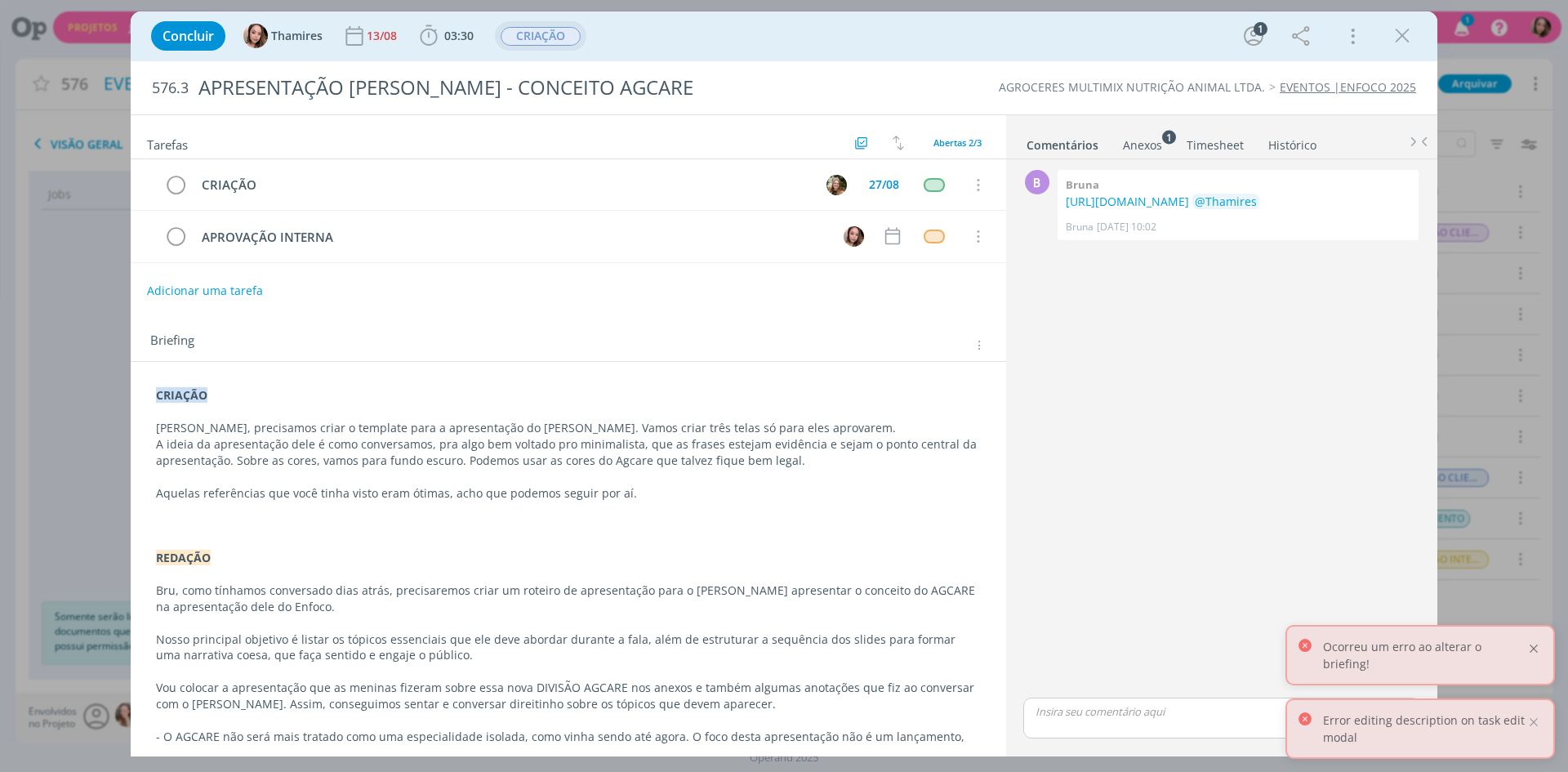
click at [1536, 655] on div at bounding box center [1534, 649] width 15 height 15
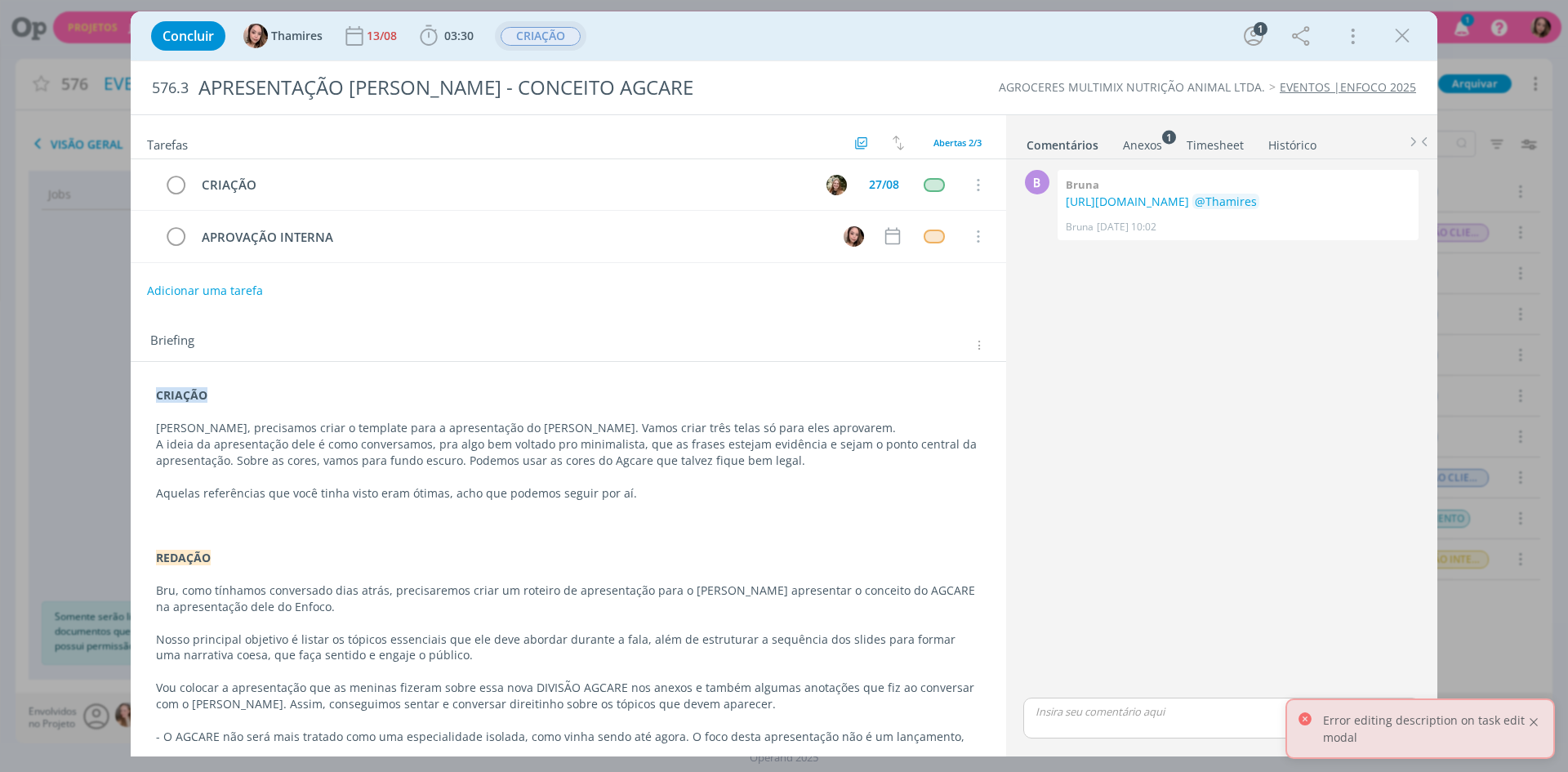
click at [1534, 720] on div at bounding box center [1534, 722] width 15 height 15
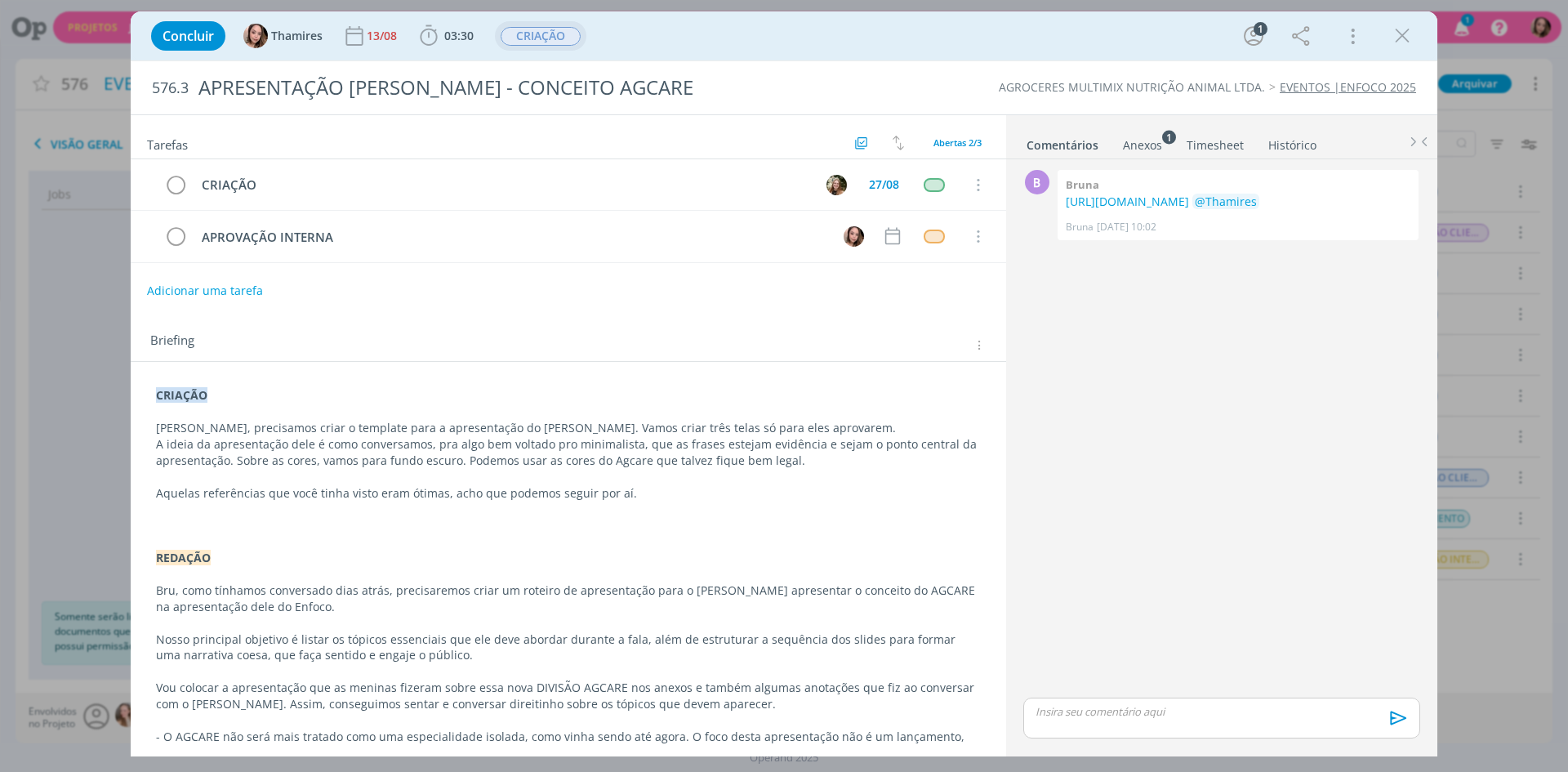
click at [1159, 384] on div "B 0 Bruna https://docs.google.com/document/d/12V3bH4diC84mUtO-ae5R1gNRasaLNo8Q_…" at bounding box center [1222, 430] width 410 height 528
click at [1165, 150] on li "Anexos 1" at bounding box center [1154, 141] width 64 height 24
click at [1155, 145] on div "Anexos 1" at bounding box center [1142, 145] width 39 height 17
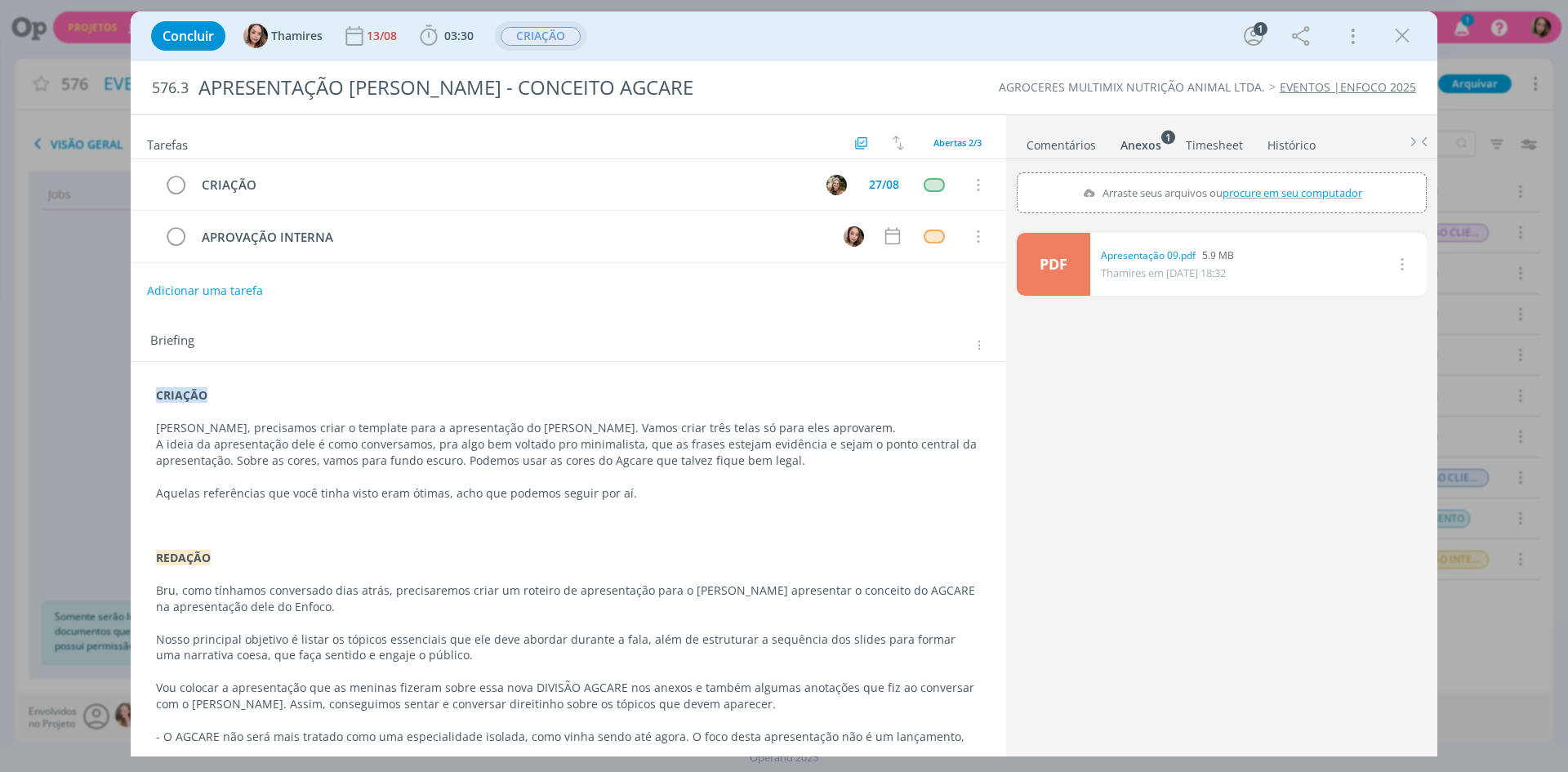
click at [1060, 137] on link "Comentários" at bounding box center [1061, 141] width 71 height 24
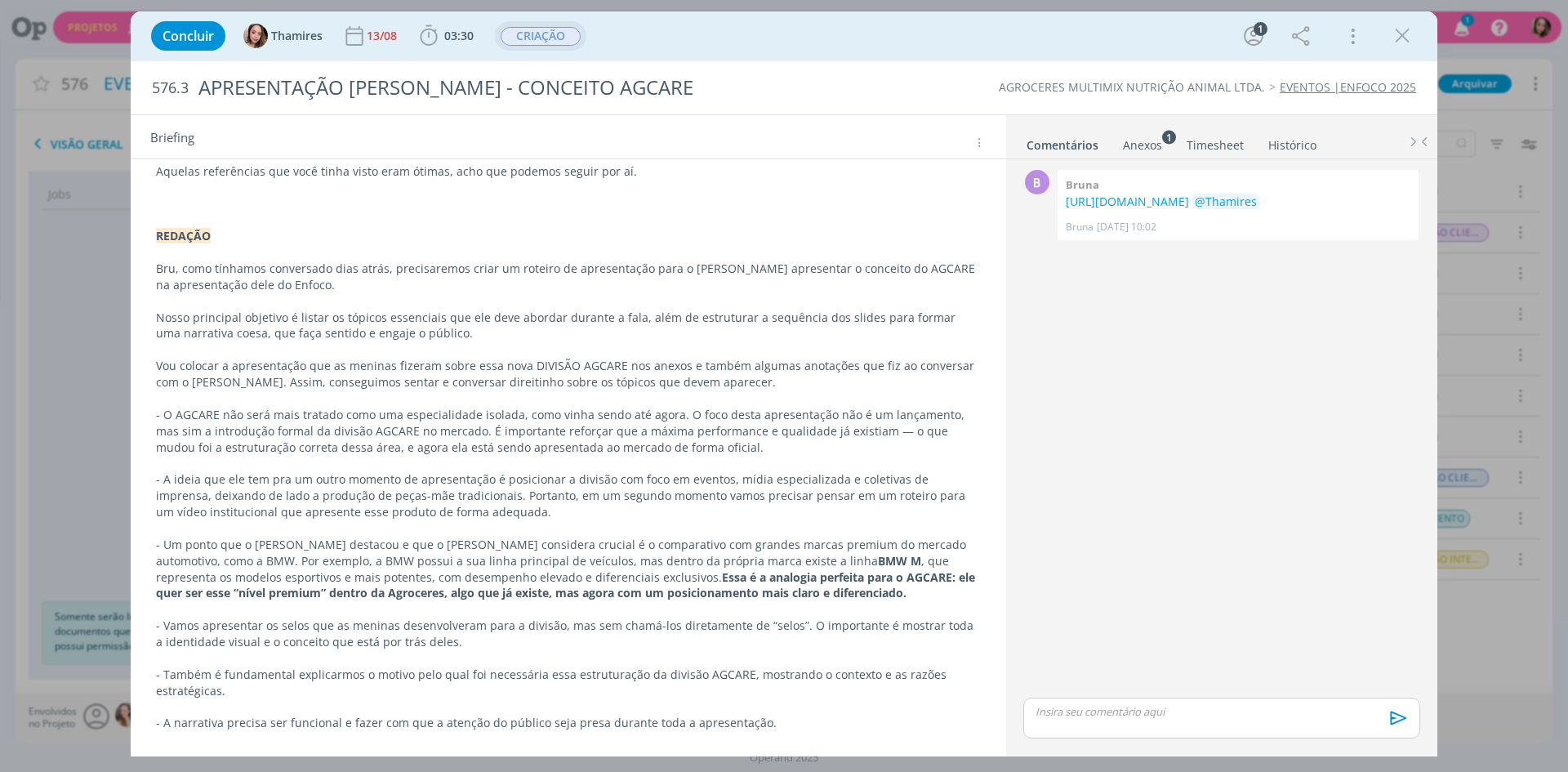
click at [683, 198] on p "dialog" at bounding box center [569, 203] width 825 height 17
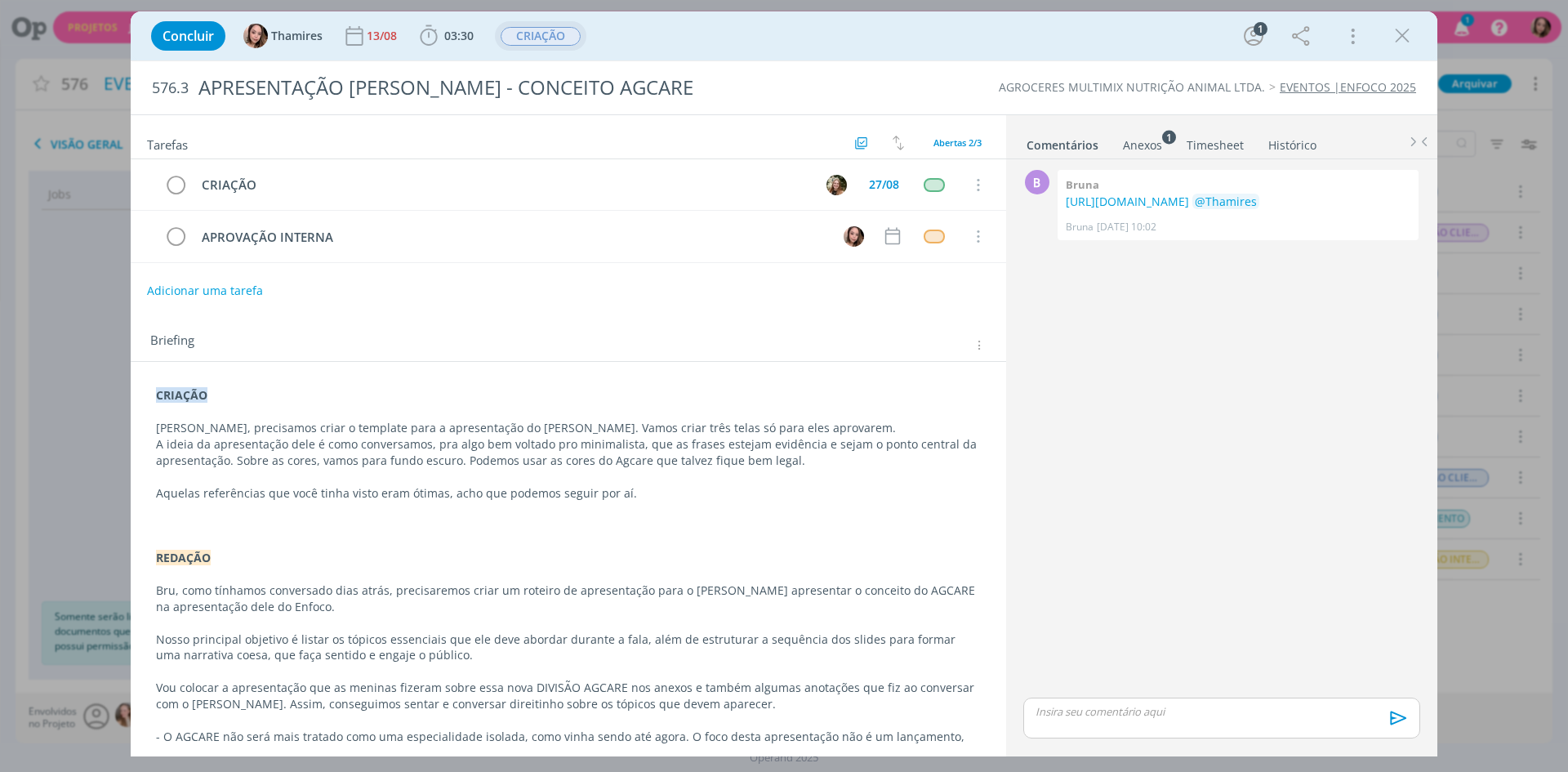
click at [565, 436] on p "A ideia da apresentação dele é como conversamos, pra algo bem voltado pro minim…" at bounding box center [569, 453] width 825 height 33
click at [688, 474] on p "dialog" at bounding box center [569, 477] width 825 height 17
click at [635, 440] on p "A ideia da apresentação dele é como conversamos, pra algo bem voltado pro minim…" at bounding box center [569, 453] width 825 height 33
click at [1413, 45] on button "dialog" at bounding box center [1403, 36] width 25 height 25
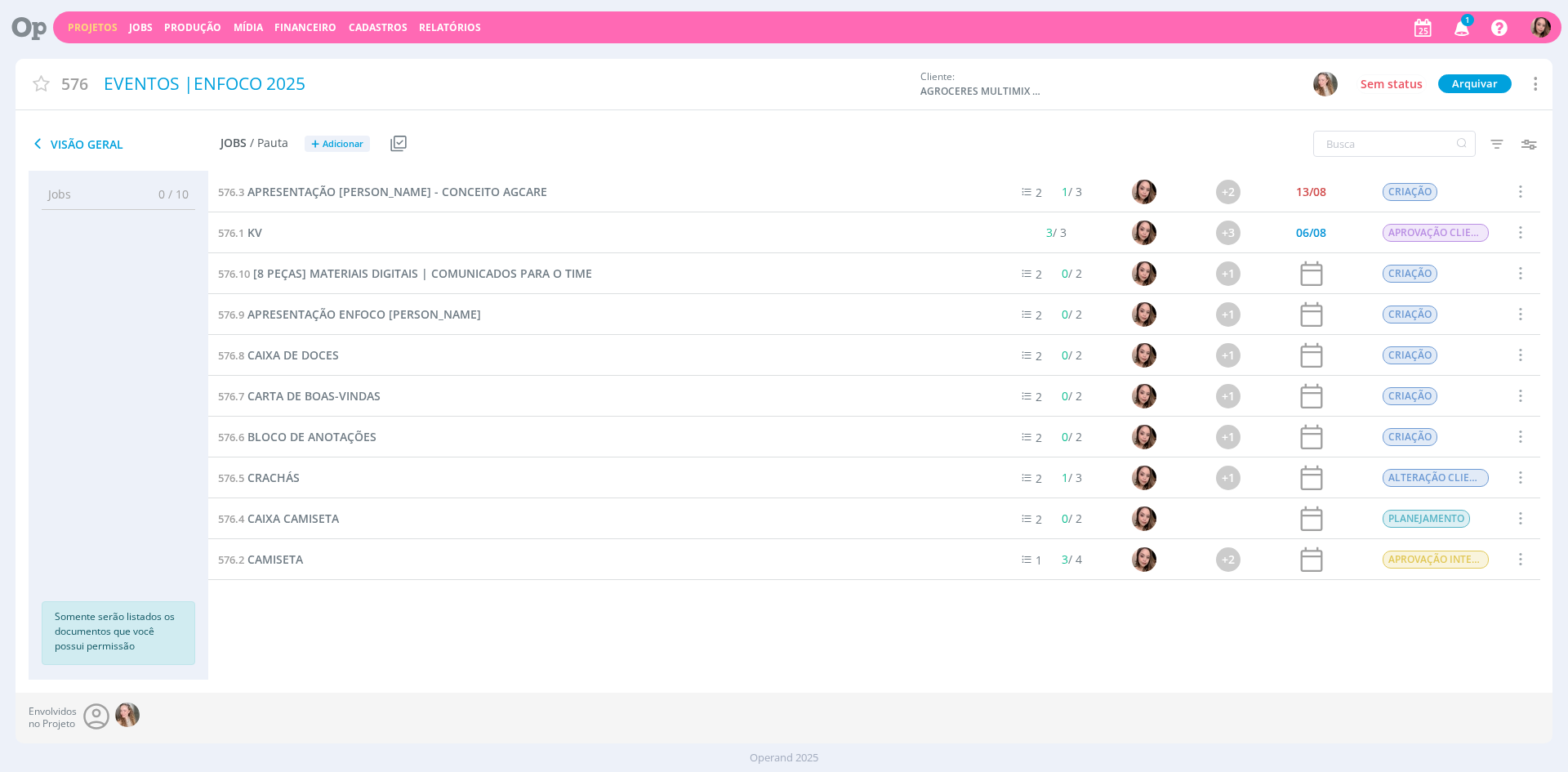
click at [1455, 29] on icon "button" at bounding box center [1462, 27] width 29 height 28
click at [1462, 22] on icon "button" at bounding box center [1462, 27] width 29 height 28
click at [1462, 25] on icon "button" at bounding box center [1462, 27] width 29 height 28
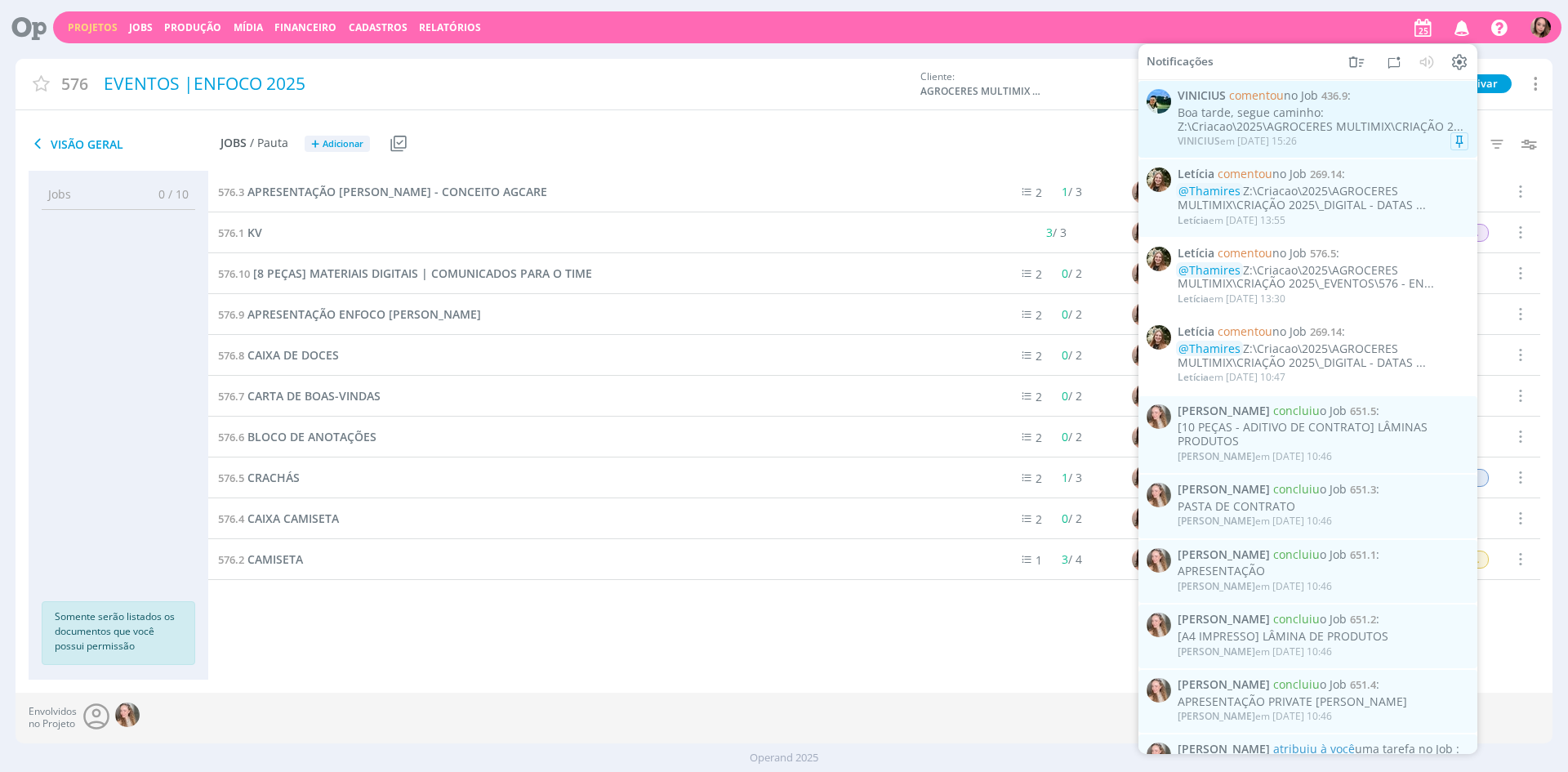
click at [1330, 112] on div "Boa tarde, segue caminho: Z:\Criacao\2025\AGROCERES MULTIMIX\CRIAÇÃO 2..." at bounding box center [1323, 120] width 291 height 28
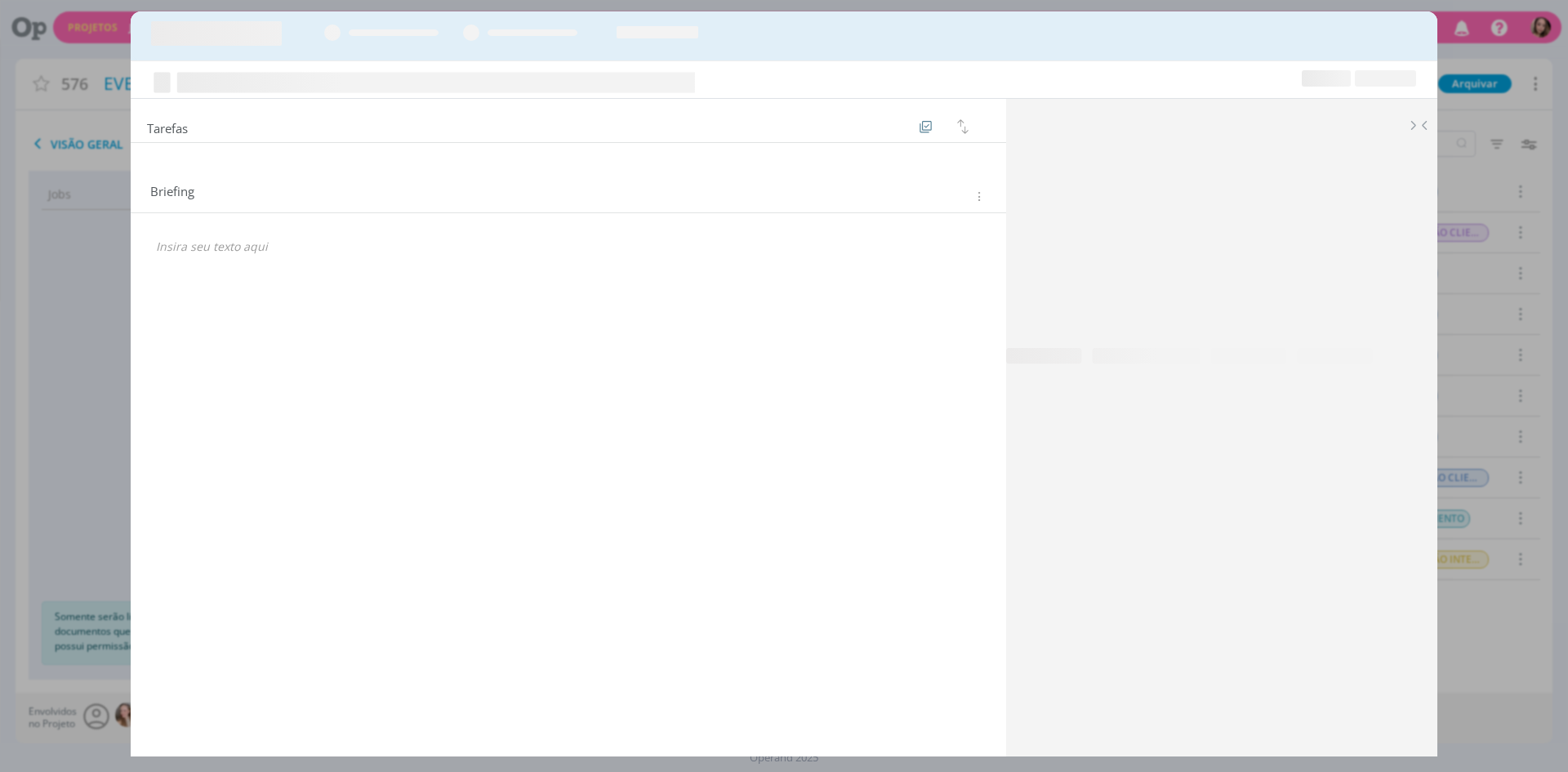
click at [588, 258] on div "dialog" at bounding box center [569, 247] width 850 height 28
click at [471, 322] on div "Tarefas Criar template a partir deste job Visualizar Templates Ordenar por: Pra…" at bounding box center [568, 422] width 875 height 645
click at [207, 242] on p "dialog" at bounding box center [569, 247] width 825 height 17
click at [1436, 18] on div "dialog" at bounding box center [784, 36] width 1307 height 49
click at [73, 88] on div "Tarefas Criar template a partir deste job Visualizar Templates Ordenar por: Pra…" at bounding box center [784, 386] width 1568 height 772
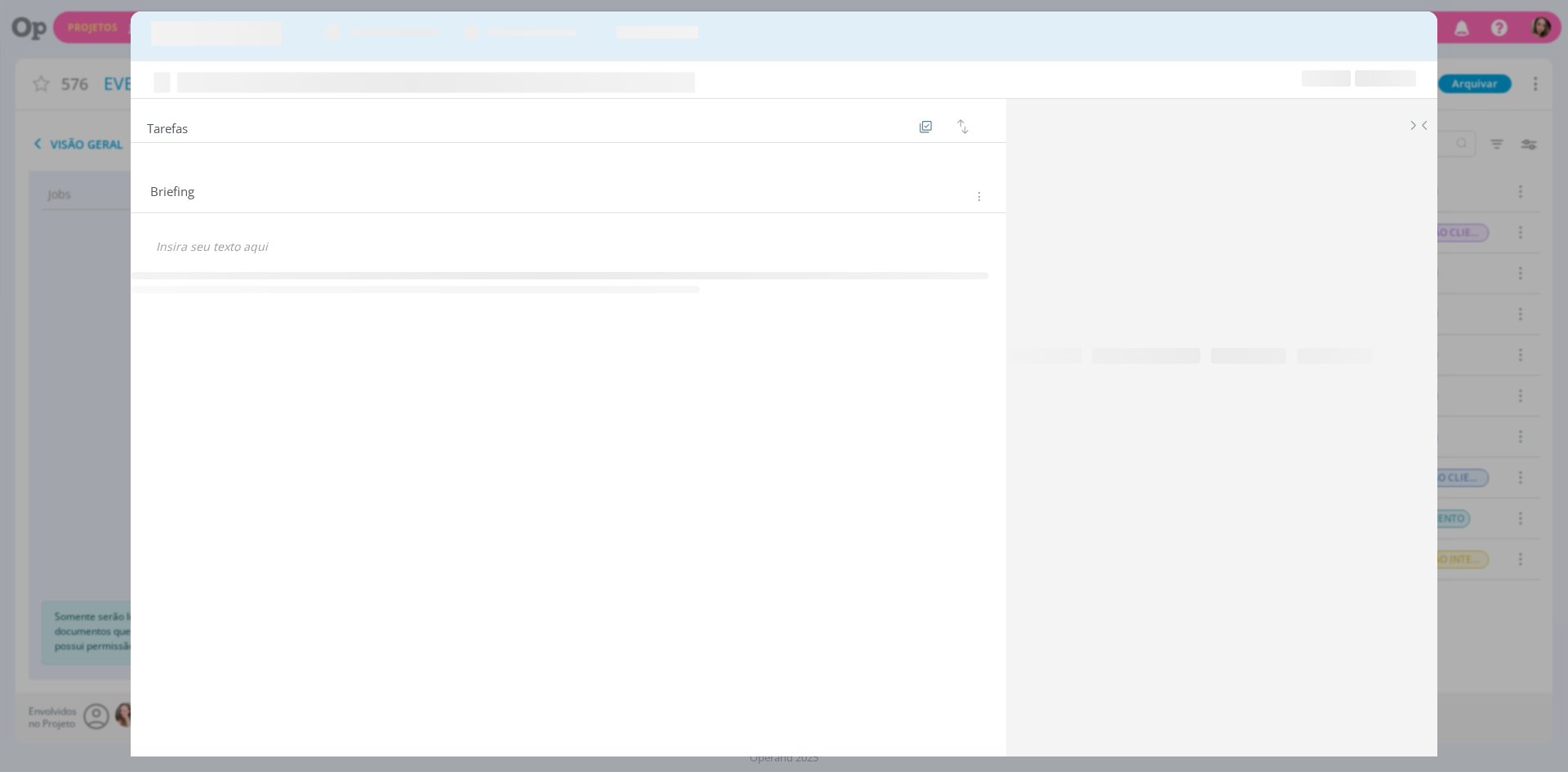
click at [1404, 36] on div "dialog" at bounding box center [784, 36] width 1307 height 49
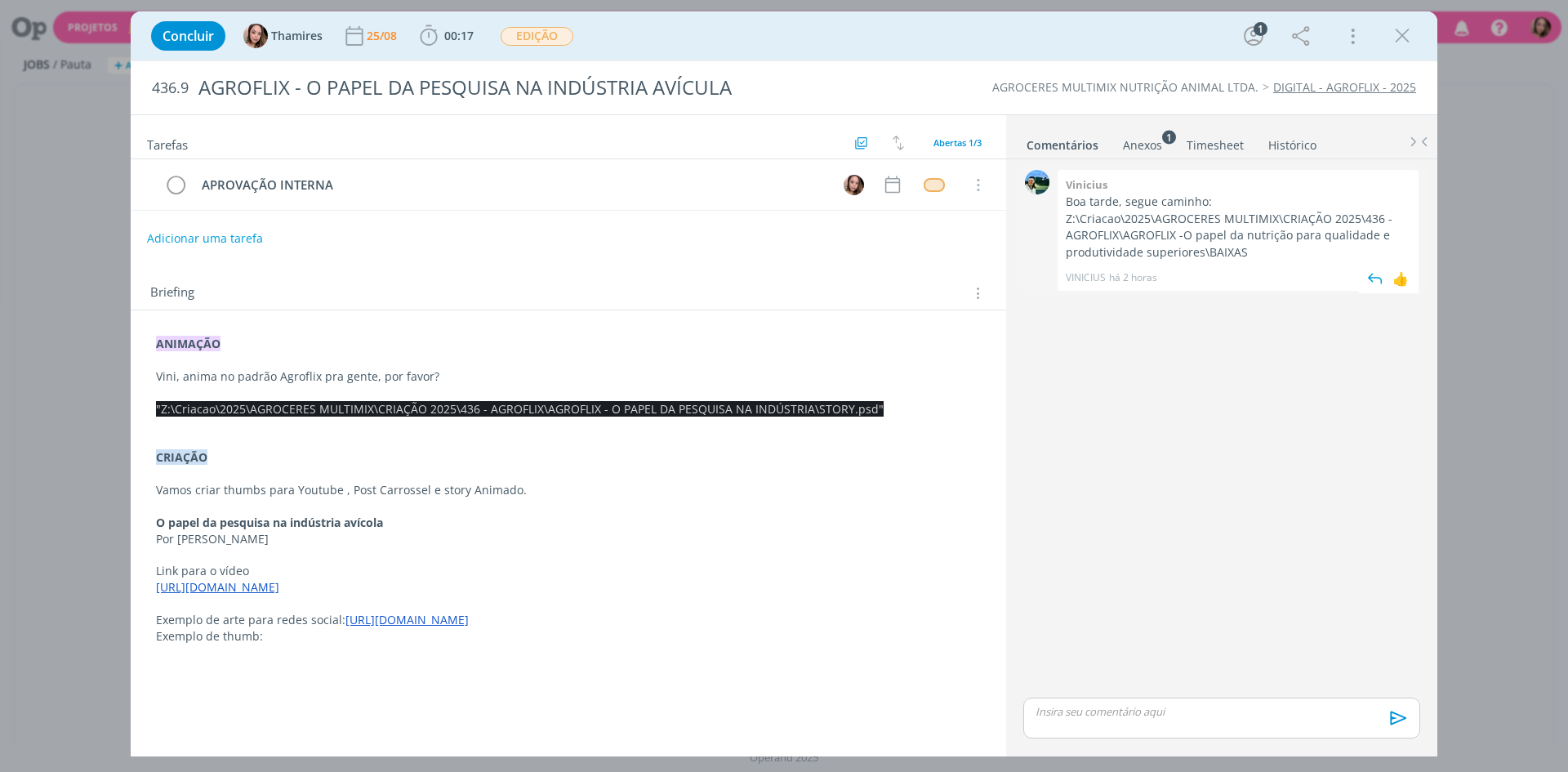
click at [1098, 222] on p "Z:\Criacao\2025\AGROCERES MULTIMIX\CRIAÇÃO 2025\436 - AGROFLIX\AGROFLIX -O pape…" at bounding box center [1237, 236] width 345 height 50
drag, startPoint x: 1083, startPoint y: 222, endPoint x: 1242, endPoint y: 253, distance: 162.0
click at [1242, 253] on p "Z:\Criacao\2025\AGROCERES MULTIMIX\CRIAÇÃO 2025\436 - AGROFLIX\AGROFLIX -O pape…" at bounding box center [1237, 236] width 345 height 50
copy p "Z:\Criacao\2025\AGROCERES MULTIMIX\CRIAÇÃO 2025\436 - AGROFLIX\AGROFLIX -O pape…"
drag, startPoint x: 220, startPoint y: 375, endPoint x: 174, endPoint y: 376, distance: 46.0
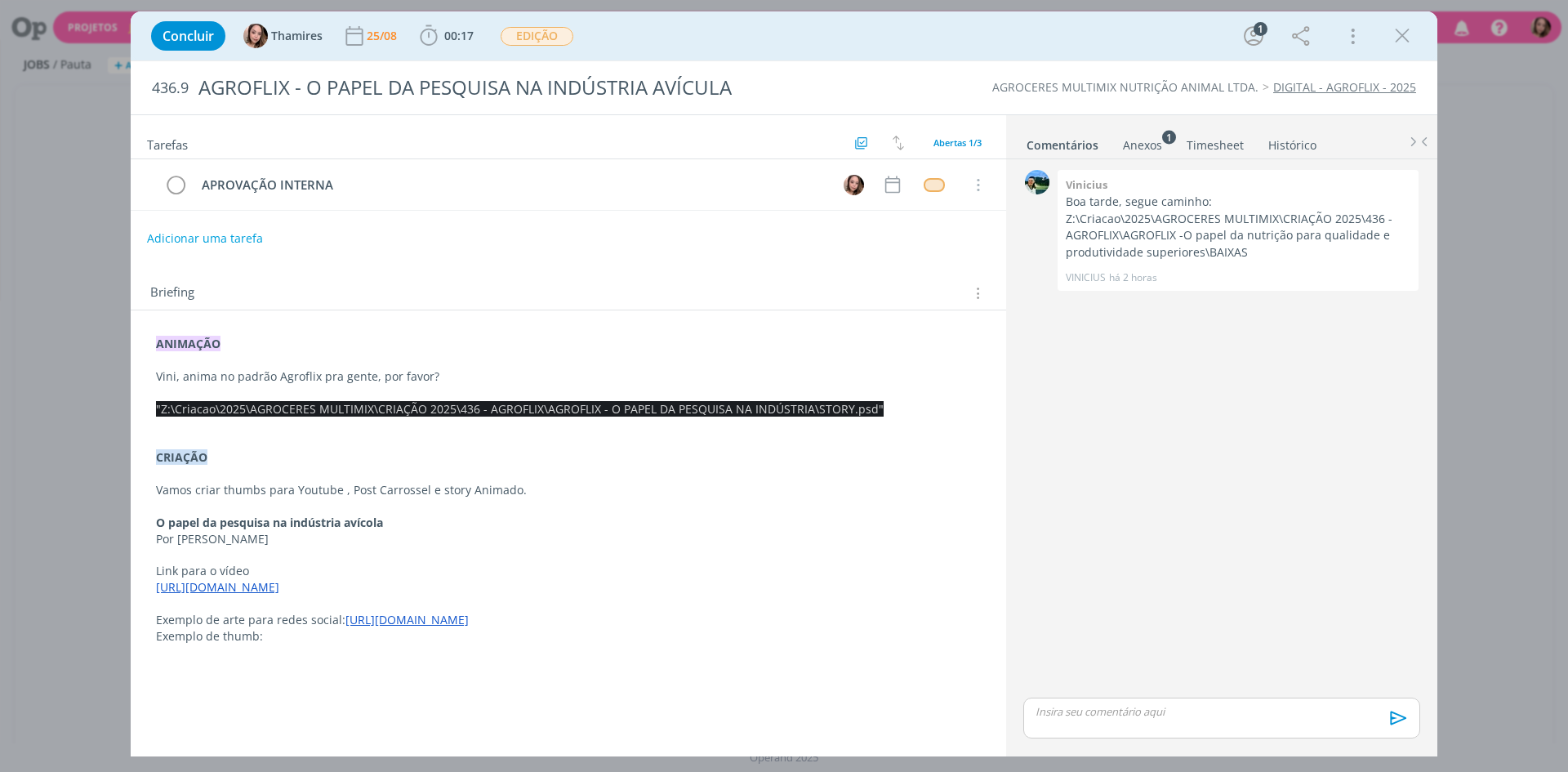
click at [220, 375] on p "Vini, anima no padrão Agroflix pra gente, por favor?" at bounding box center [569, 377] width 825 height 17
click at [169, 382] on p "Vini, anima no padrão Agroflix pra gente, por favor?" at bounding box center [569, 378] width 823 height 17
click at [161, 411] on span ""Z:\Criacao\2025\AGROCERES MULTIMIX\CRIAÇÃO 2025\436 - AGROFLIX\AGROFLIX - O PA…" at bounding box center [521, 409] width 727 height 16
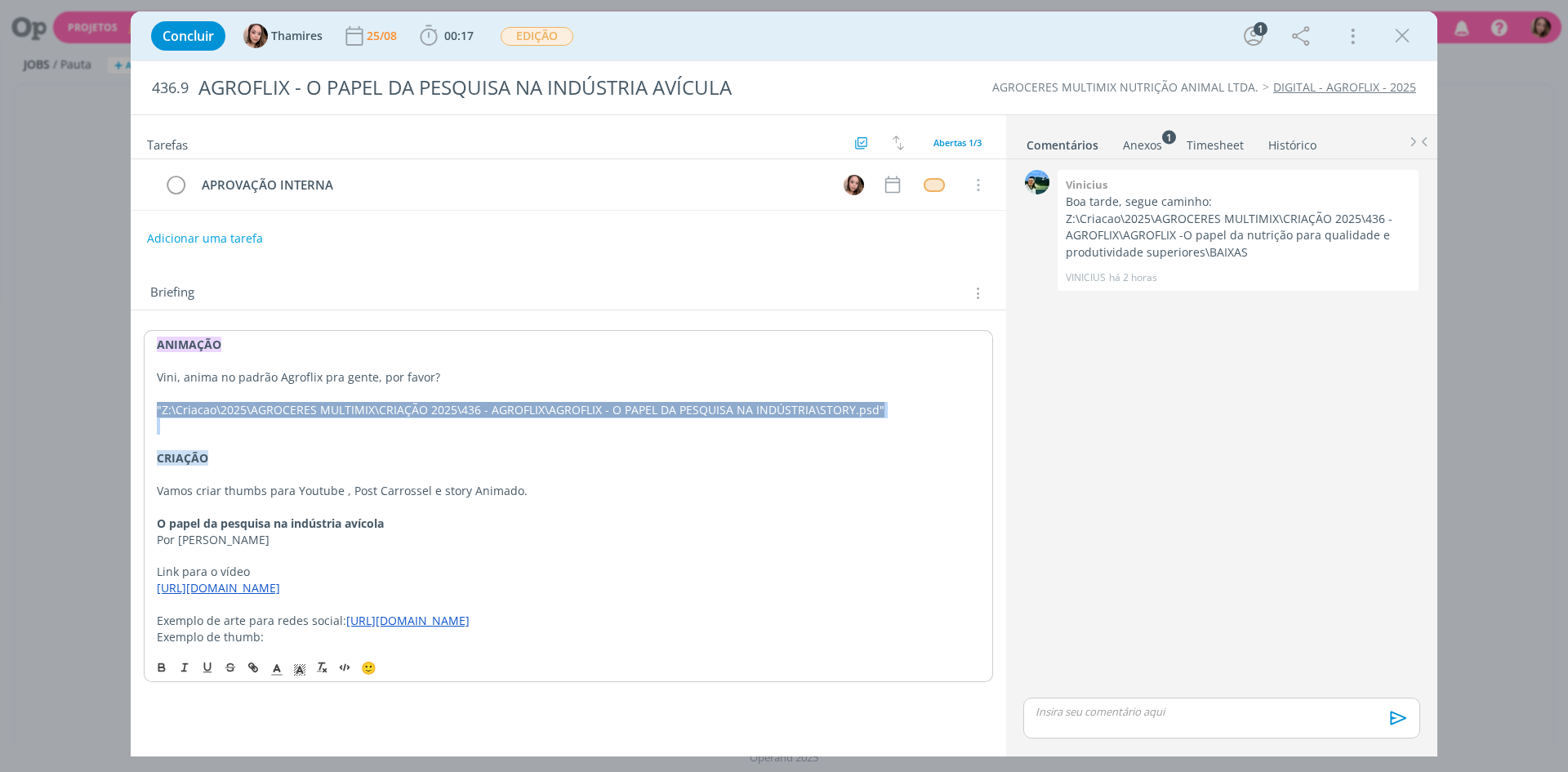
click at [161, 411] on span ""Z:\Criacao\2025\AGROCERES MULTIMIX\CRIAÇÃO 2025\436 - AGROFLIX\AGROFLIX - O PA…" at bounding box center [521, 409] width 727 height 16
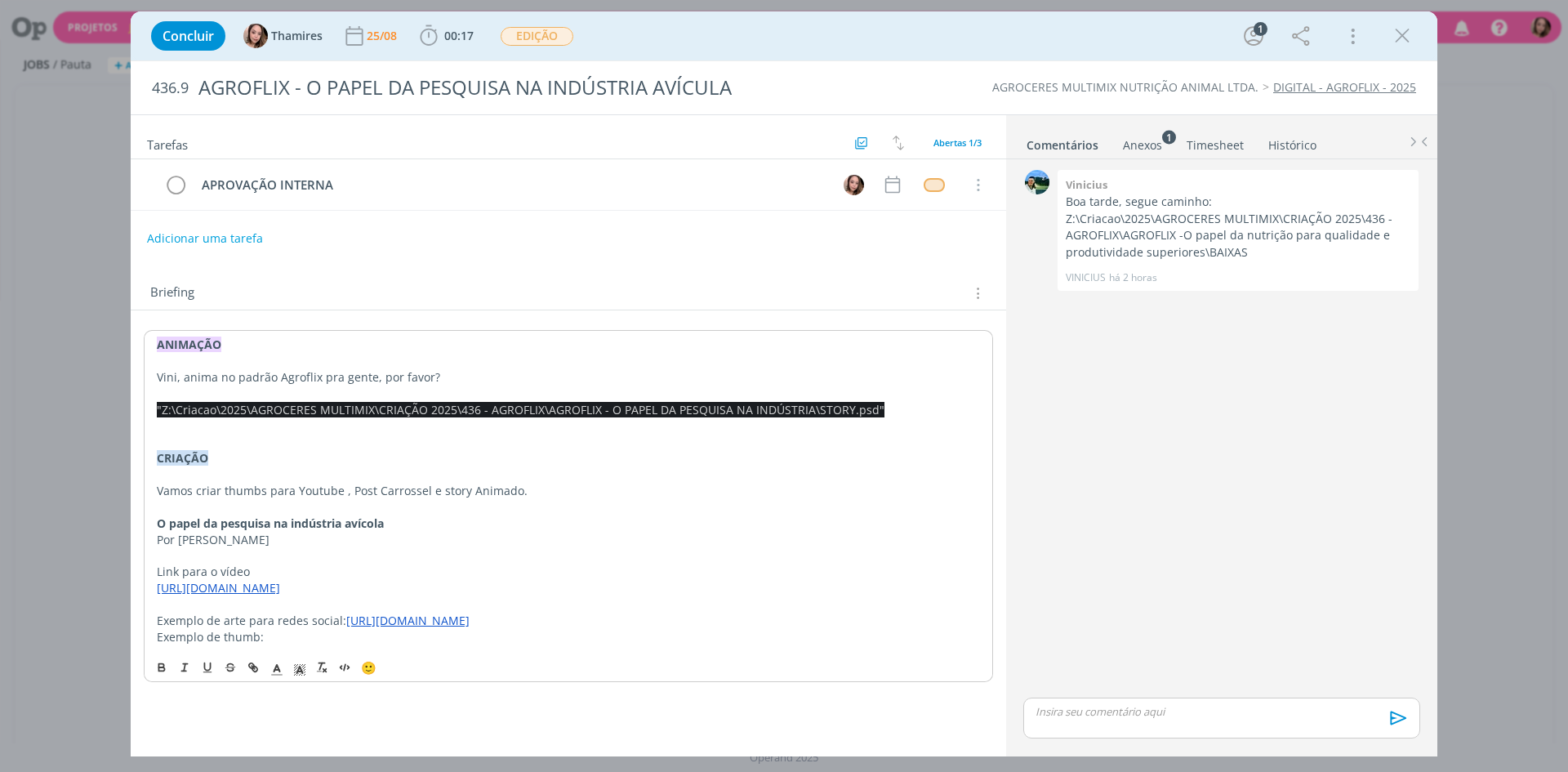
drag, startPoint x: 571, startPoint y: 439, endPoint x: 570, endPoint y: 446, distance: 7.1
click at [570, 446] on p "dialog" at bounding box center [569, 442] width 823 height 17
click at [216, 422] on p "dialog" at bounding box center [569, 427] width 823 height 17
click at [216, 414] on span ""Z:\Criacao\2025\AGROCERES MULTIMIX\CRIAÇÃO 2025\436 - AGROFLIX\AGROFLIX - O PA…" at bounding box center [521, 409] width 727 height 16
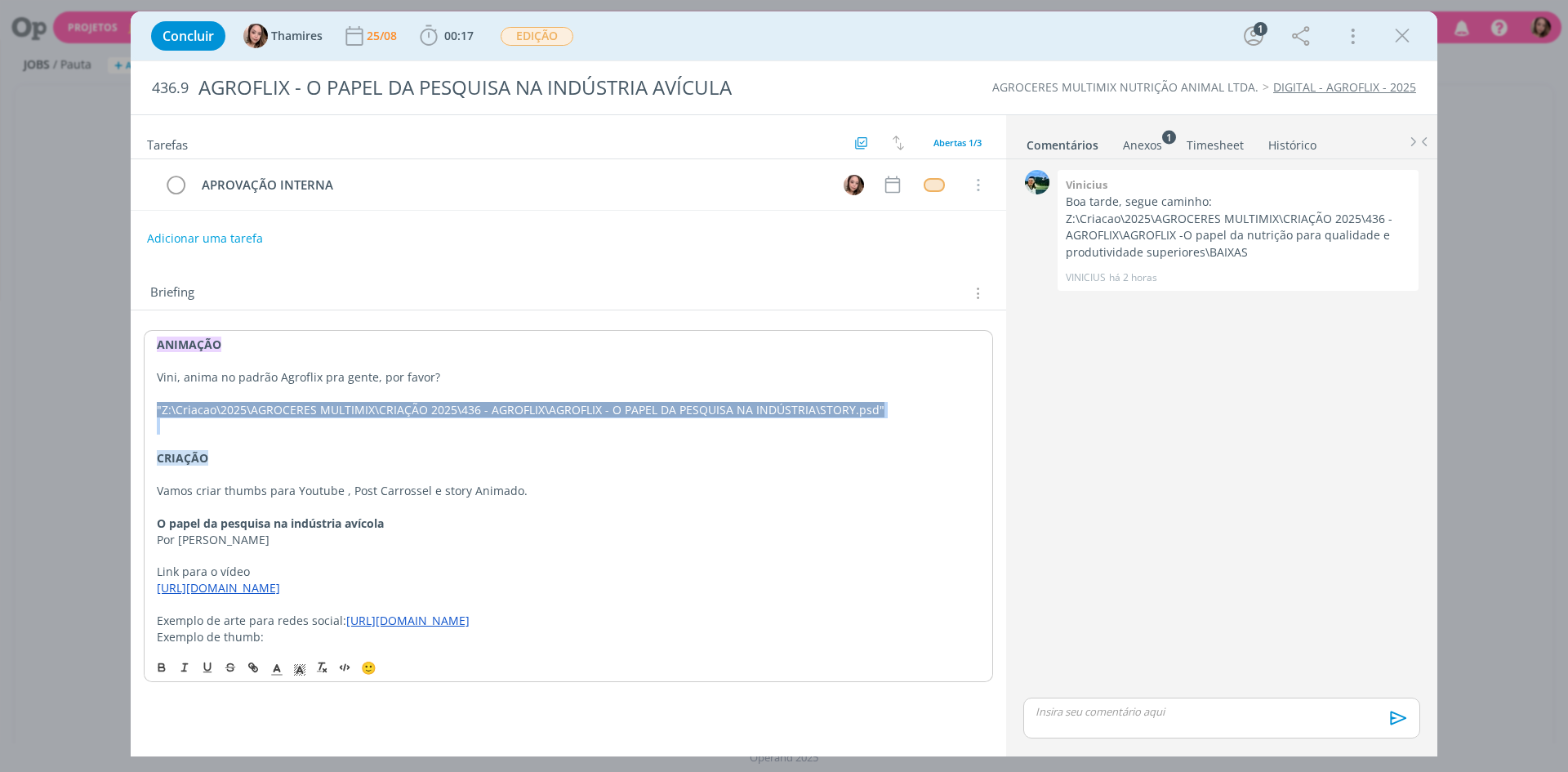
click at [216, 414] on span ""Z:\Criacao\2025\AGROCERES MULTIMIX\CRIAÇÃO 2025\436 - AGROFLIX\AGROFLIX - O PA…" at bounding box center [521, 409] width 727 height 16
click at [211, 411] on span ""Z:\Criacao\2025\AGROCERES MULTIMIX\CRIAÇÃO 2025\436 - AGROFLIX\AGROFLIX - O PA…" at bounding box center [521, 409] width 727 height 16
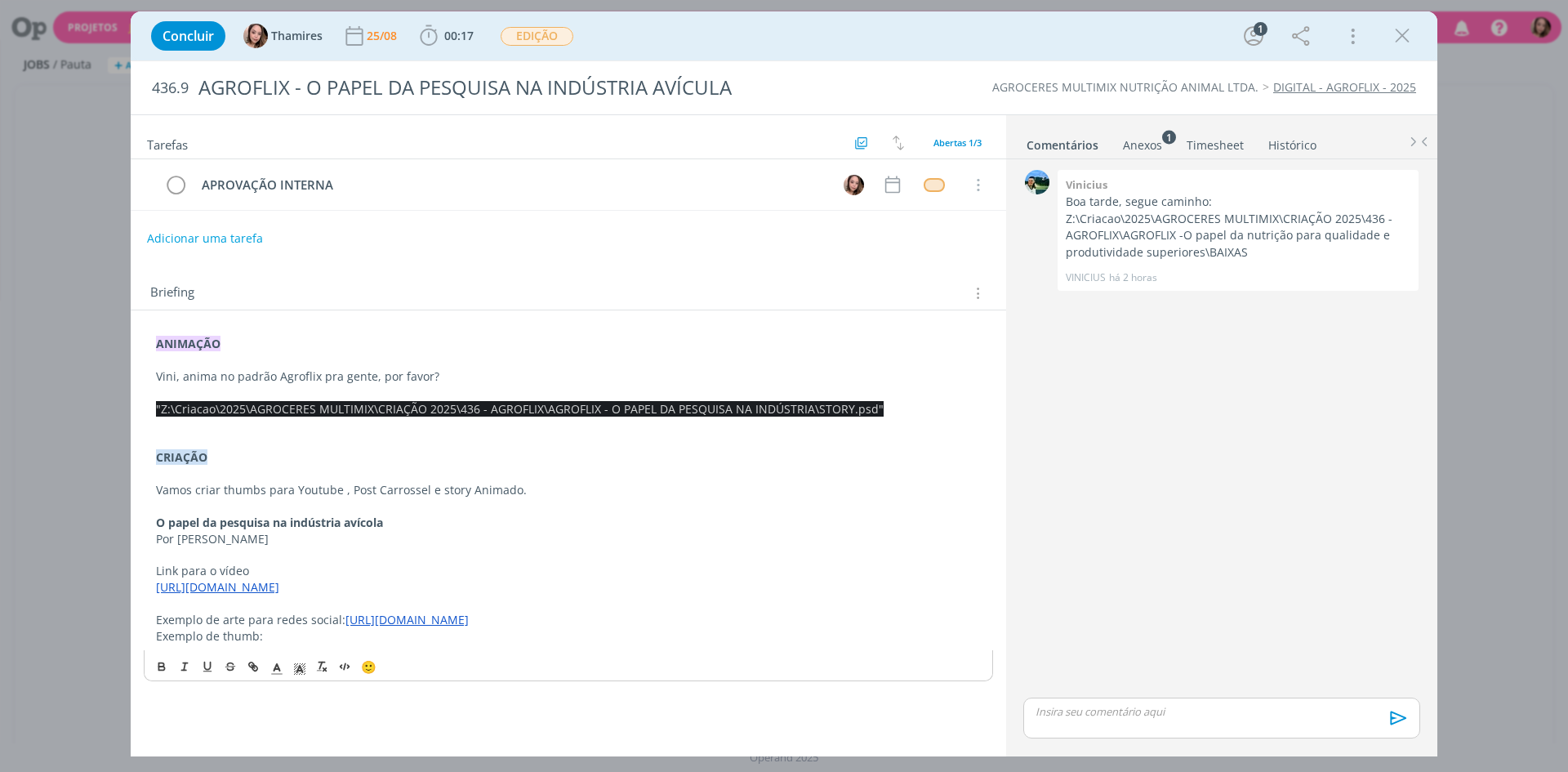
click at [576, 412] on span ""Z:\Criacao\2025\AGROCERES MULTIMIX\CRIAÇÃO 2025\436 - AGROFLIX\AGROFLIX - O PA…" at bounding box center [520, 408] width 727 height 16
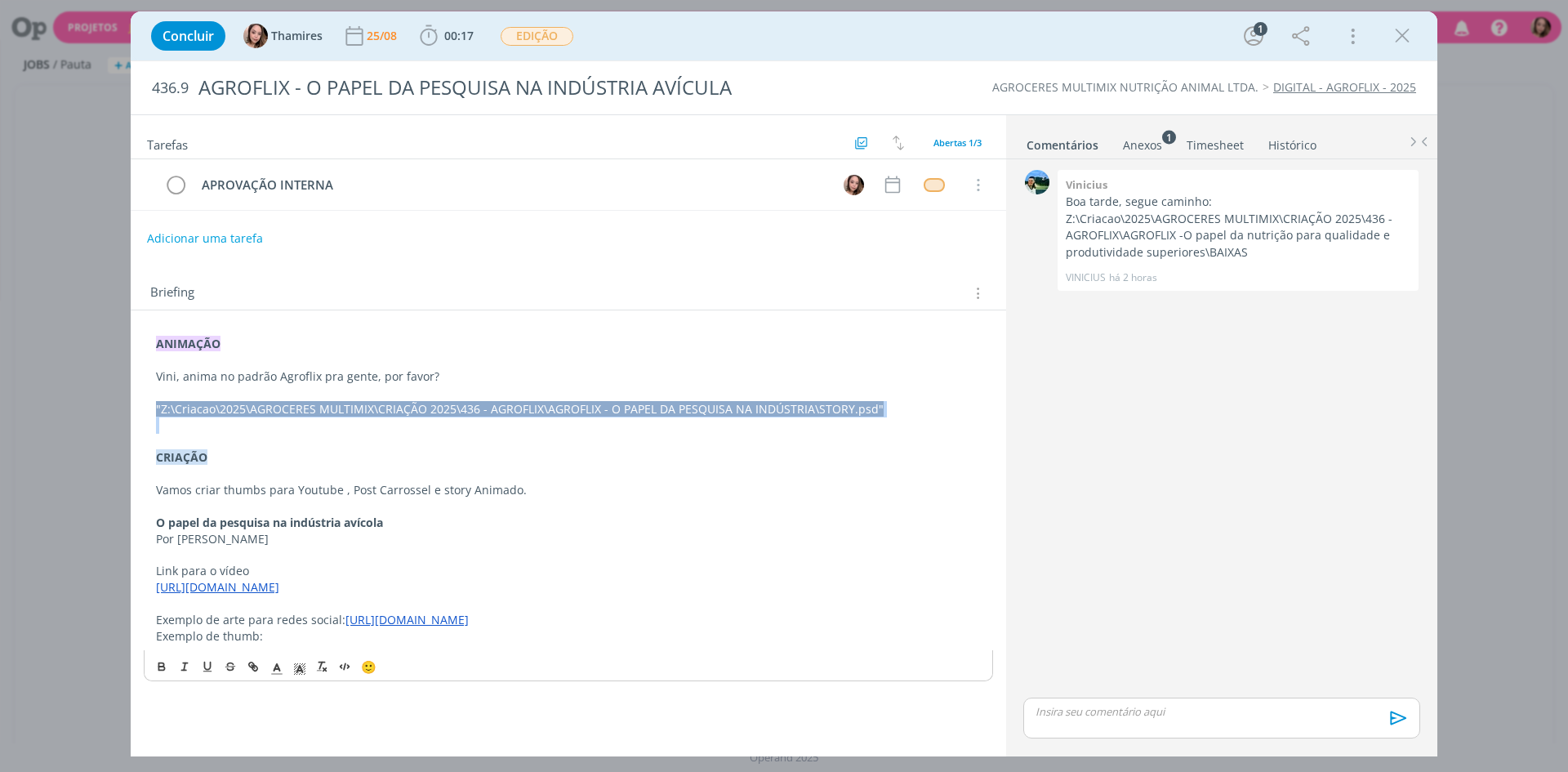
click at [576, 412] on span ""Z:\Criacao\2025\AGROCERES MULTIMIX\CRIAÇÃO 2025\436 - AGROFLIX\AGROFLIX - O PA…" at bounding box center [520, 408] width 727 height 16
click at [453, 425] on p "dialog" at bounding box center [569, 426] width 825 height 17
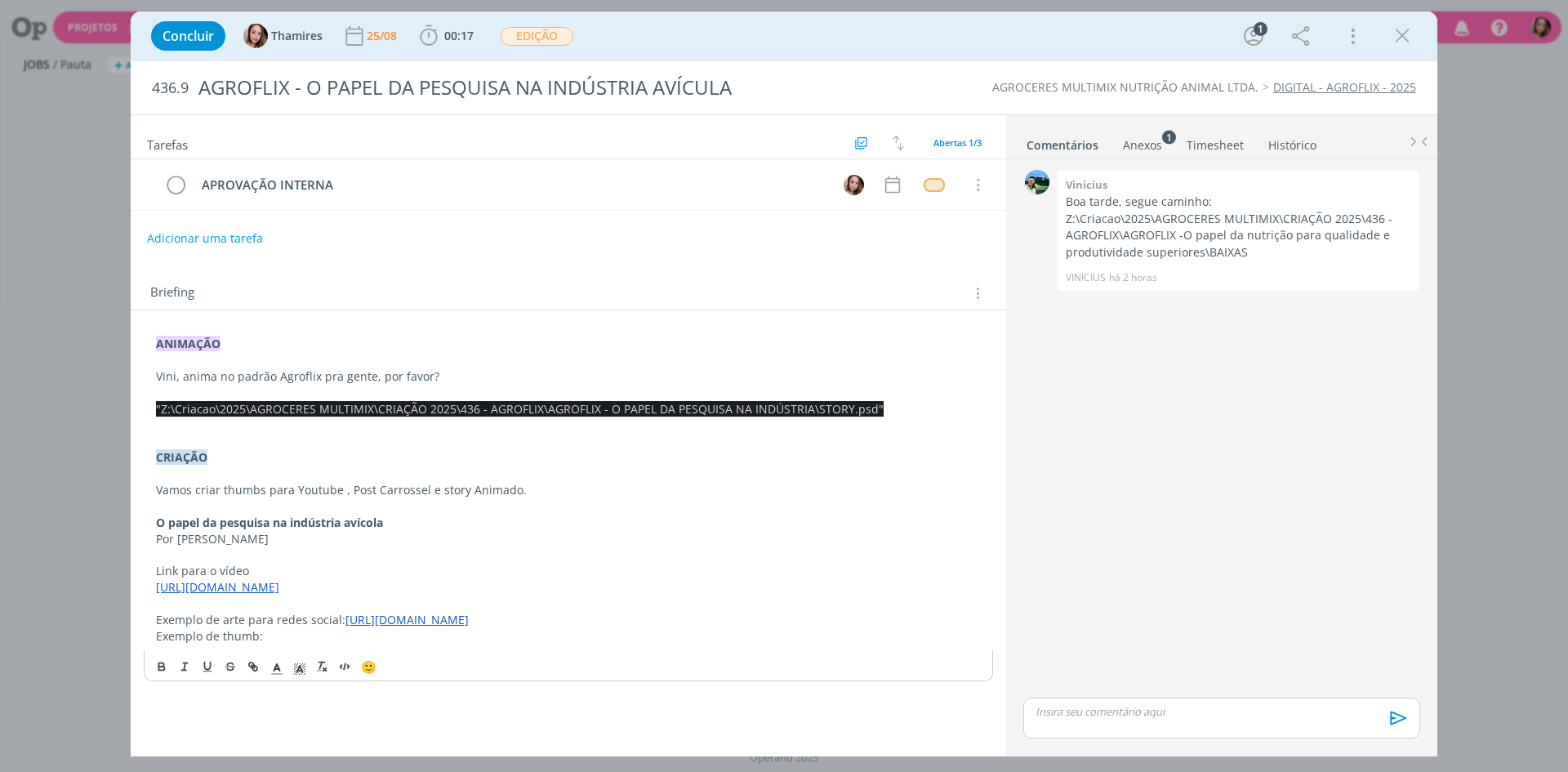
click at [193, 425] on p "dialog" at bounding box center [569, 426] width 825 height 17
click at [194, 406] on span ""Z:\Criacao\2025\AGROCERES MULTIMIX\CRIAÇÃO 2025\436 - AGROFLIX\AGROFLIX - O PA…" at bounding box center [520, 408] width 727 height 16
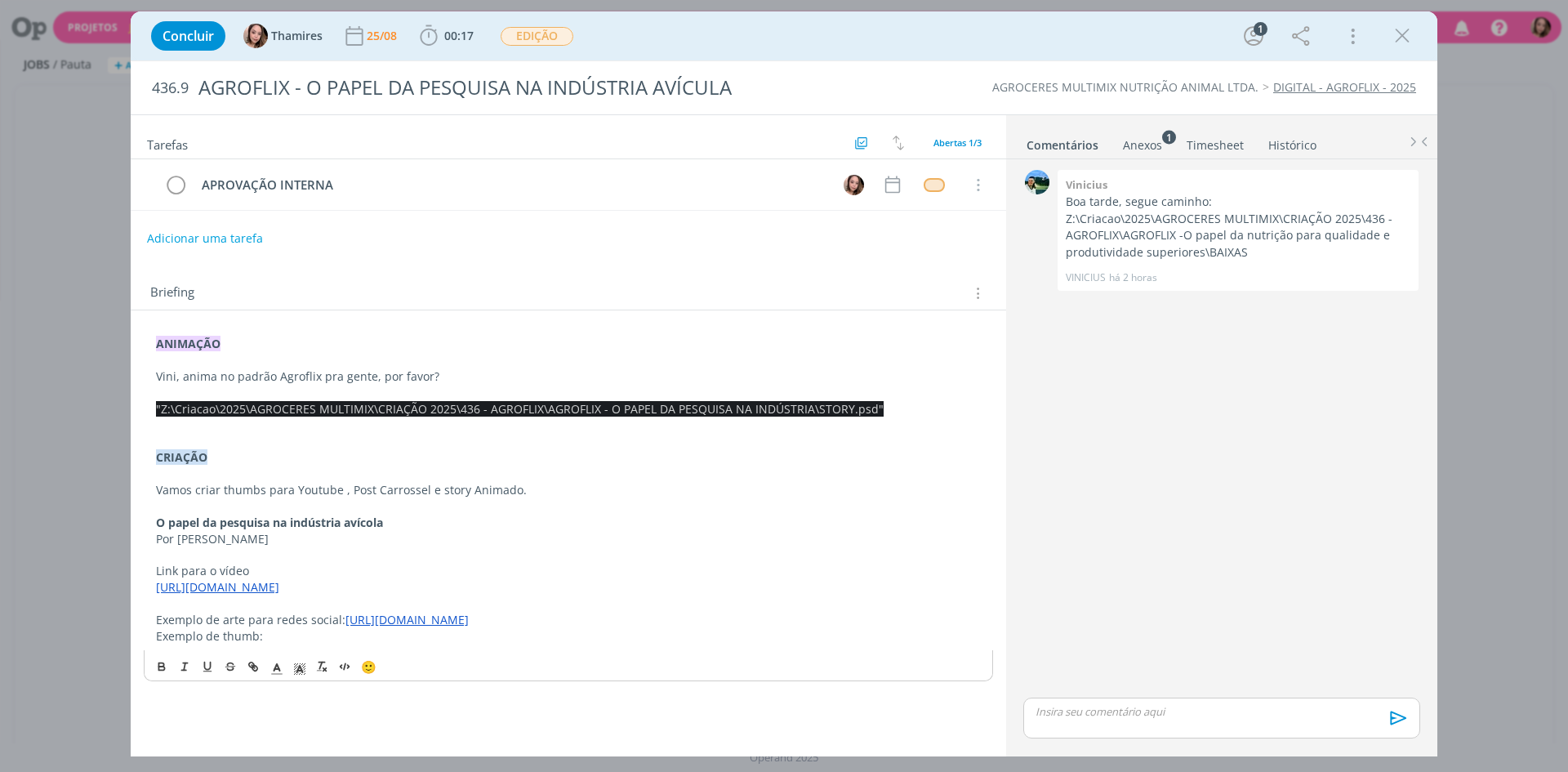
click at [387, 371] on p "Vini, anima no padrão Agroflix pra gente, por favor?" at bounding box center [569, 377] width 825 height 17
click at [287, 383] on p "Vini, anima no padrão Agroflix pra gente, por favor?" at bounding box center [569, 377] width 825 height 17
click at [200, 403] on span ""Z:\Criacao\2025\AGROCERES MULTIMIX\CRIAÇÃO 2025\436 - AGROFLIX\AGROFLIX - O PA…" at bounding box center [520, 408] width 727 height 16
drag, startPoint x: 183, startPoint y: 409, endPoint x: 710, endPoint y: 281, distance: 542.3
click at [710, 281] on div "Briefing Briefings Predefinidos Versões do Briefing Ver Briefing do Projeto" at bounding box center [568, 288] width 875 height 44
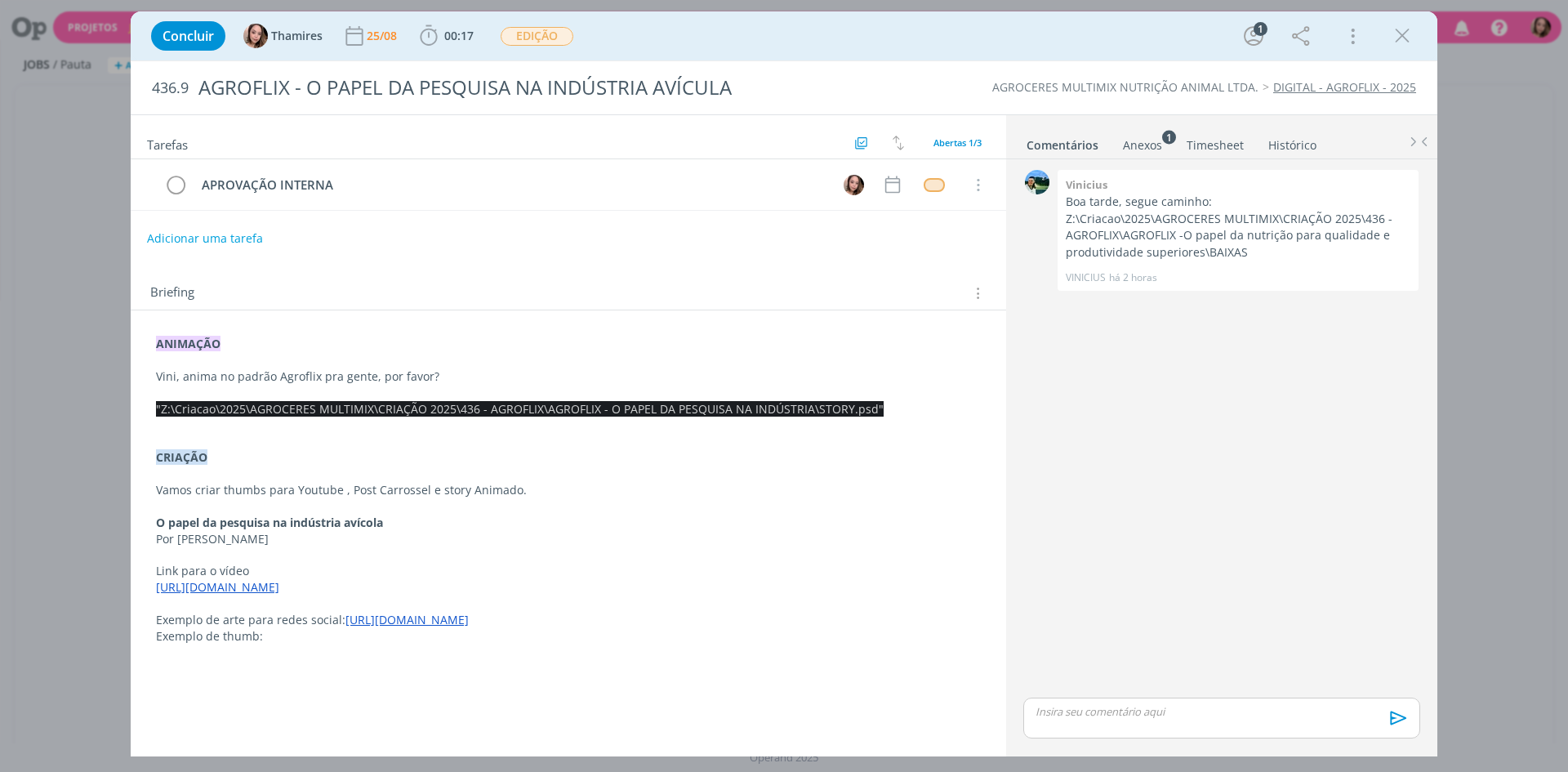
click at [765, 416] on span ""Z:\Criacao\2025\AGROCERES MULTIMIX\CRIAÇÃO 2025\436 - AGROFLIX\AGROFLIX - O PA…" at bounding box center [520, 408] width 727 height 16
click at [449, 479] on p "dialog" at bounding box center [569, 474] width 825 height 17
drag, startPoint x: 164, startPoint y: 490, endPoint x: 502, endPoint y: 498, distance: 338.1
click at [502, 498] on p "Vamos criar thumbs para Youtube , Post Carrossel e story Animado." at bounding box center [569, 490] width 825 height 17
click at [504, 498] on p "Vamos criar thumbs para Youtube , Post Carrossel e story Animado." at bounding box center [569, 490] width 825 height 17
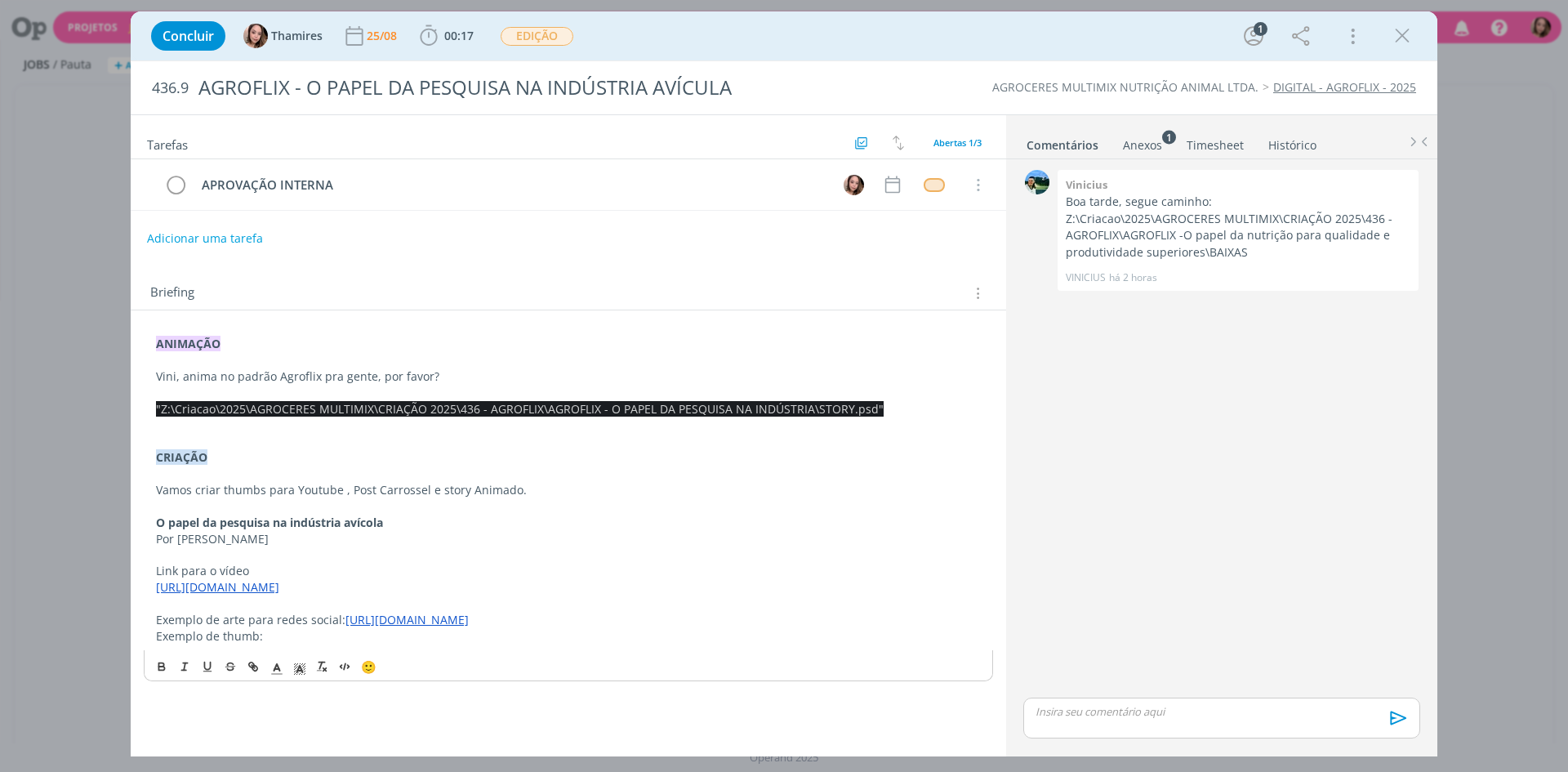
click at [272, 412] on span ""Z:\Criacao\2025\AGROCERES MULTIMIX\CRIAÇÃO 2025\436 - AGROFLIX\AGROFLIX - O PA…" at bounding box center [520, 408] width 727 height 16
click at [178, 409] on span ""Z:\Criacao\2025\AGROCERES MULTIMIX\CRIAÇÃO 2025\436 - AGROFLIX\AGROFLIX - O PA…" at bounding box center [520, 408] width 727 height 16
click at [198, 403] on span ""Z:\Criacao\2025\AGROCERES MULTIMIX\CRIAÇÃO 2025\436 - AGROFLIX\AGROFLIX - O PA…" at bounding box center [520, 408] width 727 height 16
drag, startPoint x: 196, startPoint y: 413, endPoint x: 596, endPoint y: 402, distance: 400.2
click at [596, 402] on span ""Z:\Criacao\2025\AGROCERES MULTIMIX\CRIAÇÃO 2025\436 - AGROFLIX\AGROFLIX - O PA…" at bounding box center [520, 408] width 727 height 16
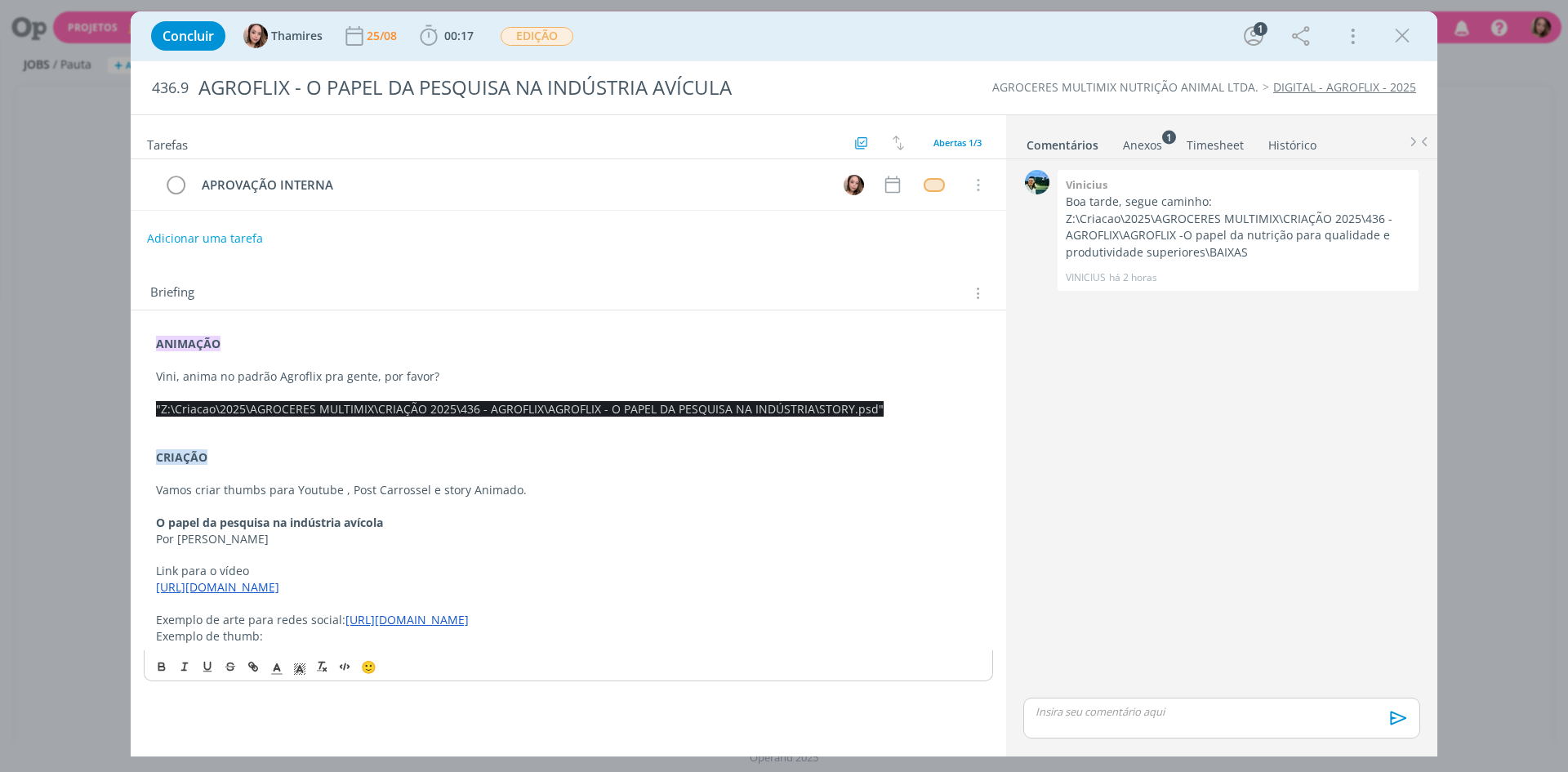
click at [165, 410] on span ""Z:\Criacao\2025\AGROCERES MULTIMIX\CRIAÇÃO 2025\436 - AGROFLIX\AGROFLIX - O PA…" at bounding box center [520, 408] width 727 height 16
click at [194, 403] on span ""Z:\Criacao\2025\AGROCERES MULTIMIX\CRIAÇÃO 2025\436 - AGROFLIX\AGROFLIX - O PA…" at bounding box center [520, 408] width 727 height 16
click at [275, 343] on p "ANIMAÇÃO" at bounding box center [569, 344] width 825 height 17
drag, startPoint x: 346, startPoint y: 356, endPoint x: 331, endPoint y: 341, distance: 21.2
click at [346, 355] on p "dialog" at bounding box center [569, 360] width 825 height 17
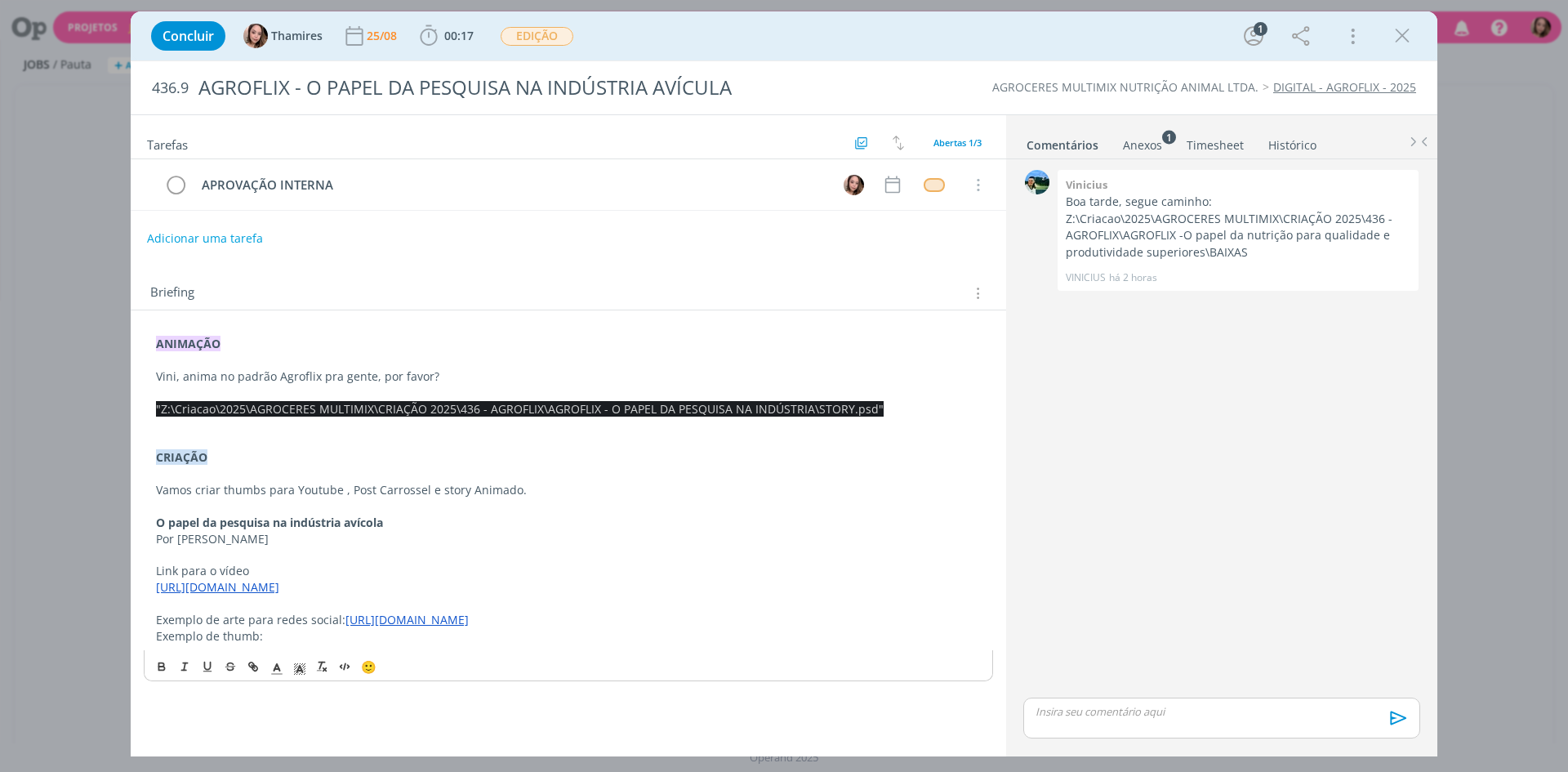
click at [181, 417] on p ""Z:\Criacao\2025\AGROCERES MULTIMIX\CRIAÇÃO 2025\436 - AGROFLIX\AGROFLIX - O PA…" at bounding box center [569, 409] width 825 height 17
drag, startPoint x: 181, startPoint y: 414, endPoint x: 627, endPoint y: 404, distance: 446.1
click at [627, 404] on span ""Z:\Criacao\2025\AGROCERES MULTIMIX\CRIAÇÃO 2025\436 - AGROFLIX\AGROFLIX - O PA…" at bounding box center [520, 408] width 727 height 16
click at [545, 446] on p "dialog" at bounding box center [569, 441] width 825 height 17
click at [183, 414] on span ""Z:\Criacao\2025\AGROCERES MULTIMIX\CRIAÇÃO 2025\436 - AGROFLIX\AGROFLIX - O PA…" at bounding box center [520, 408] width 727 height 16
